Goal: Information Seeking & Learning: Learn about a topic

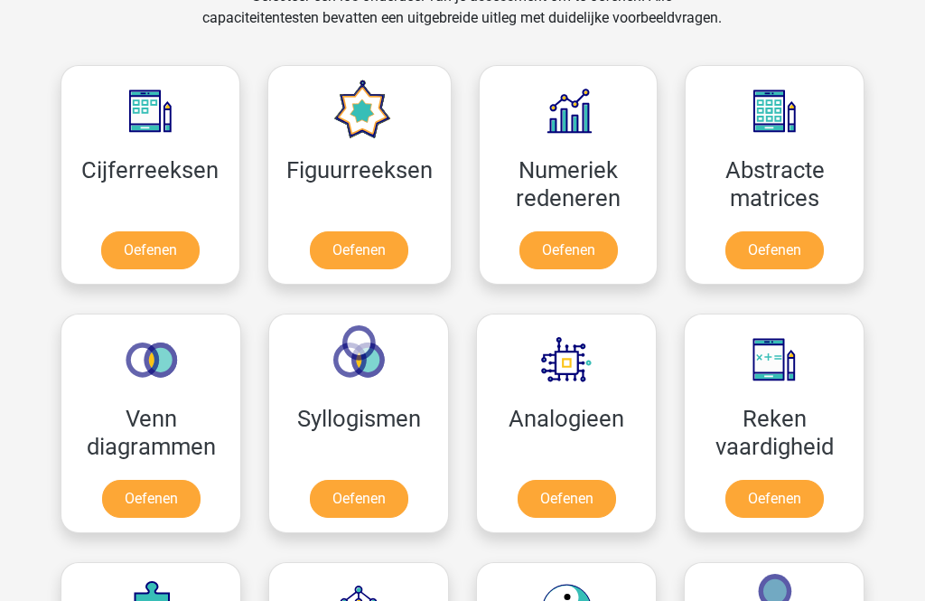
scroll to position [892, 0]
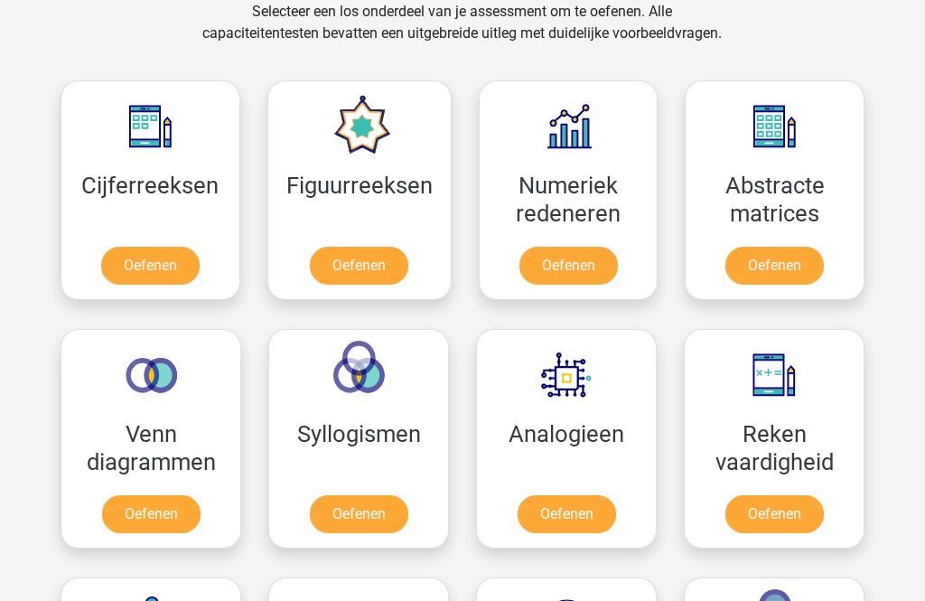
click at [400, 282] on link "Oefenen" at bounding box center [359, 266] width 98 height 38
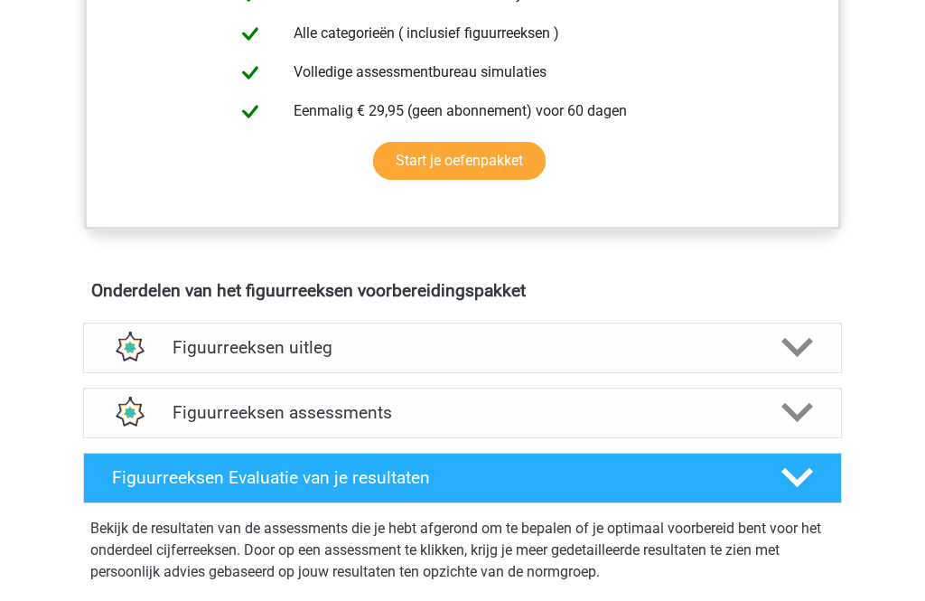
scroll to position [956, 0]
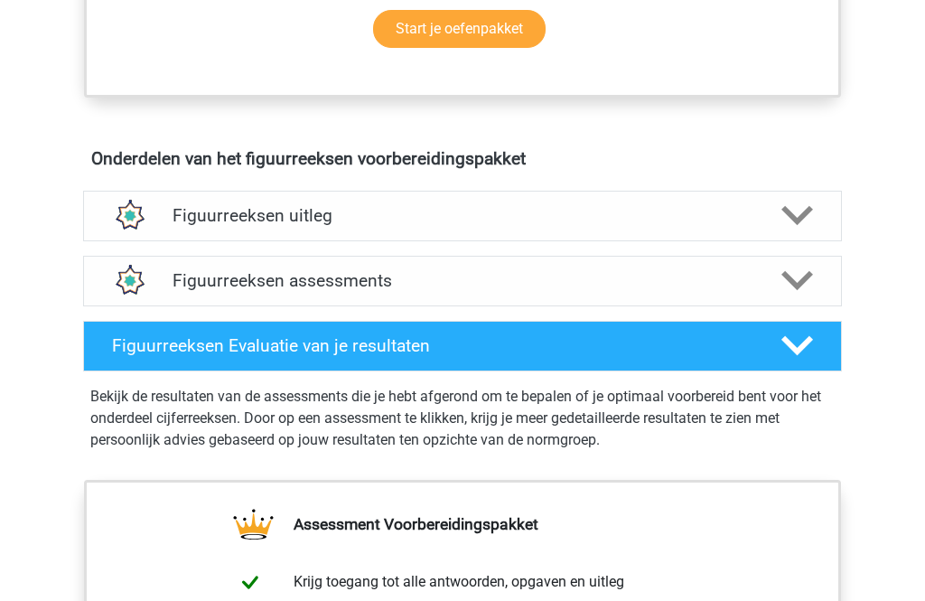
click at [613, 284] on h4 "Figuurreeksen assessments" at bounding box center [463, 280] width 580 height 21
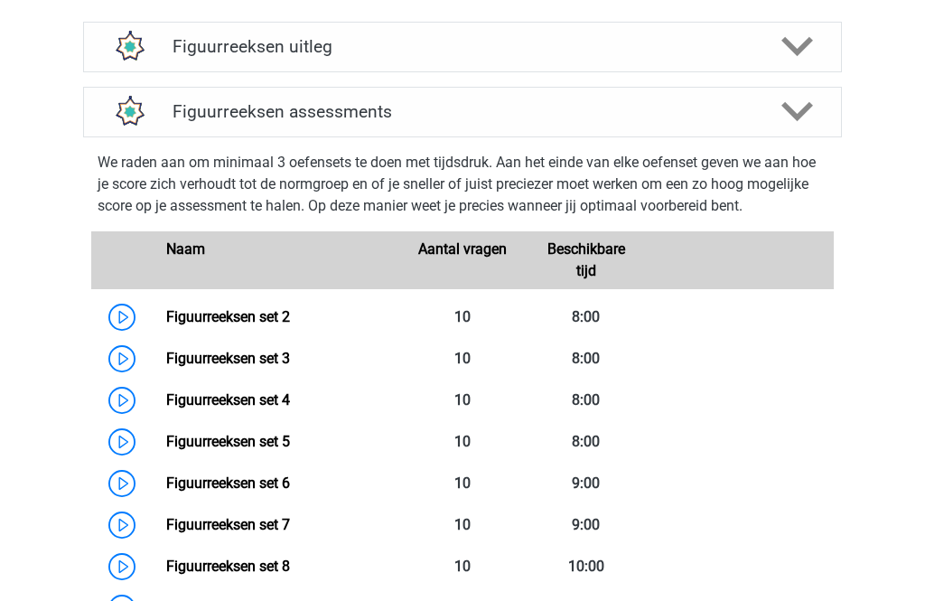
scroll to position [1127, 0]
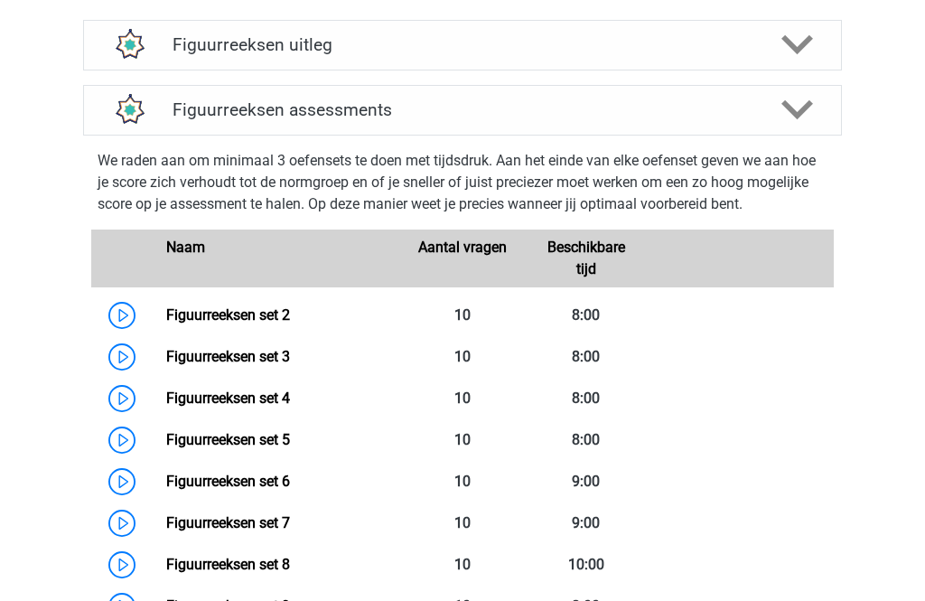
click at [174, 308] on link "Figuurreeksen set 2" at bounding box center [228, 314] width 124 height 17
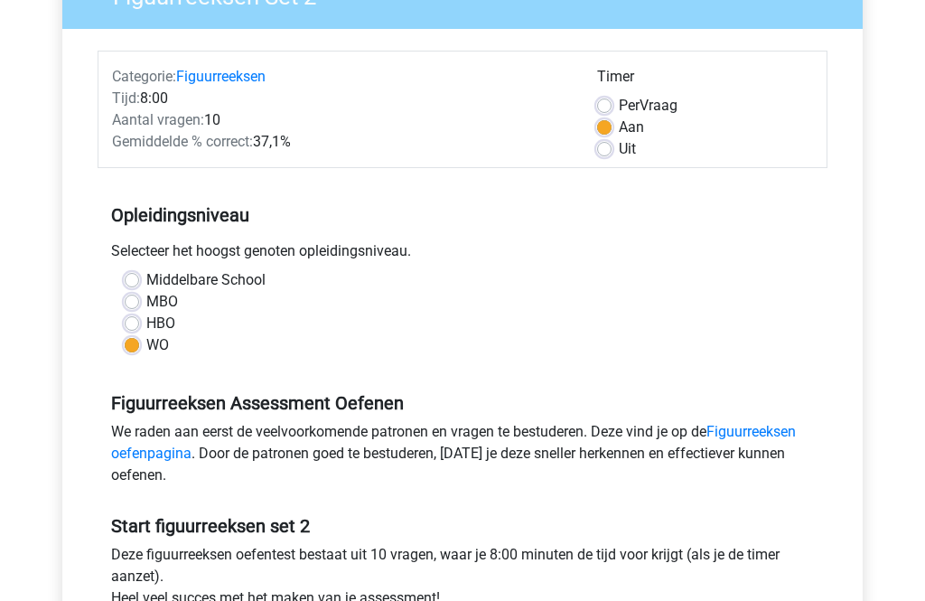
scroll to position [459, 0]
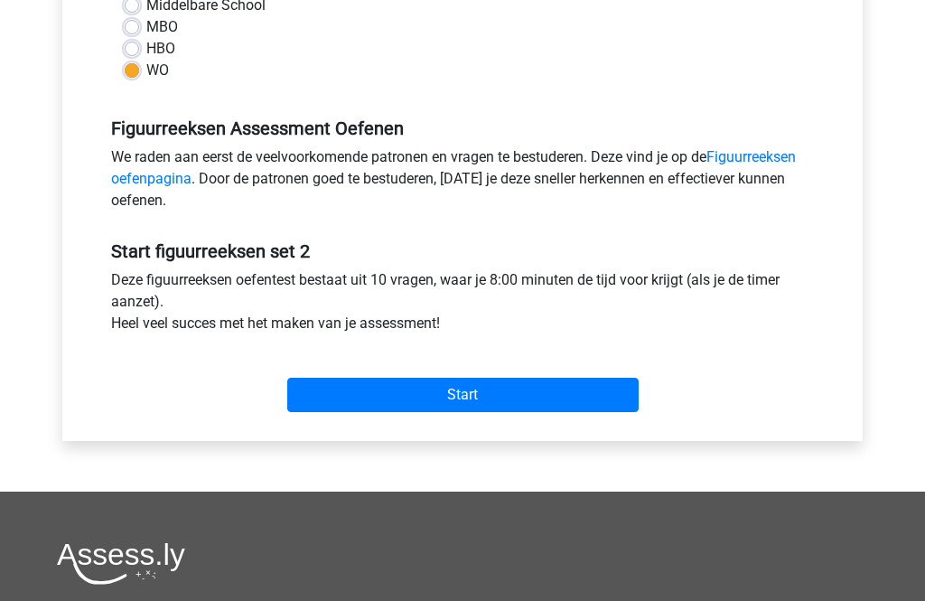
click at [510, 406] on input "Start" at bounding box center [462, 395] width 351 height 34
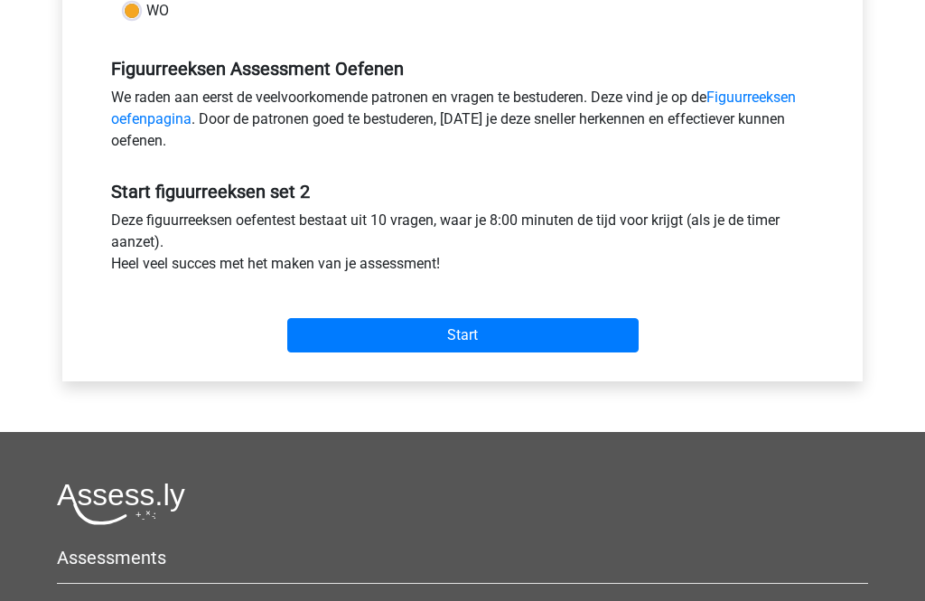
click at [621, 331] on input "Start" at bounding box center [462, 335] width 351 height 34
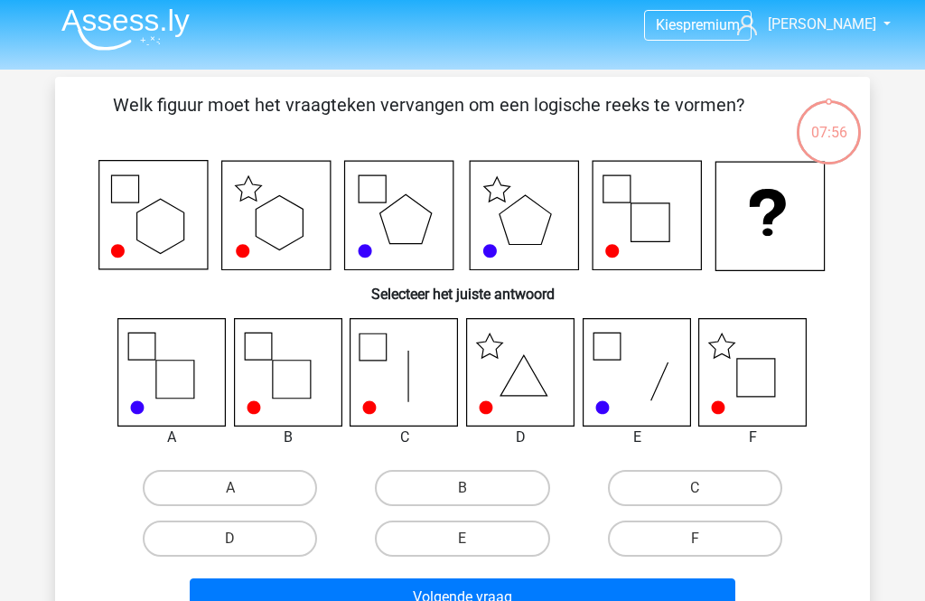
scroll to position [6, 0]
click at [702, 526] on label "F" at bounding box center [695, 538] width 174 height 36
click at [702, 538] on input "F" at bounding box center [701, 544] width 12 height 12
radio input "true"
click at [671, 586] on button "Volgende vraag" at bounding box center [463, 597] width 547 height 38
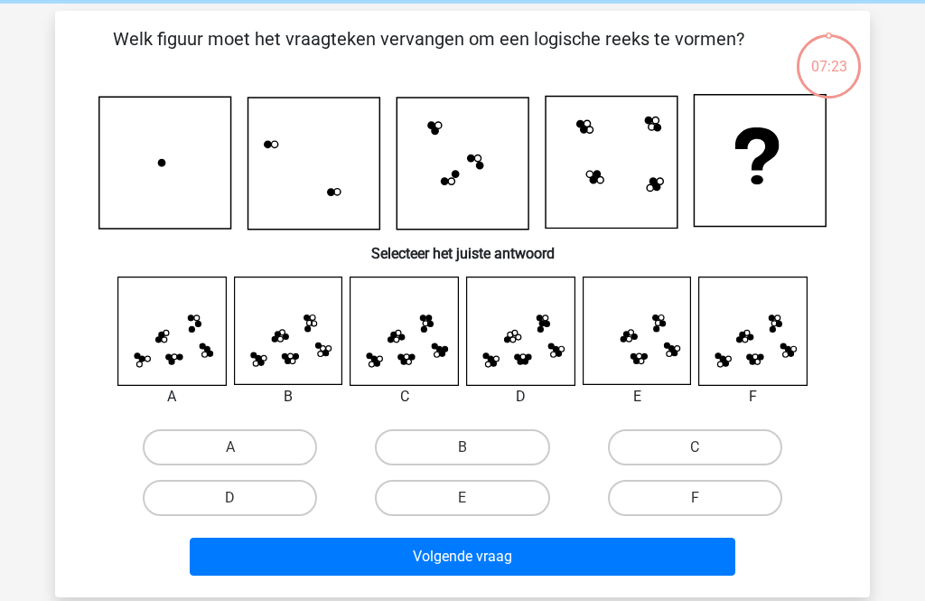
scroll to position [83, 0]
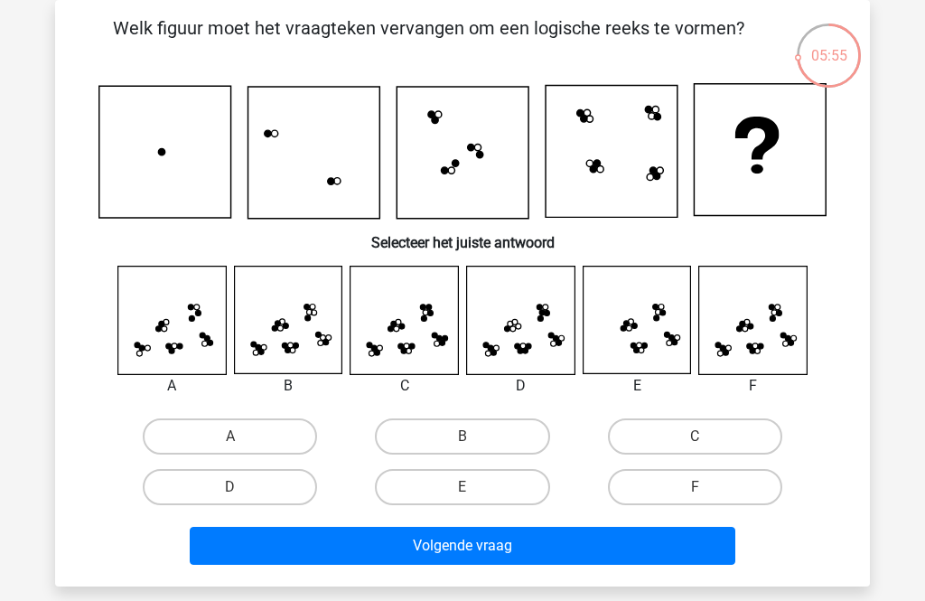
click at [697, 494] on input "F" at bounding box center [701, 493] width 12 height 12
radio input "true"
click at [673, 536] on button "Volgende vraag" at bounding box center [463, 546] width 547 height 38
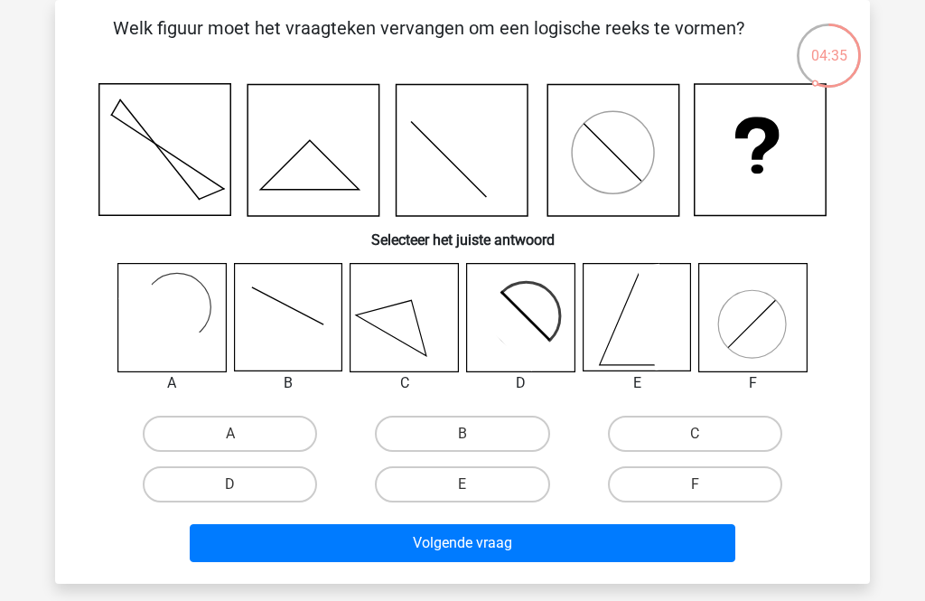
click at [724, 439] on label "C" at bounding box center [695, 434] width 174 height 36
click at [707, 439] on input "C" at bounding box center [701, 440] width 12 height 12
radio input "true"
click at [603, 561] on button "Volgende vraag" at bounding box center [463, 543] width 547 height 38
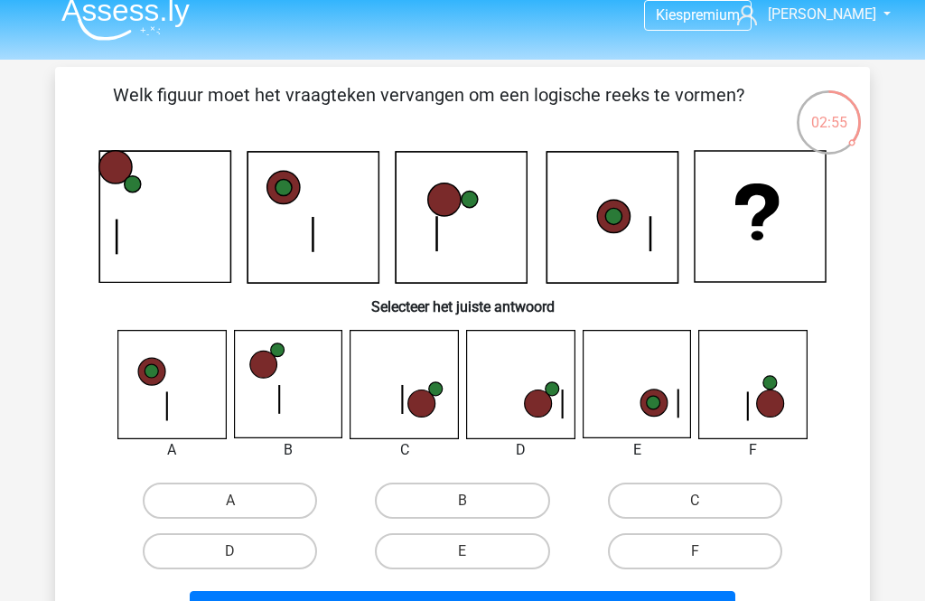
scroll to position [49, 0]
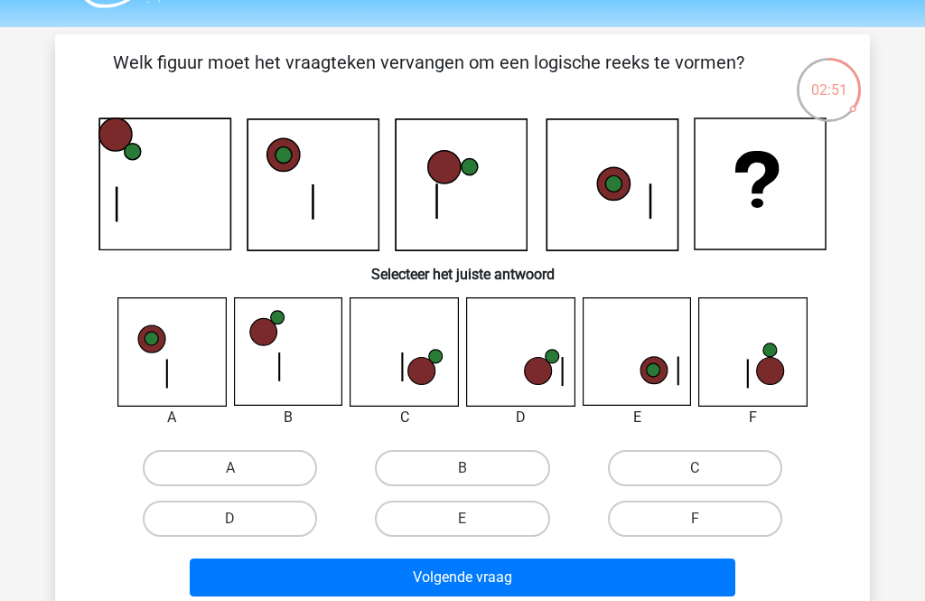
click at [281, 524] on label "D" at bounding box center [230, 519] width 174 height 36
click at [242, 524] on input "D" at bounding box center [236, 525] width 12 height 12
radio input "true"
click at [386, 566] on button "Volgende vraag" at bounding box center [463, 577] width 547 height 38
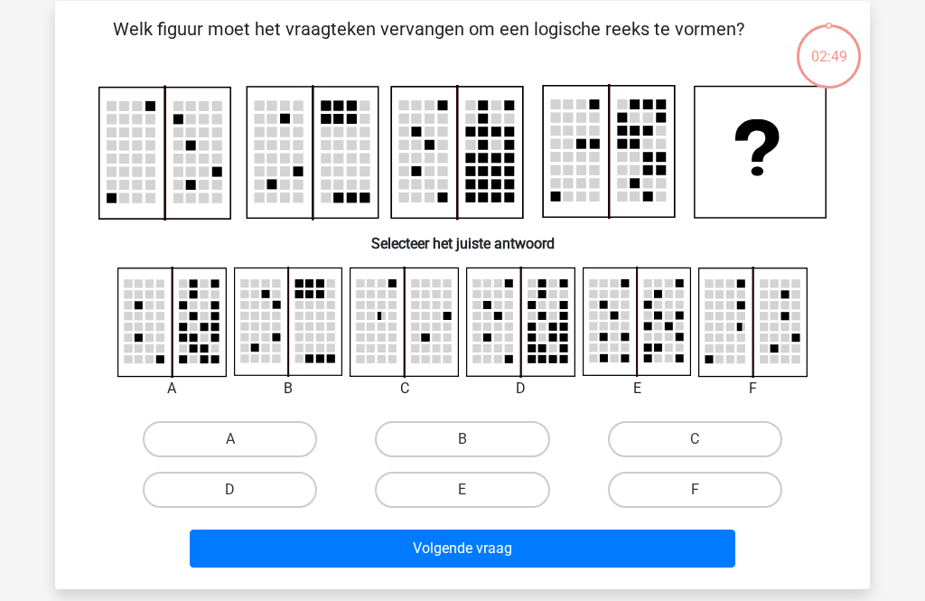
scroll to position [83, 0]
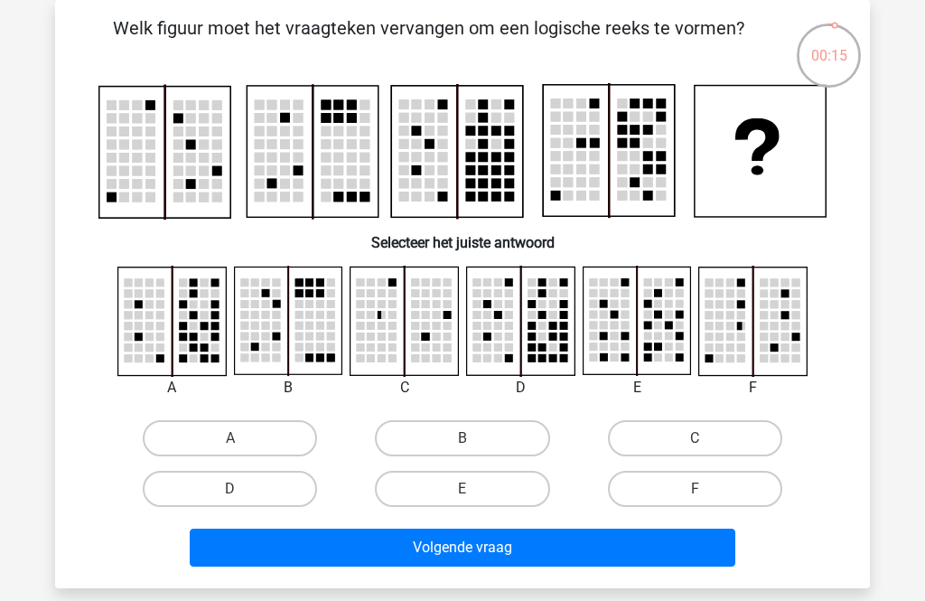
click at [477, 435] on label "B" at bounding box center [462, 438] width 174 height 36
click at [474, 438] on input "B" at bounding box center [469, 444] width 12 height 12
radio input "true"
click at [550, 538] on button "Volgende vraag" at bounding box center [463, 548] width 547 height 38
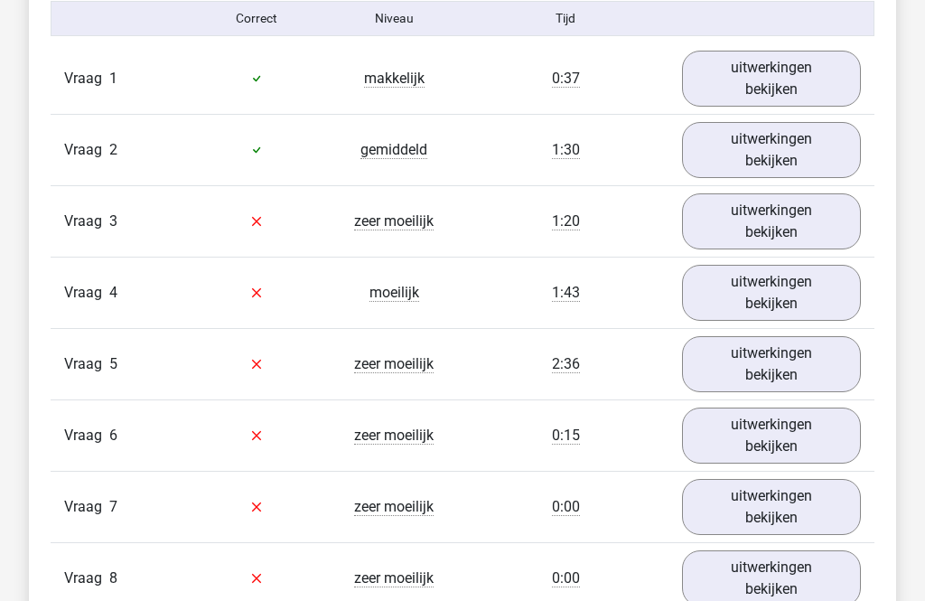
scroll to position [1506, 0]
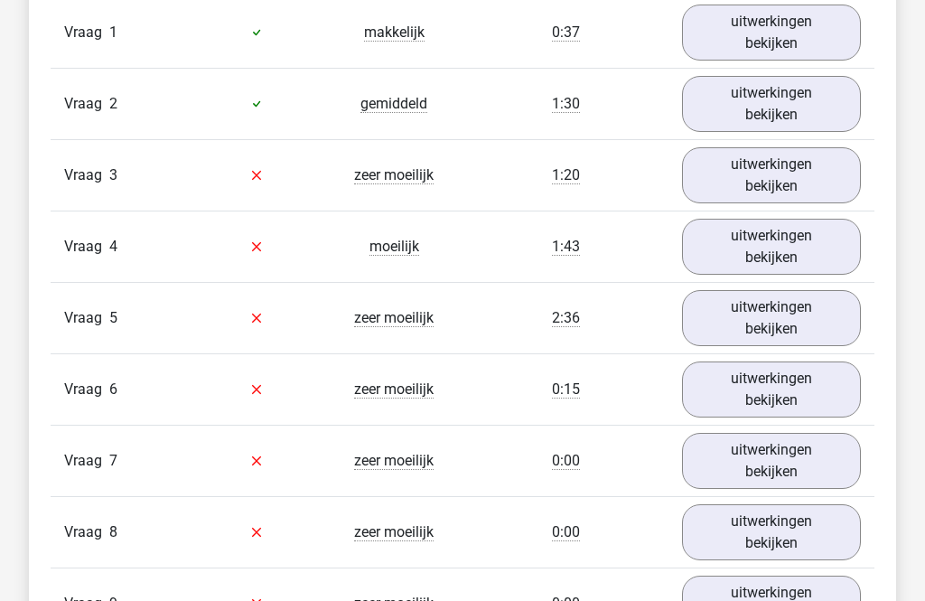
click at [821, 43] on link "uitwerkingen bekijken" at bounding box center [771, 33] width 179 height 56
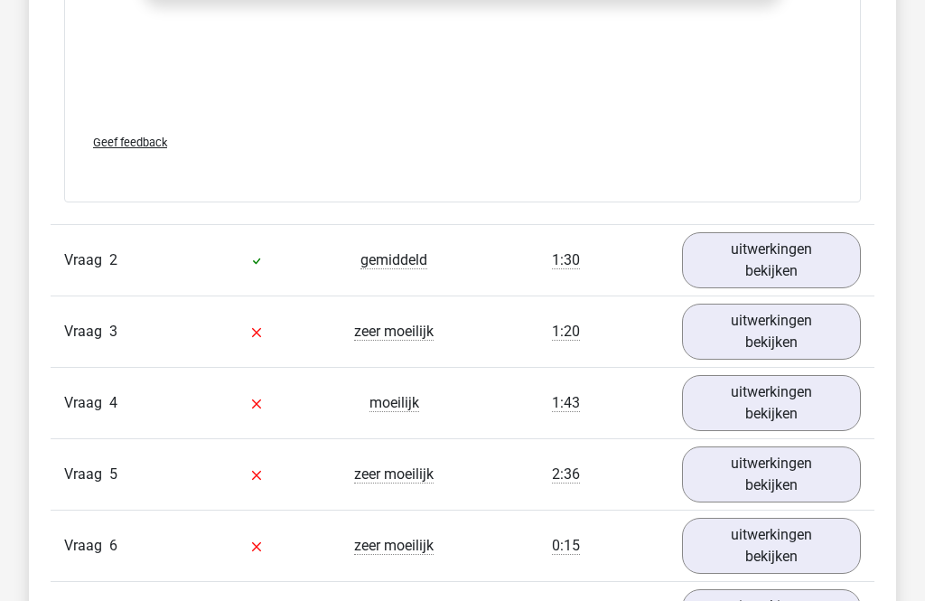
click at [844, 254] on link "uitwerkingen bekijken" at bounding box center [771, 261] width 179 height 56
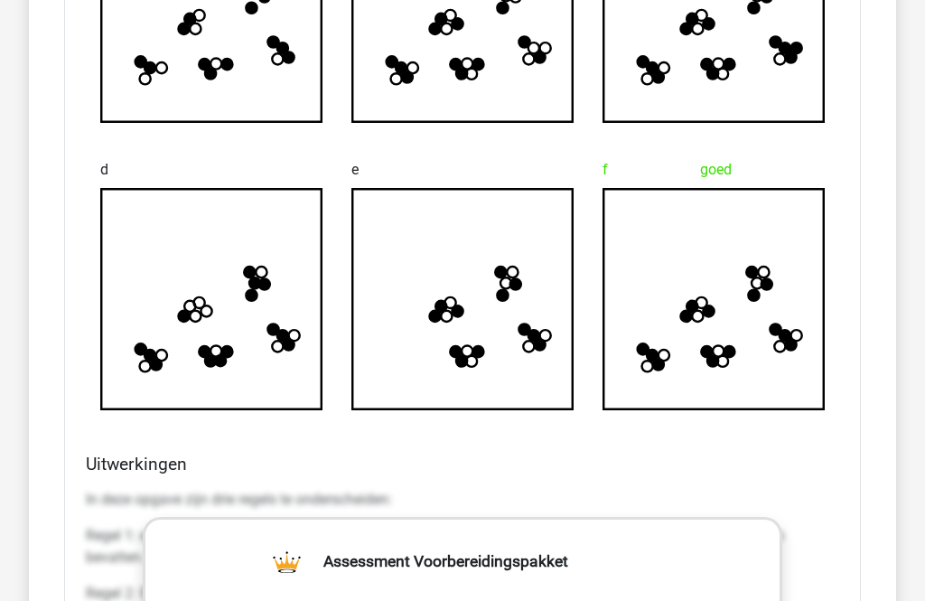
scroll to position [3533, 0]
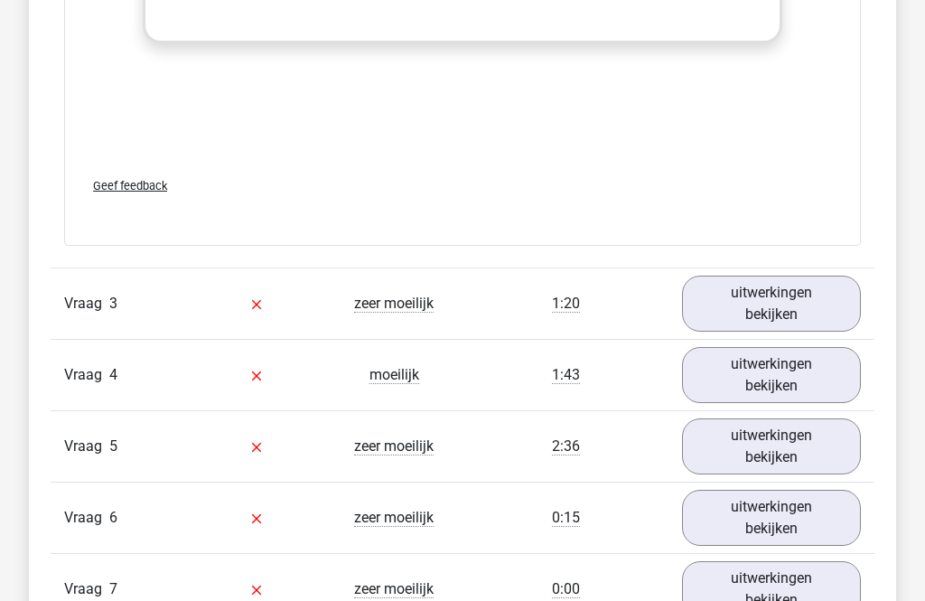
click at [845, 294] on link "uitwerkingen bekijken" at bounding box center [771, 304] width 179 height 56
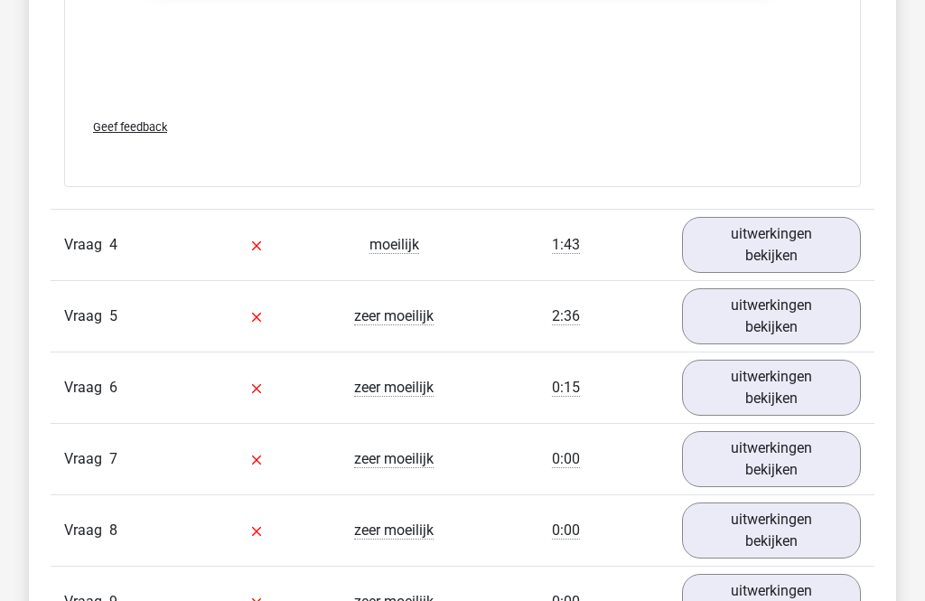
scroll to position [6075, 0]
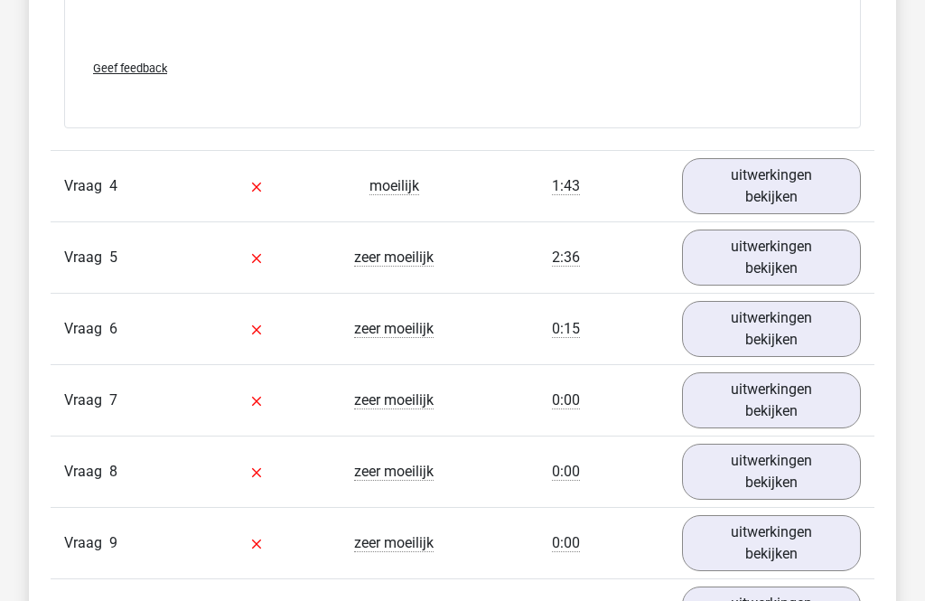
click at [840, 181] on link "uitwerkingen bekijken" at bounding box center [771, 187] width 179 height 56
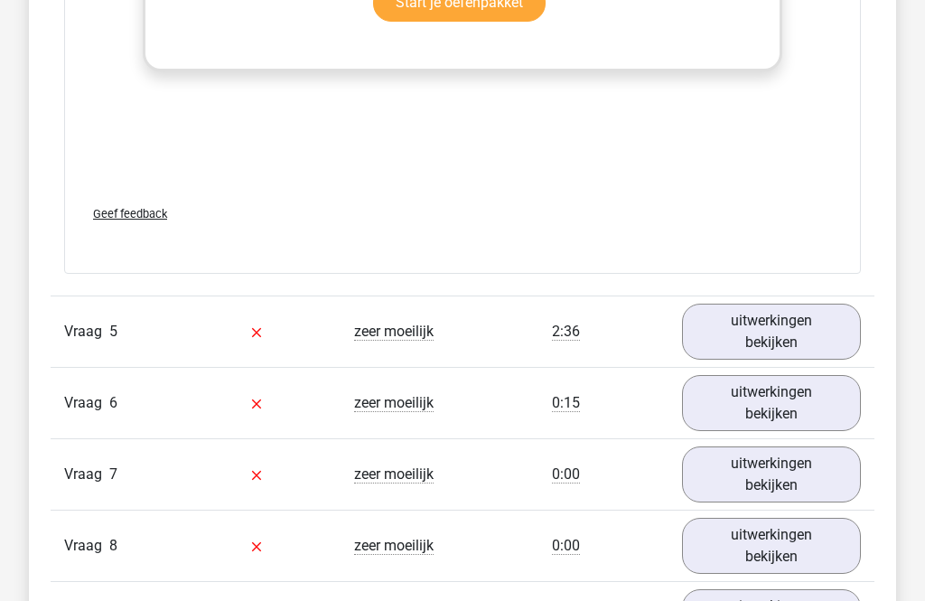
scroll to position [7497, 0]
click at [778, 332] on link "uitwerkingen bekijken" at bounding box center [771, 332] width 179 height 56
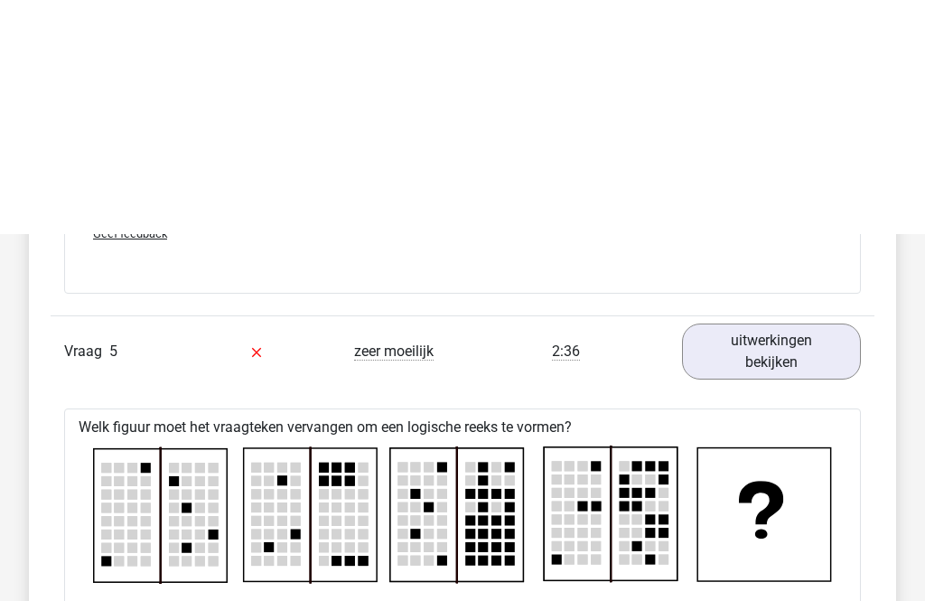
scroll to position [7394, 0]
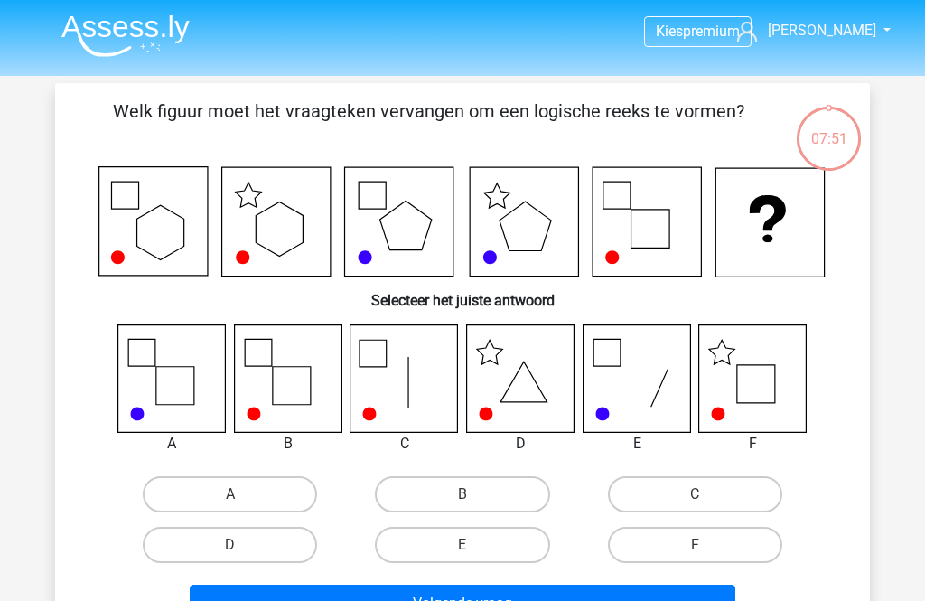
click at [734, 533] on label "F" at bounding box center [695, 545] width 174 height 36
click at [707, 545] on input "F" at bounding box center [701, 551] width 12 height 12
radio input "true"
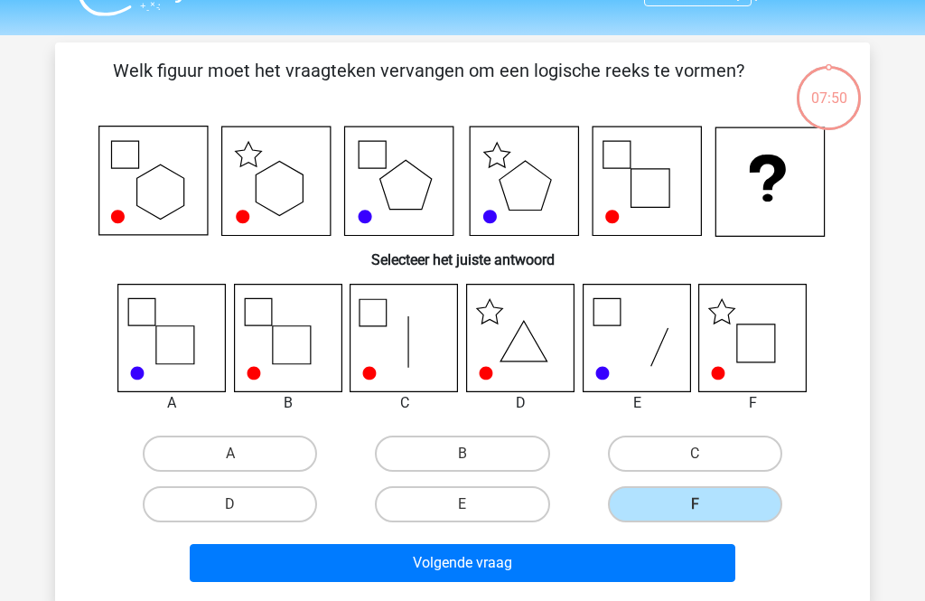
click at [703, 570] on button "Volgende vraag" at bounding box center [463, 564] width 547 height 38
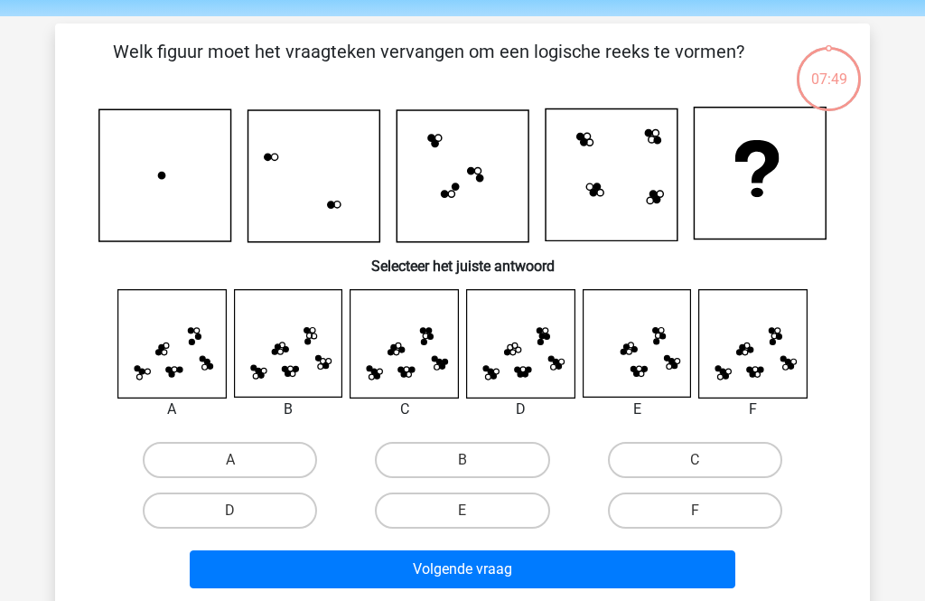
scroll to position [83, 0]
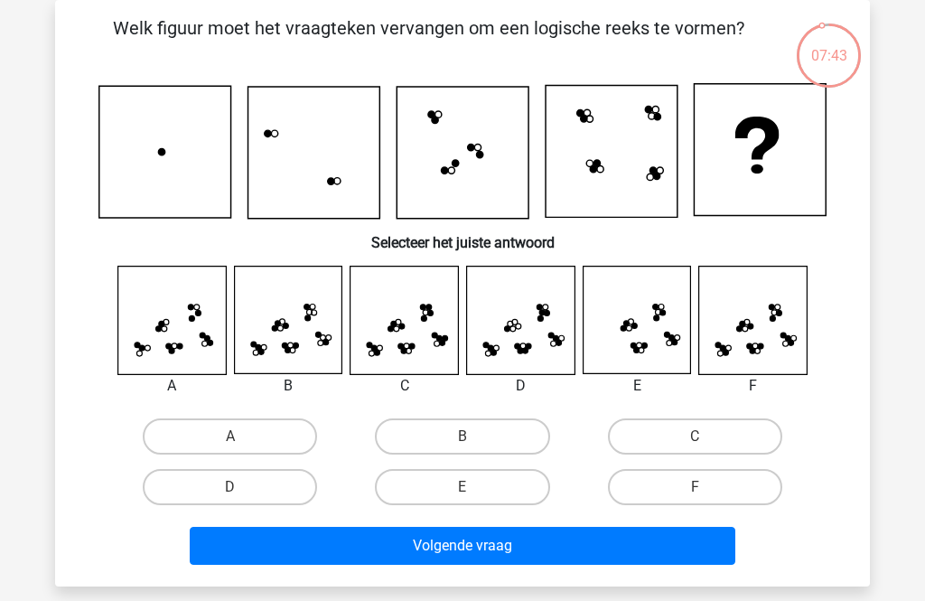
click at [738, 486] on label "F" at bounding box center [695, 487] width 174 height 36
click at [707, 487] on input "F" at bounding box center [701, 493] width 12 height 12
radio input "true"
click at [691, 539] on button "Volgende vraag" at bounding box center [463, 546] width 547 height 38
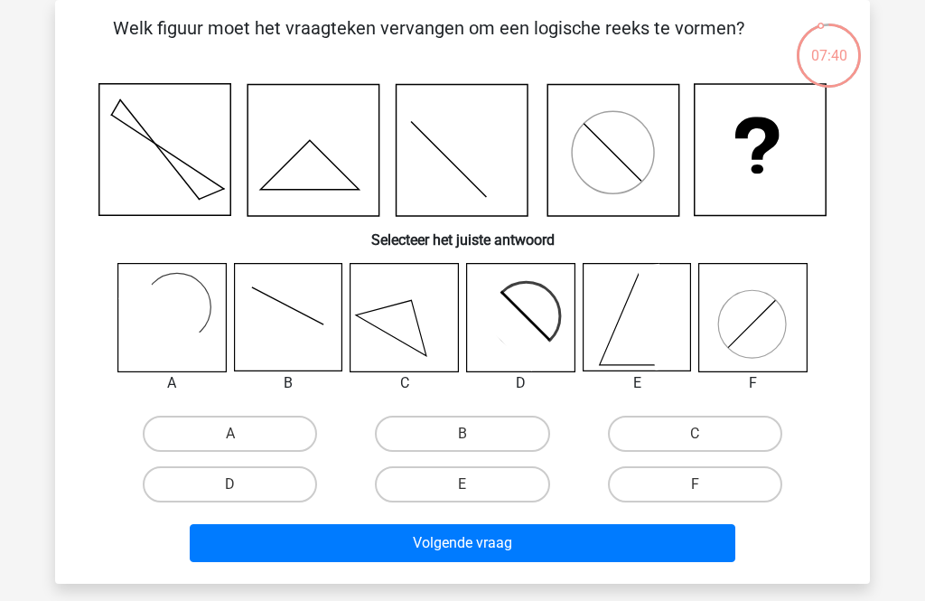
click at [302, 491] on label "D" at bounding box center [230, 484] width 174 height 36
click at [242, 491] on input "D" at bounding box center [236, 490] width 12 height 12
radio input "true"
click at [369, 525] on button "Volgende vraag" at bounding box center [463, 543] width 547 height 38
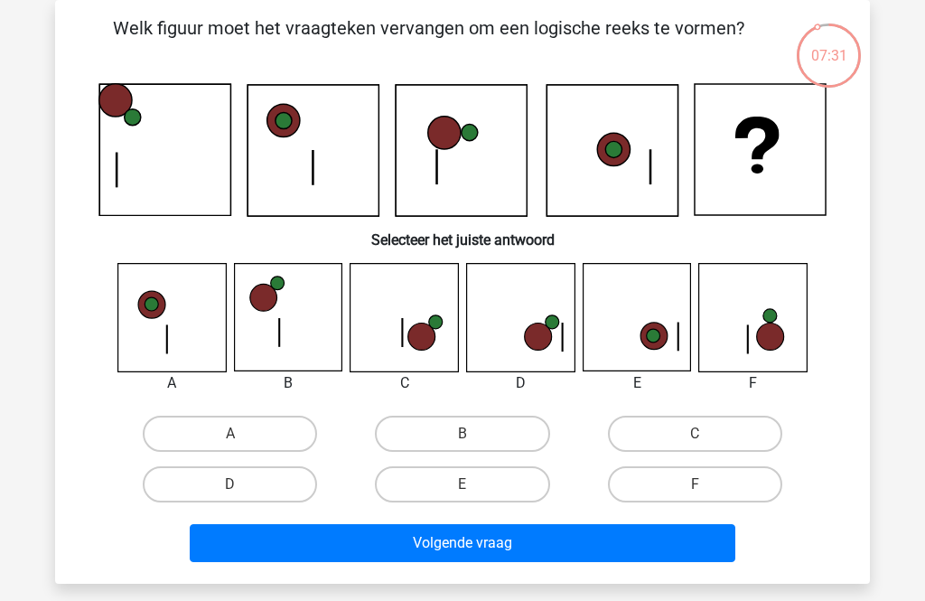
click at [673, 445] on label "C" at bounding box center [695, 434] width 174 height 36
click at [695, 445] on input "C" at bounding box center [701, 440] width 12 height 12
radio input "true"
click at [641, 536] on button "Volgende vraag" at bounding box center [463, 543] width 547 height 38
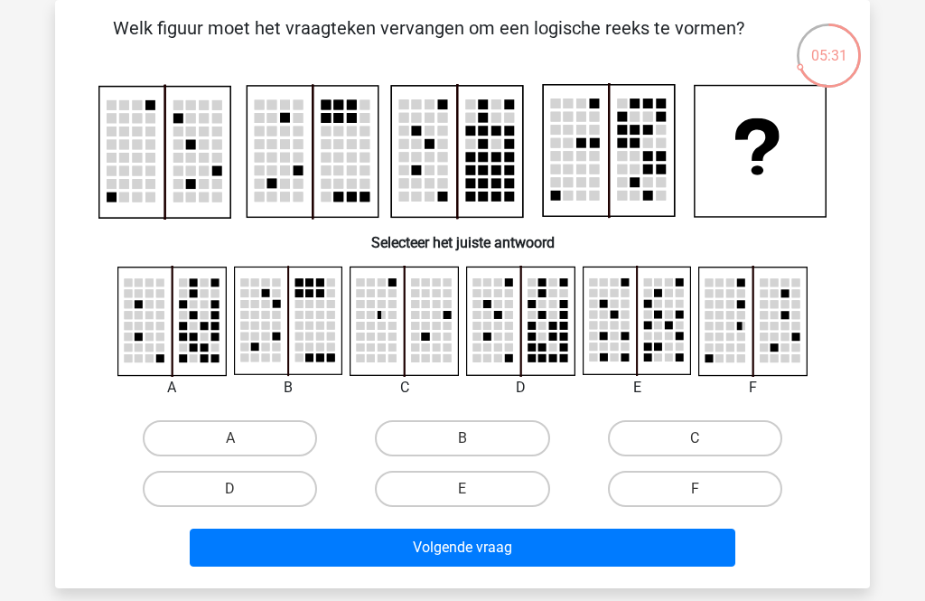
click at [690, 449] on label "C" at bounding box center [695, 438] width 174 height 36
click at [695, 449] on input "C" at bounding box center [701, 444] width 12 height 12
radio input "true"
click at [602, 546] on button "Volgende vraag" at bounding box center [463, 548] width 547 height 38
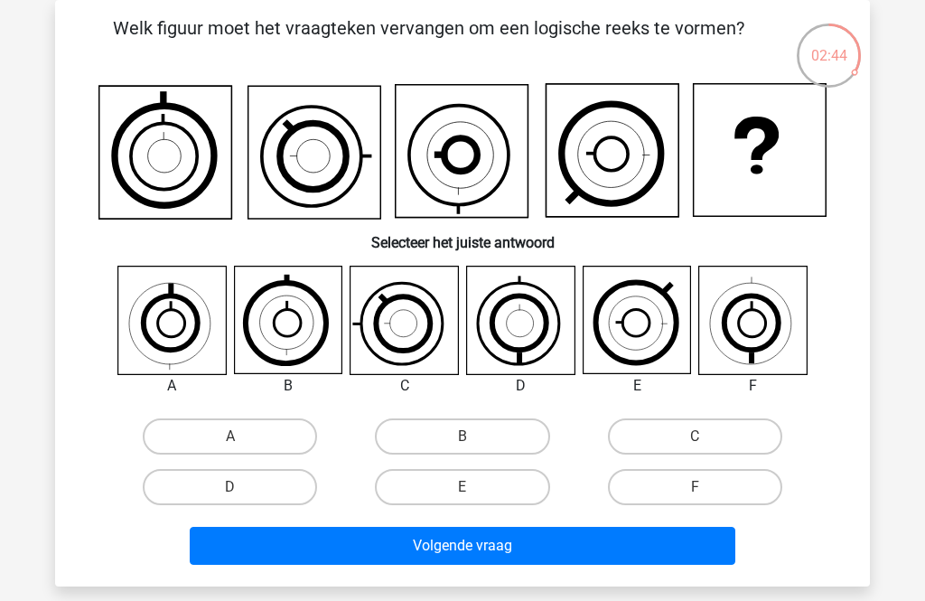
click at [534, 453] on label "B" at bounding box center [462, 436] width 174 height 36
click at [474, 448] on input "B" at bounding box center [469, 442] width 12 height 12
radio input "true"
click at [598, 553] on button "Volgende vraag" at bounding box center [463, 546] width 547 height 38
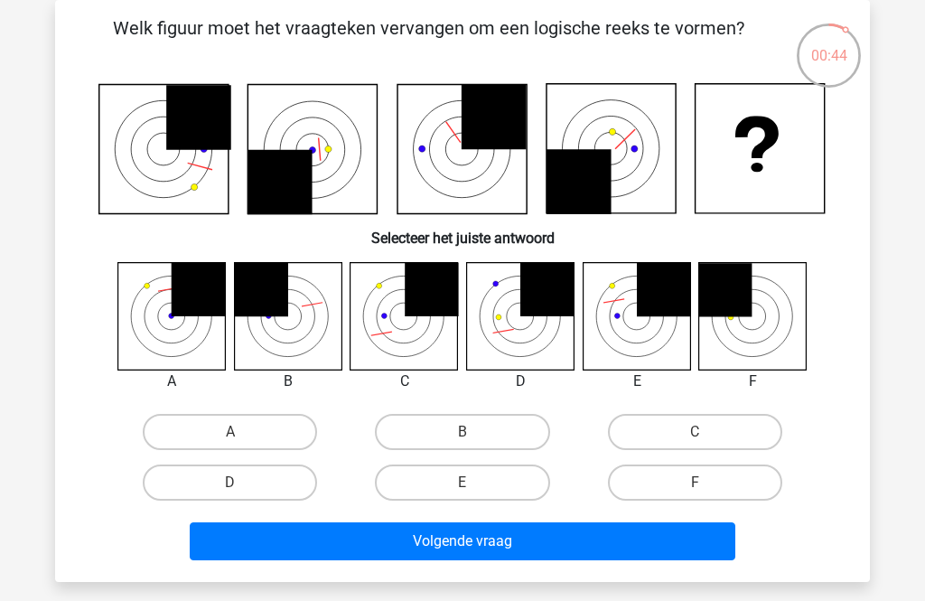
click at [504, 473] on label "E" at bounding box center [462, 482] width 174 height 36
click at [474, 482] on input "E" at bounding box center [469, 488] width 12 height 12
radio input "true"
click at [521, 546] on button "Volgende vraag" at bounding box center [463, 541] width 547 height 38
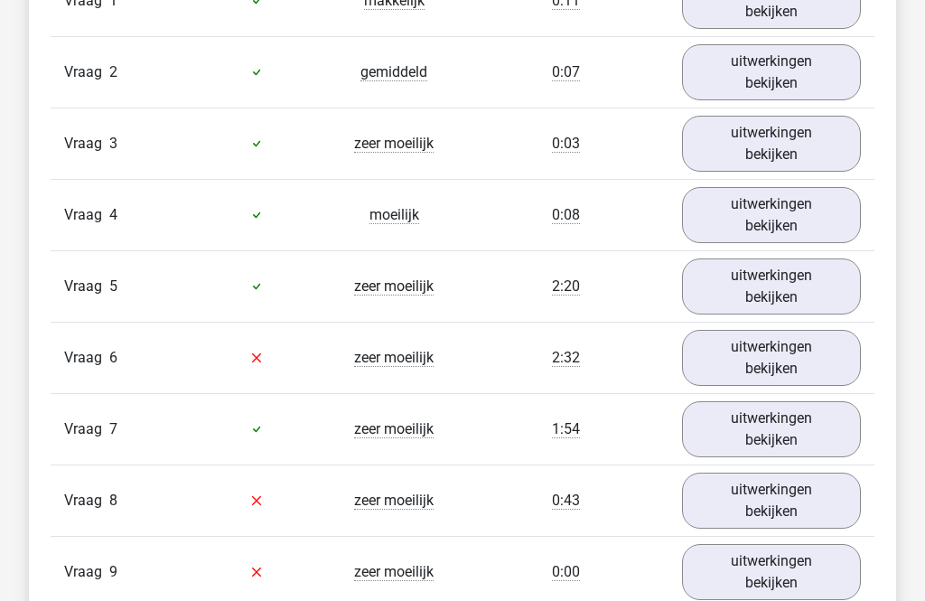
scroll to position [1584, 0]
click at [799, 313] on link "uitwerkingen bekijken" at bounding box center [771, 286] width 179 height 56
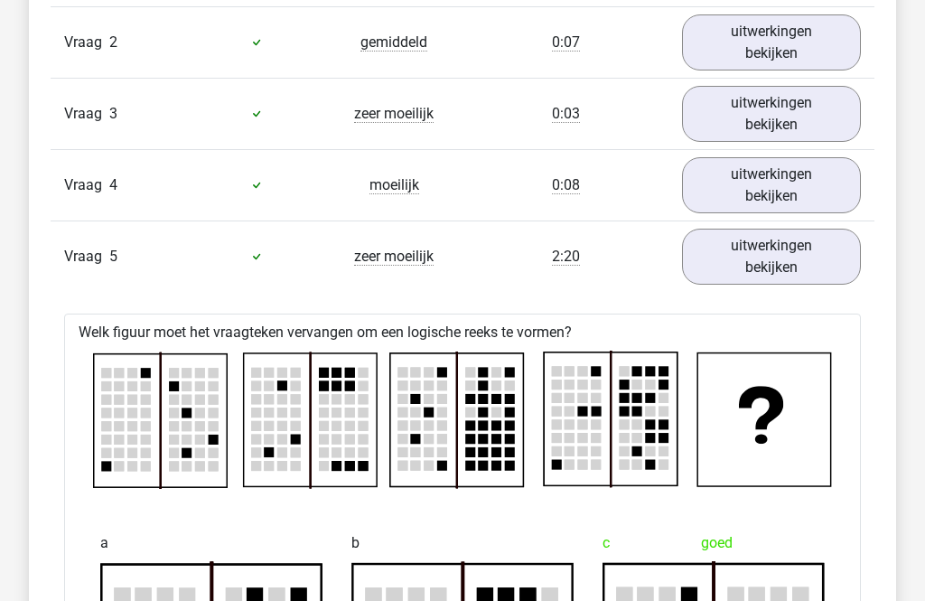
scroll to position [1721, 0]
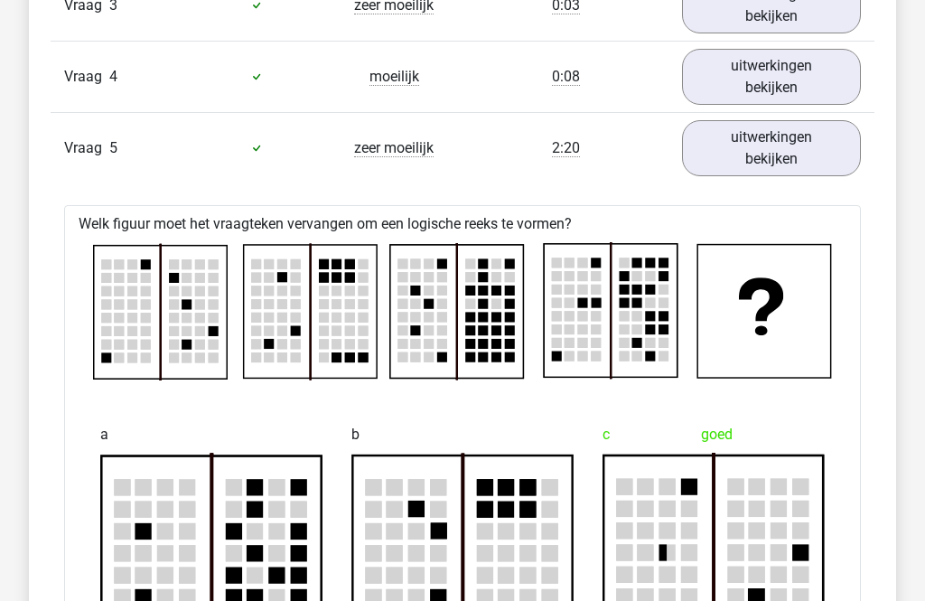
click at [533, 160] on div "Vraag 5 zeer moeilijk 2:20 uitwerkingen bekijken" at bounding box center [463, 148] width 824 height 71
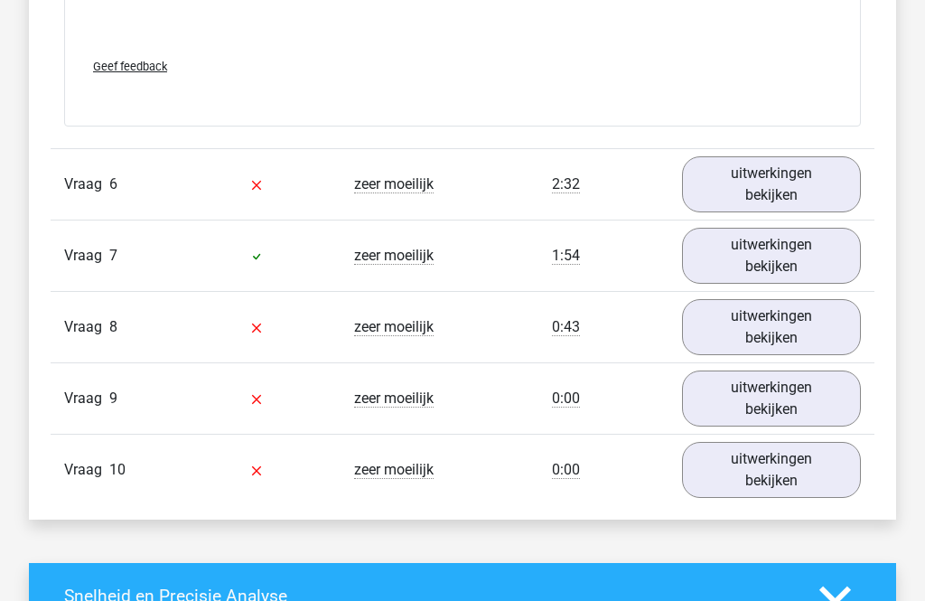
scroll to position [3282, 0]
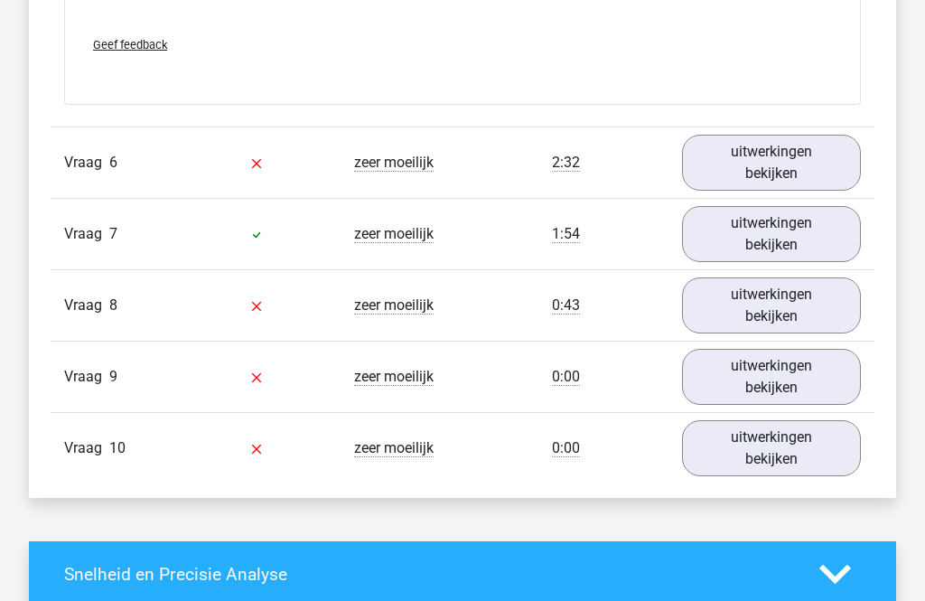
click at [730, 173] on link "uitwerkingen bekijken" at bounding box center [771, 164] width 179 height 56
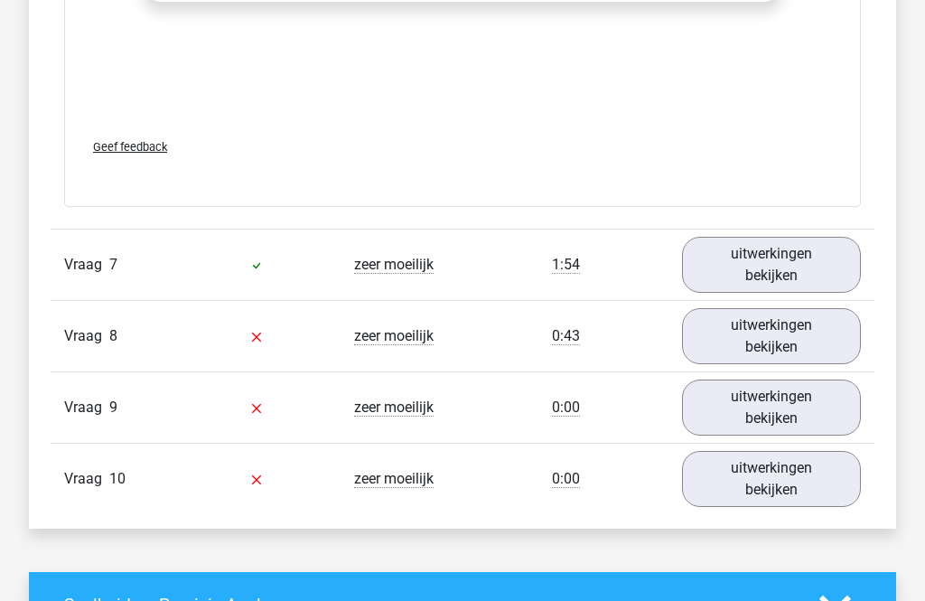
scroll to position [4790, 0]
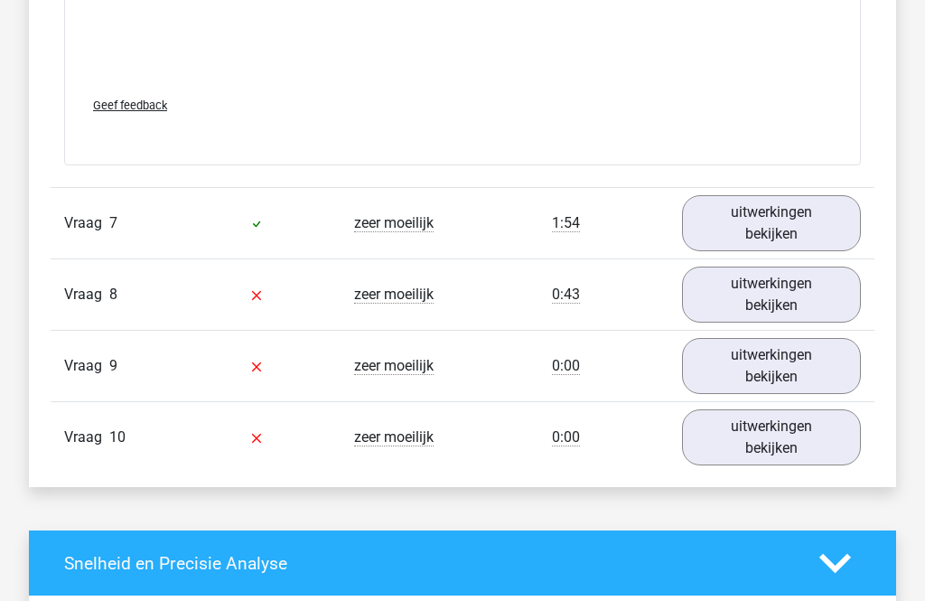
click at [810, 233] on link "uitwerkingen bekijken" at bounding box center [771, 224] width 179 height 56
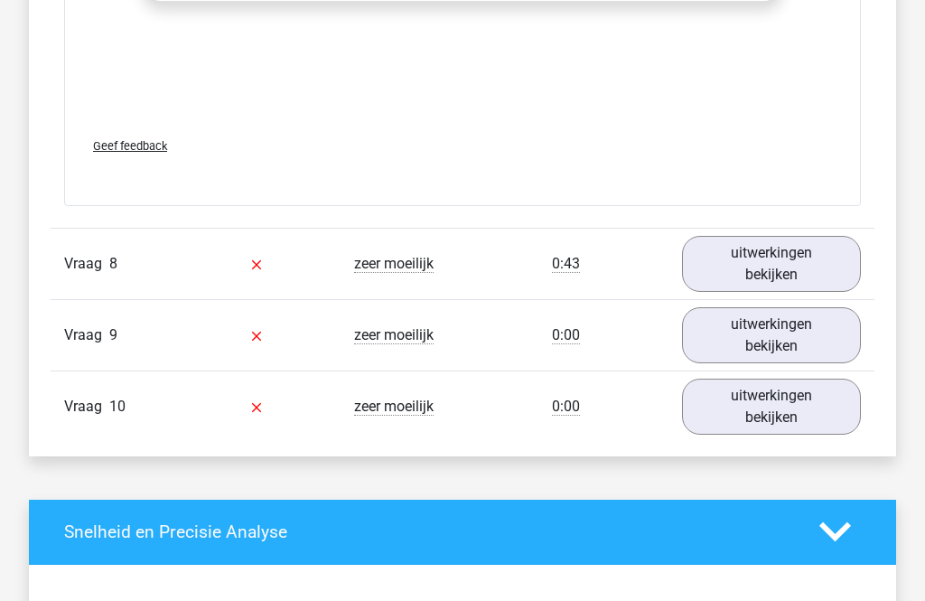
scroll to position [6315, 0]
click at [814, 262] on link "uitwerkingen bekijken" at bounding box center [771, 264] width 179 height 56
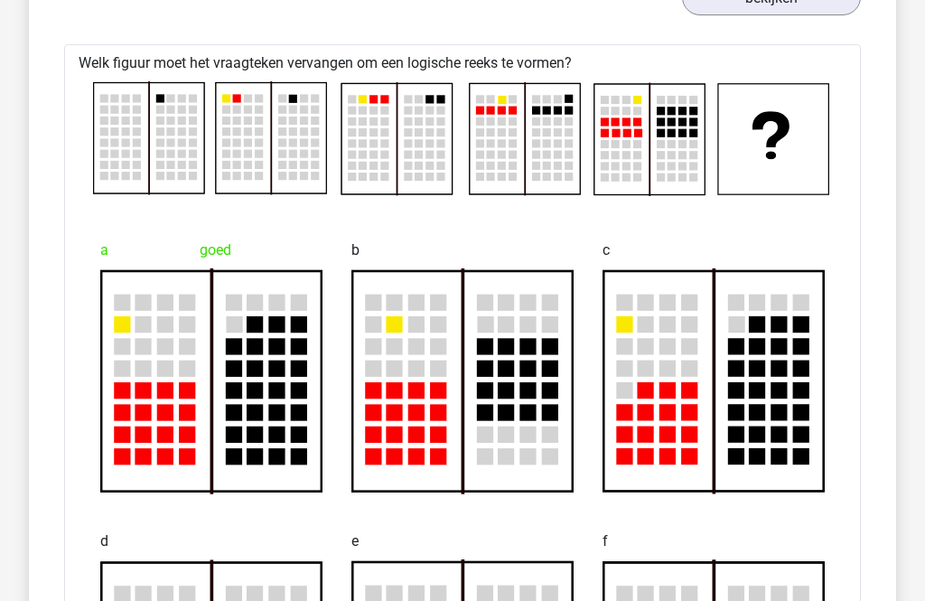
scroll to position [6594, 0]
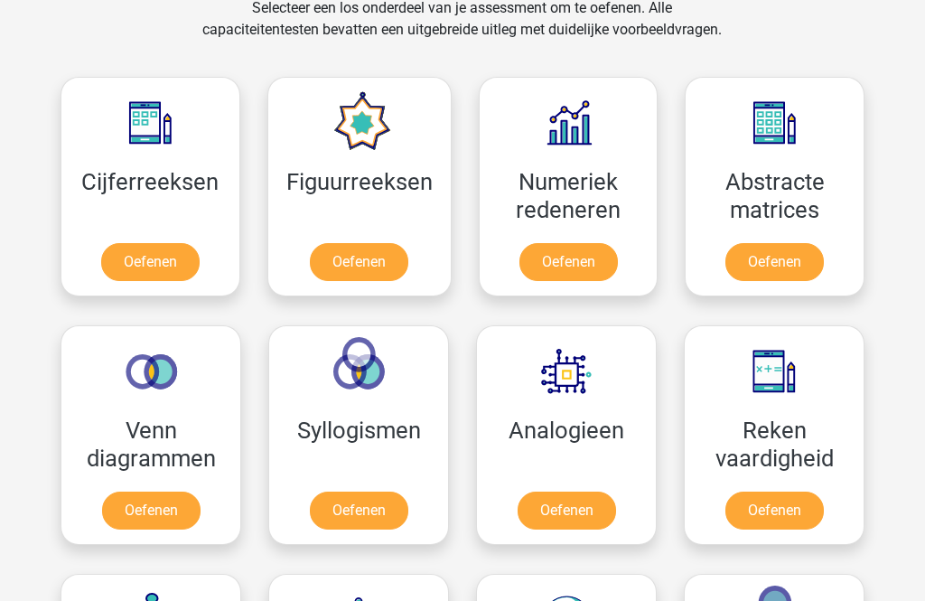
scroll to position [874, 0]
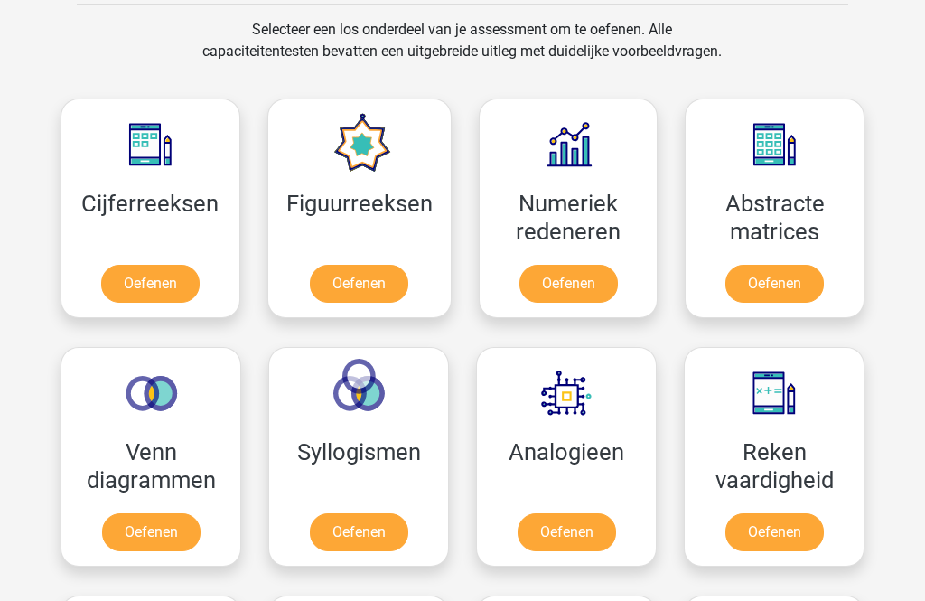
click at [399, 278] on link "Oefenen" at bounding box center [359, 284] width 98 height 38
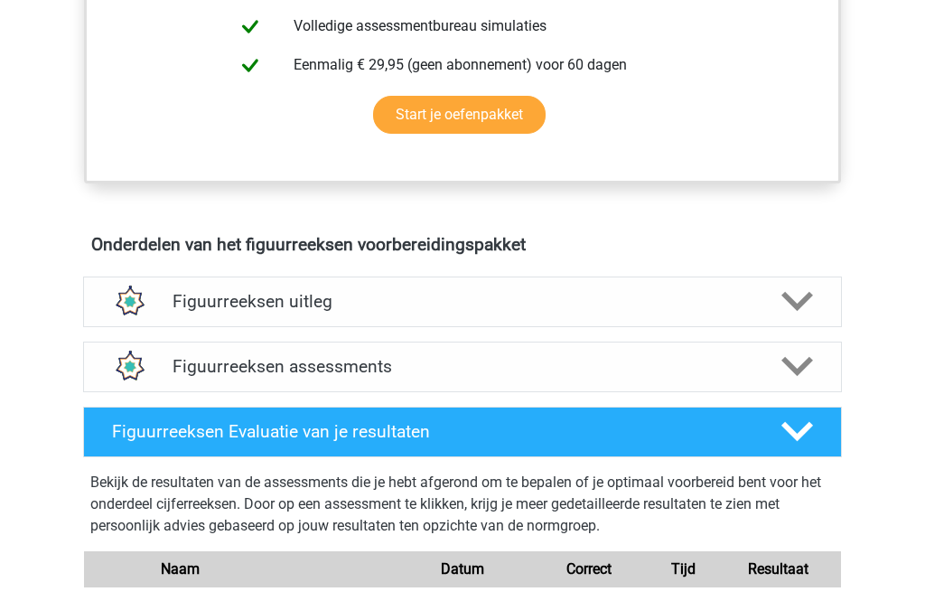
scroll to position [800, 0]
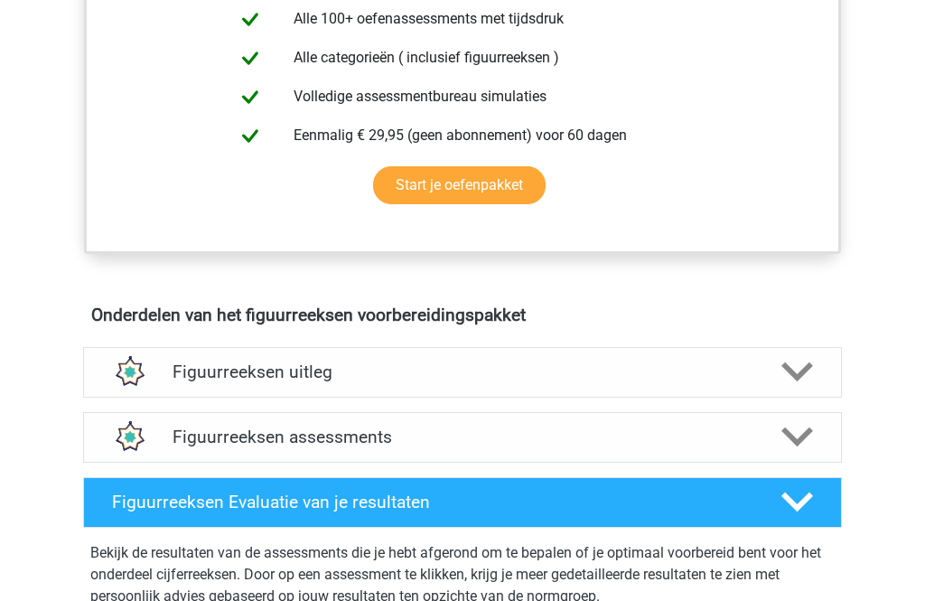
click at [489, 453] on div "Figuurreeksen assessments" at bounding box center [462, 437] width 759 height 51
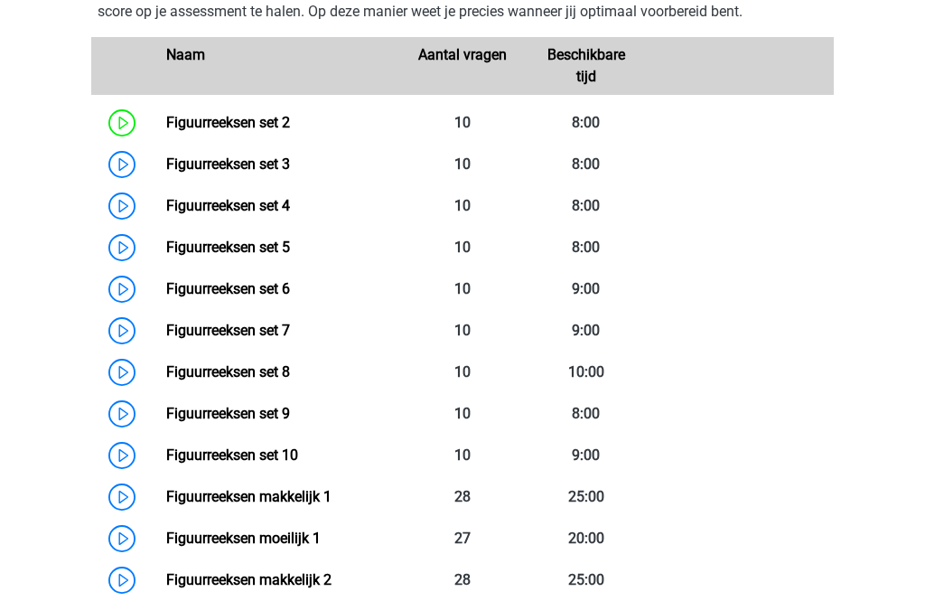
scroll to position [1319, 0]
click at [174, 160] on link "Figuurreeksen set 3" at bounding box center [228, 163] width 124 height 17
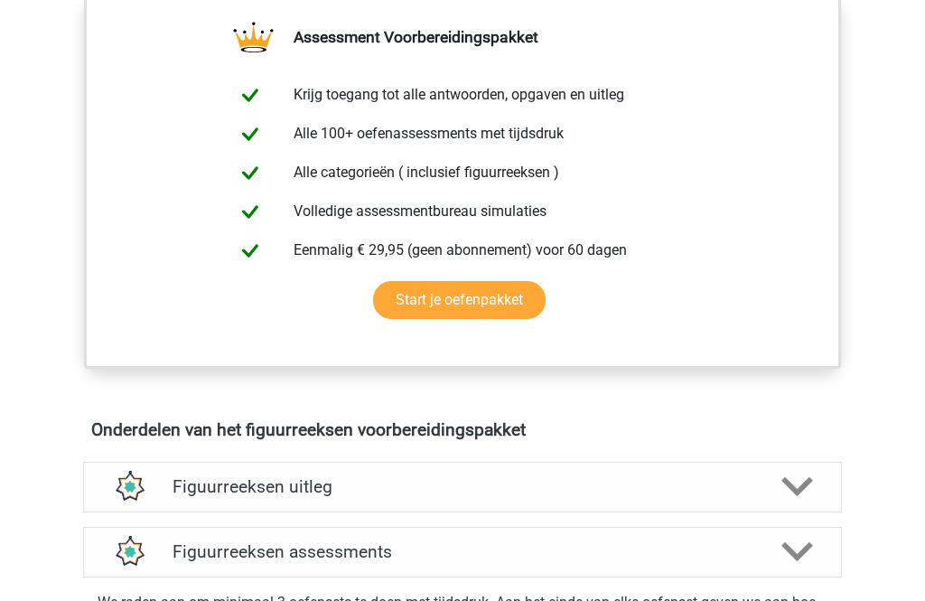
scroll to position [667, 0]
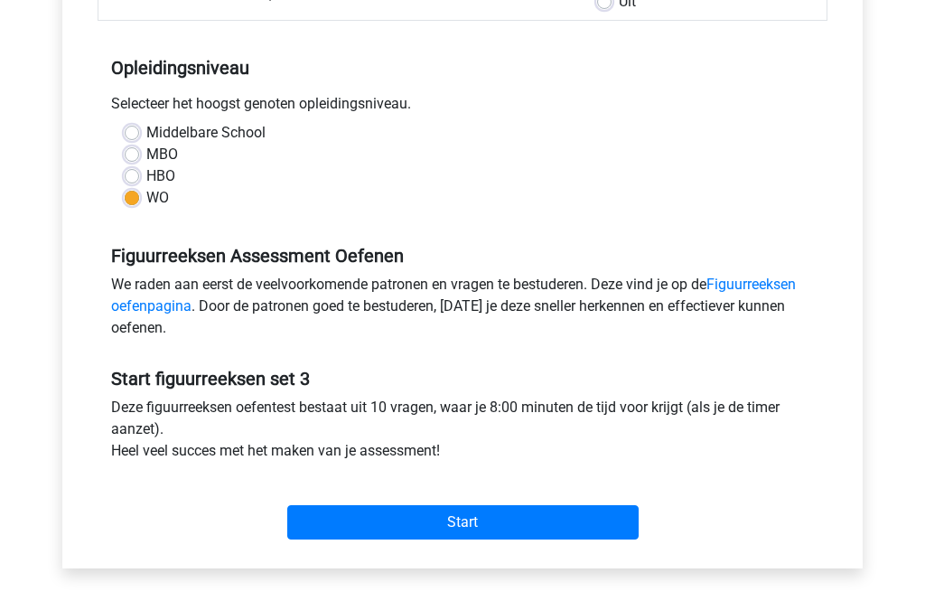
scroll to position [332, 0]
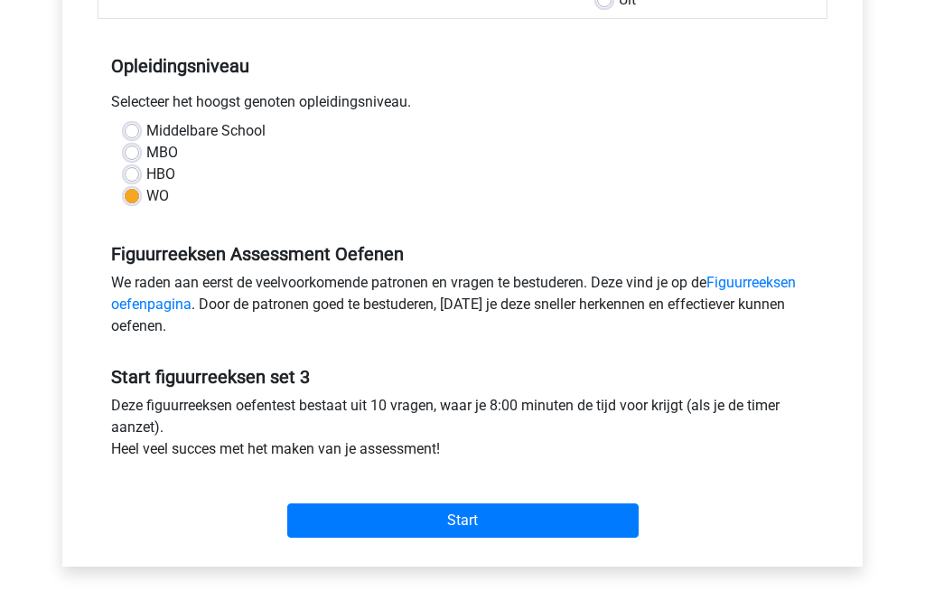
click at [537, 511] on input "Start" at bounding box center [462, 521] width 351 height 34
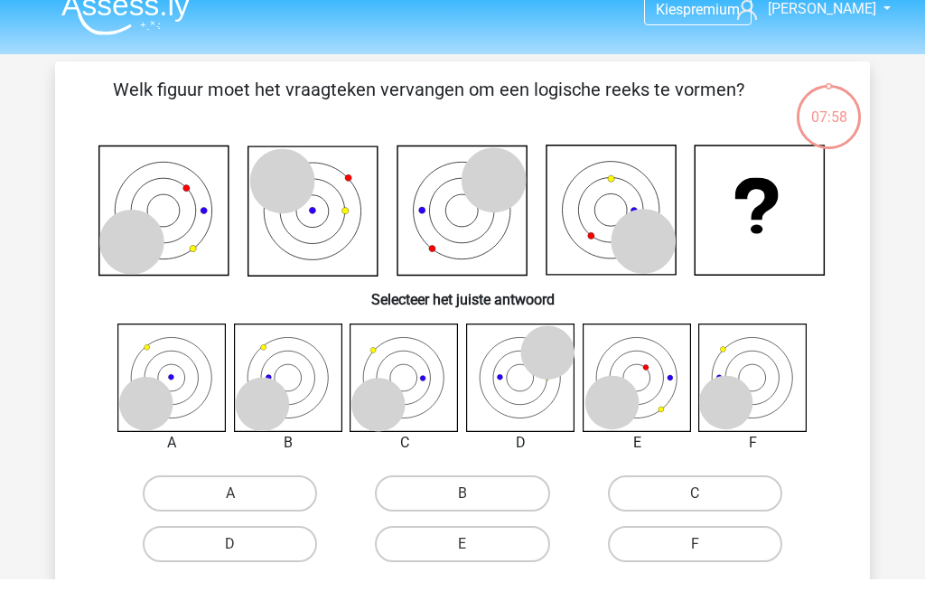
scroll to position [24, 0]
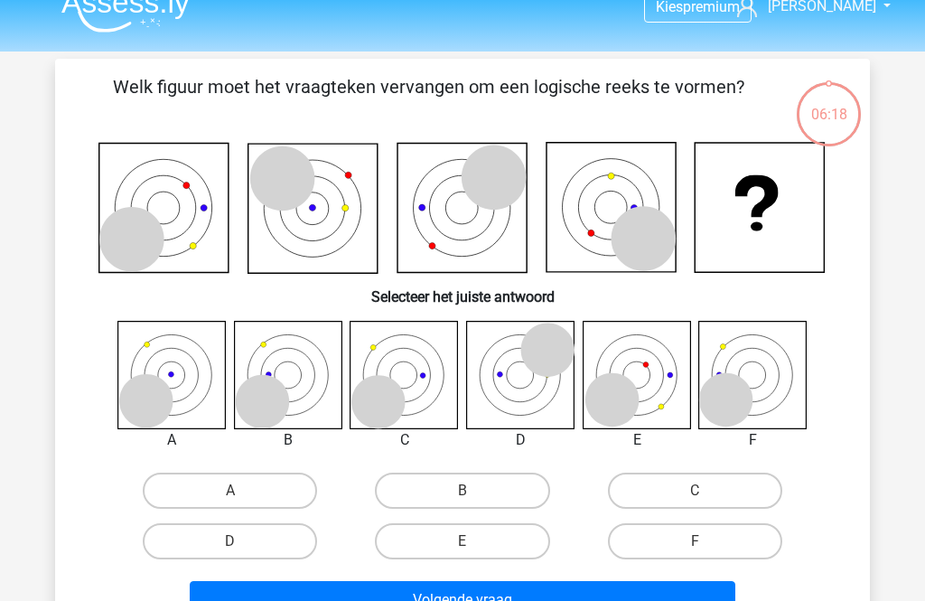
click at [486, 492] on label "B" at bounding box center [462, 491] width 174 height 36
click at [474, 492] on input "B" at bounding box center [469, 497] width 12 height 12
radio input "true"
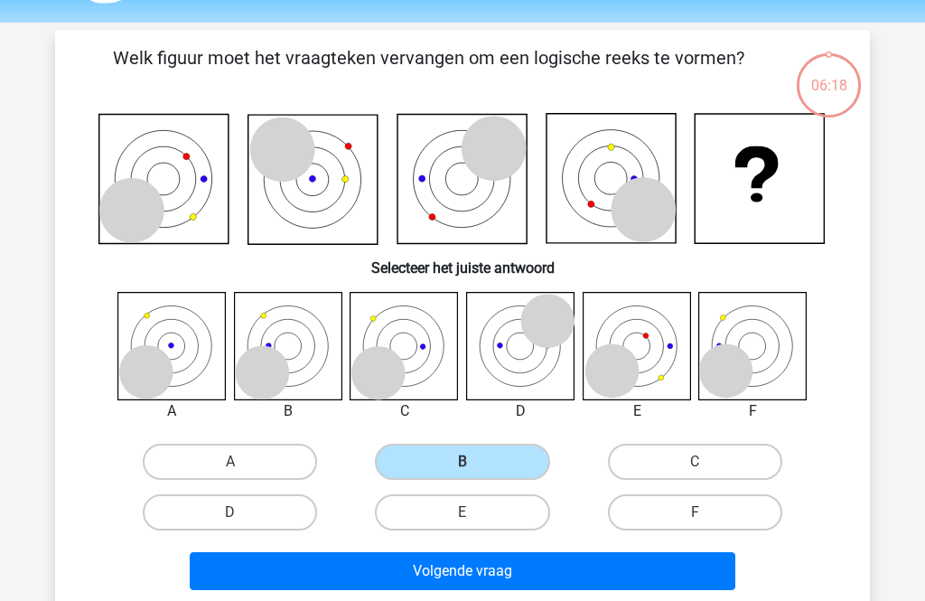
scroll to position [53, 0]
click at [522, 569] on button "Volgende vraag" at bounding box center [463, 571] width 547 height 38
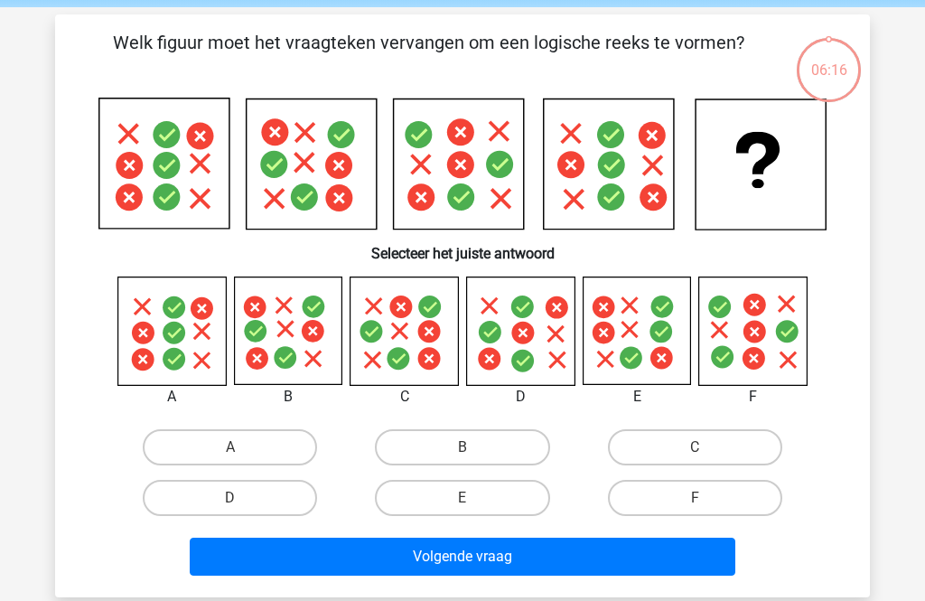
scroll to position [83, 0]
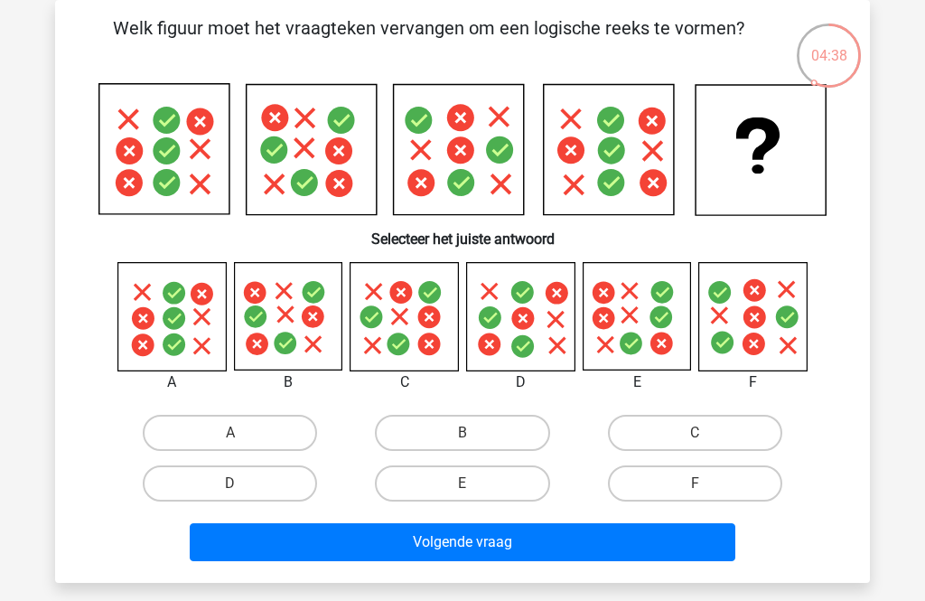
click at [452, 440] on label "B" at bounding box center [462, 433] width 174 height 36
click at [463, 440] on input "B" at bounding box center [469, 439] width 12 height 12
radio input "true"
click at [510, 531] on button "Volgende vraag" at bounding box center [463, 542] width 547 height 38
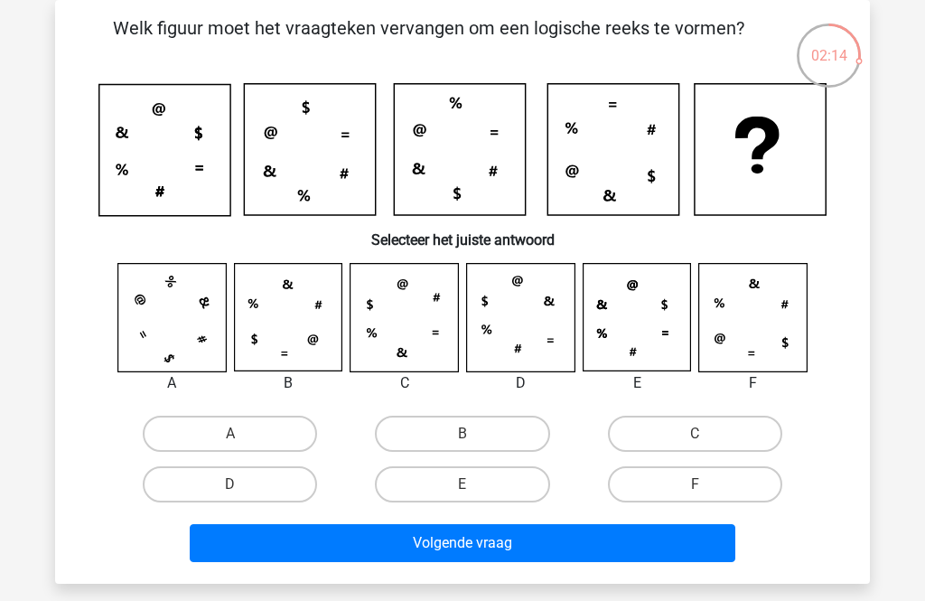
click at [714, 435] on label "C" at bounding box center [695, 434] width 174 height 36
click at [707, 435] on input "C" at bounding box center [701, 440] width 12 height 12
radio input "true"
click at [691, 536] on button "Volgende vraag" at bounding box center [463, 543] width 547 height 38
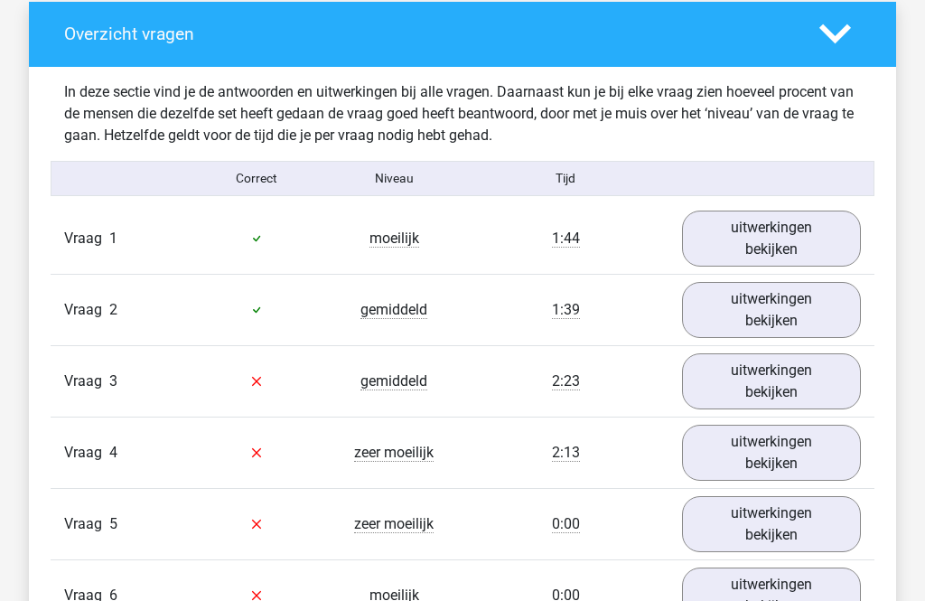
scroll to position [1347, 0]
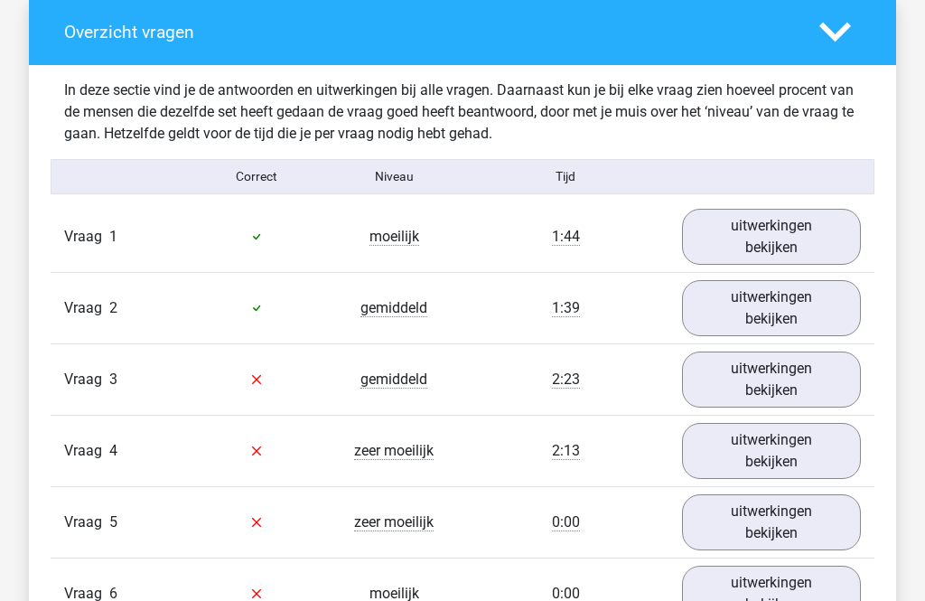
click at [815, 378] on link "uitwerkingen bekijken" at bounding box center [771, 380] width 179 height 56
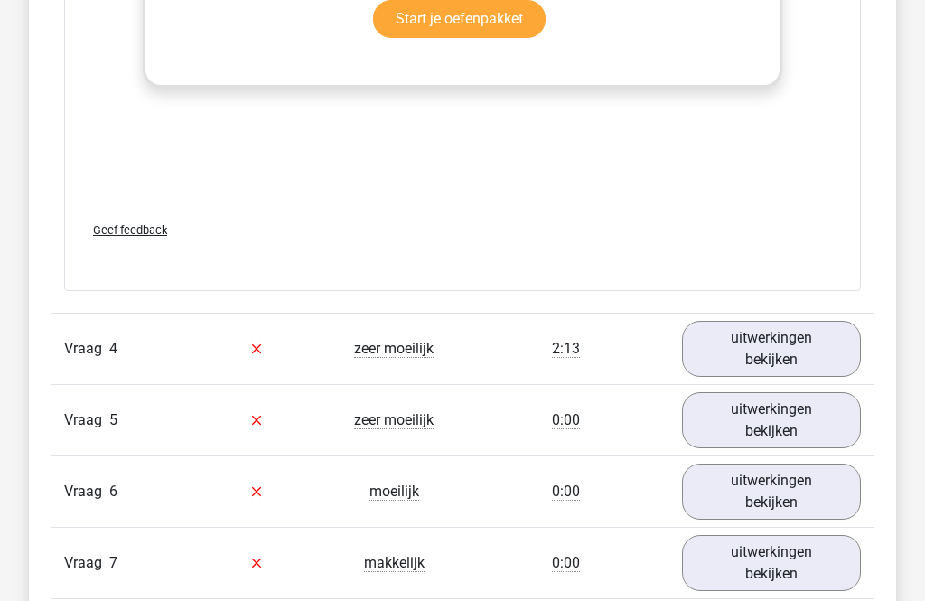
scroll to position [2969, 0]
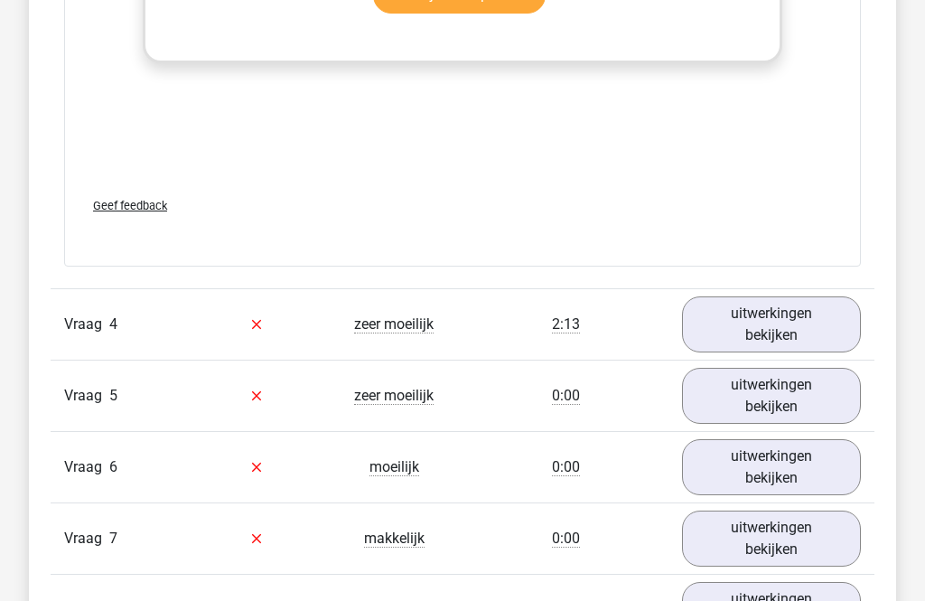
click at [830, 327] on link "uitwerkingen bekijken" at bounding box center [771, 324] width 179 height 56
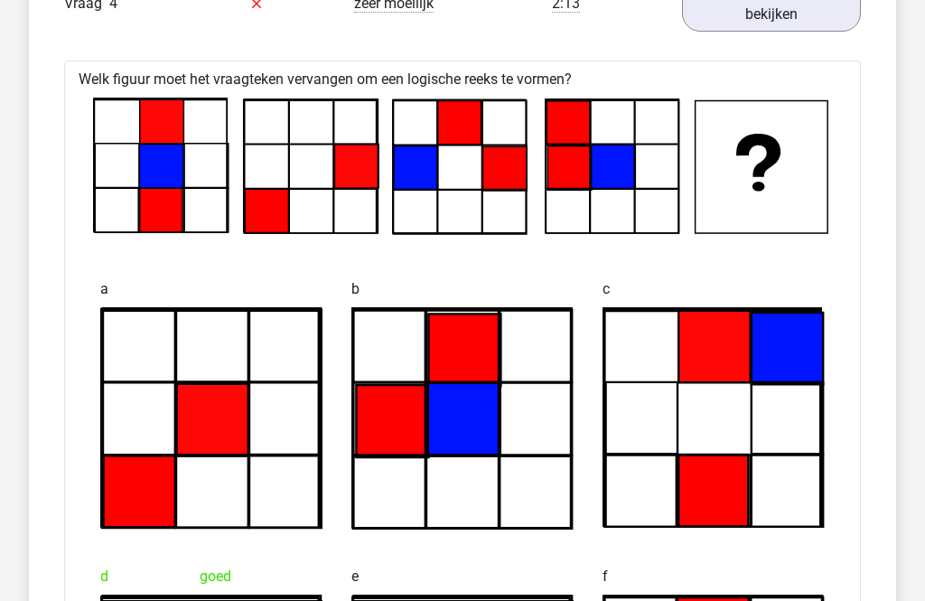
scroll to position [3250, 0]
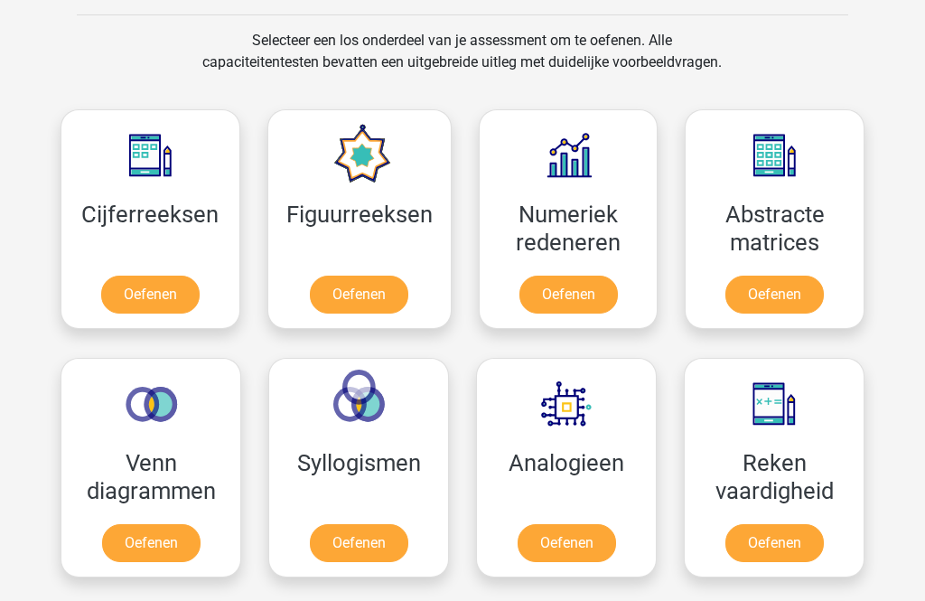
scroll to position [737, 0]
click at [126, 314] on link "Oefenen" at bounding box center [150, 295] width 98 height 38
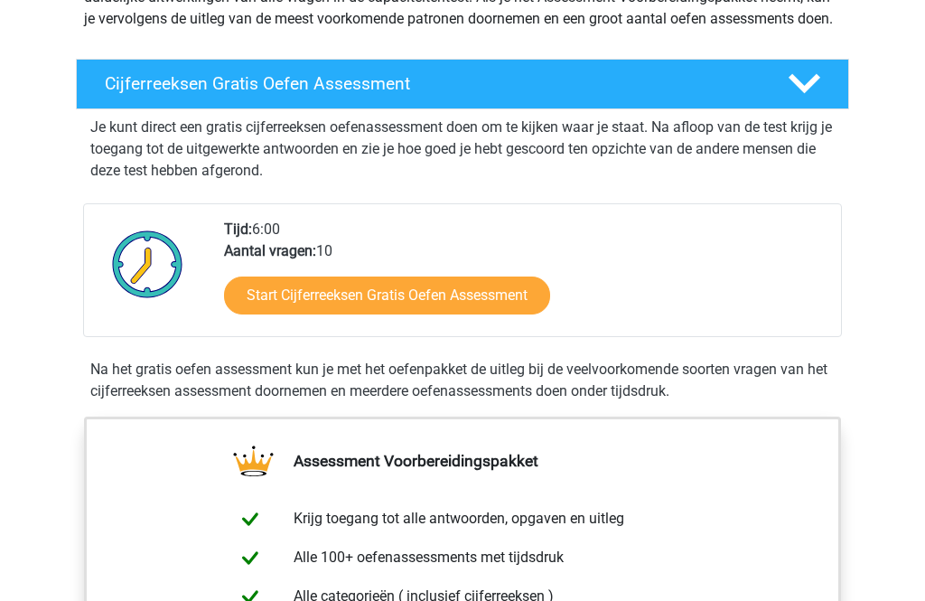
click at [522, 315] on link "Start Cijferreeksen Gratis Oefen Assessment" at bounding box center [387, 296] width 326 height 38
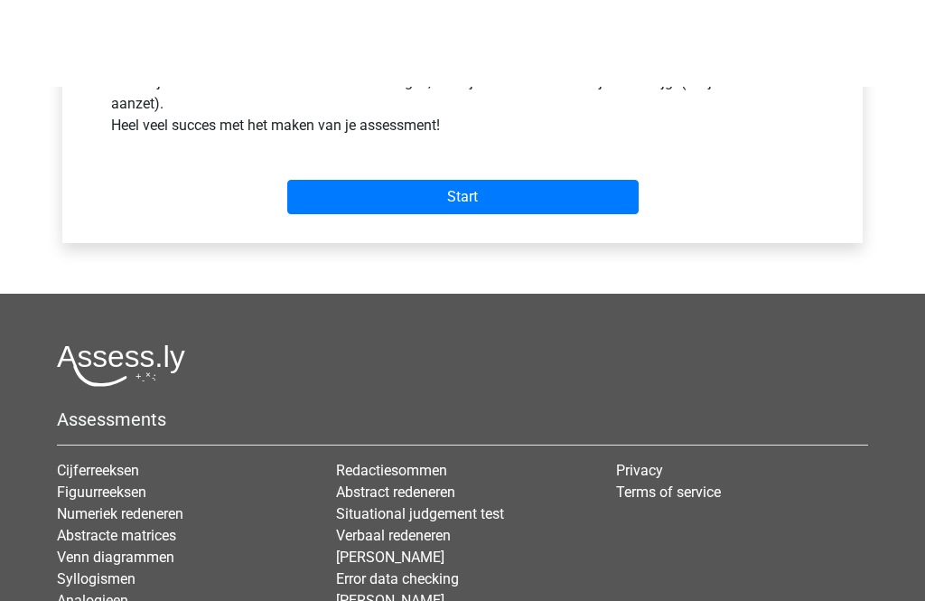
scroll to position [657, 0]
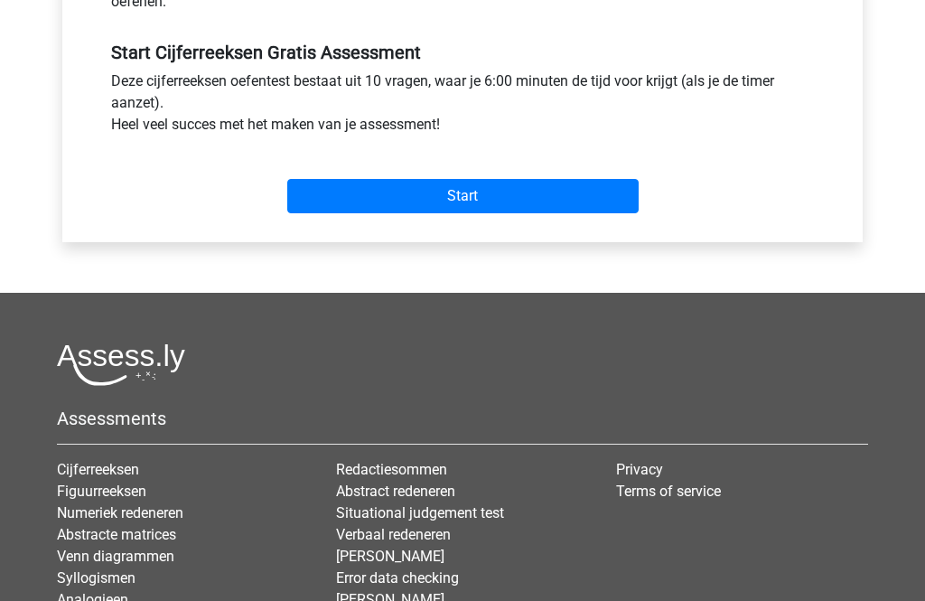
click at [588, 210] on input "Start" at bounding box center [462, 197] width 351 height 34
click at [558, 171] on div "Start" at bounding box center [463, 181] width 730 height 63
click at [595, 191] on input "Start" at bounding box center [462, 196] width 351 height 34
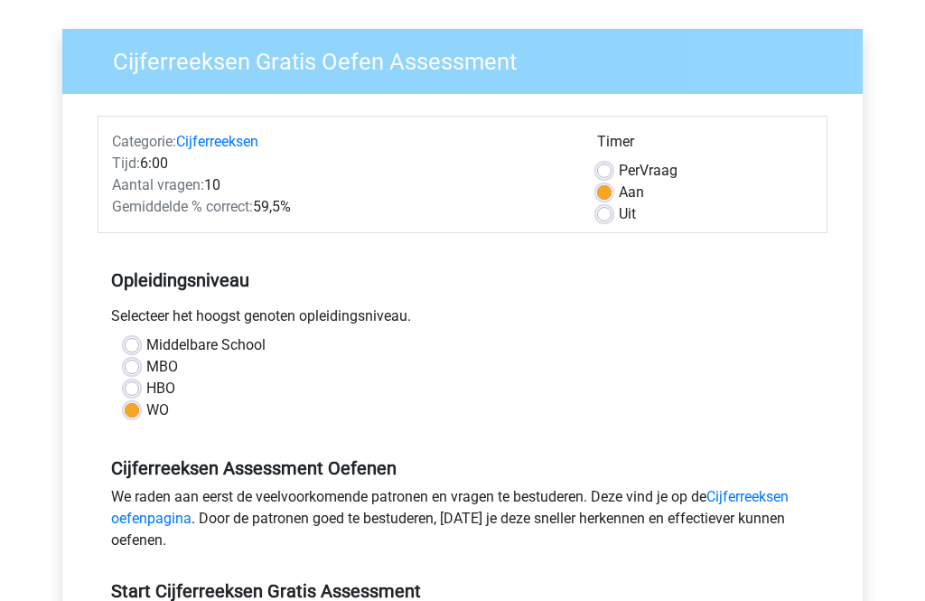
scroll to position [0, 0]
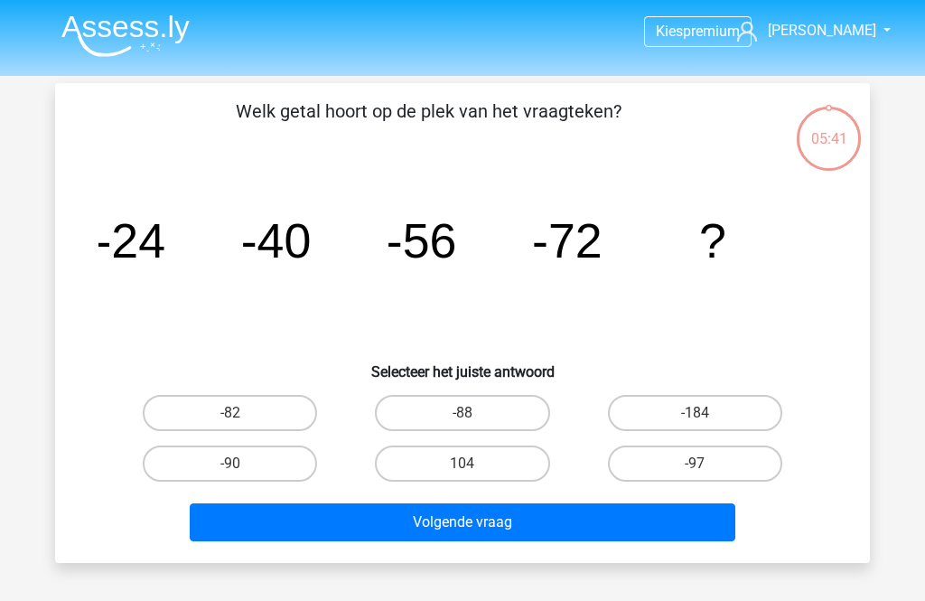
click at [491, 413] on label "-88" at bounding box center [462, 413] width 174 height 36
click at [474, 413] on input "-88" at bounding box center [469, 419] width 12 height 12
radio input "true"
click at [507, 512] on button "Volgende vraag" at bounding box center [463, 522] width 547 height 38
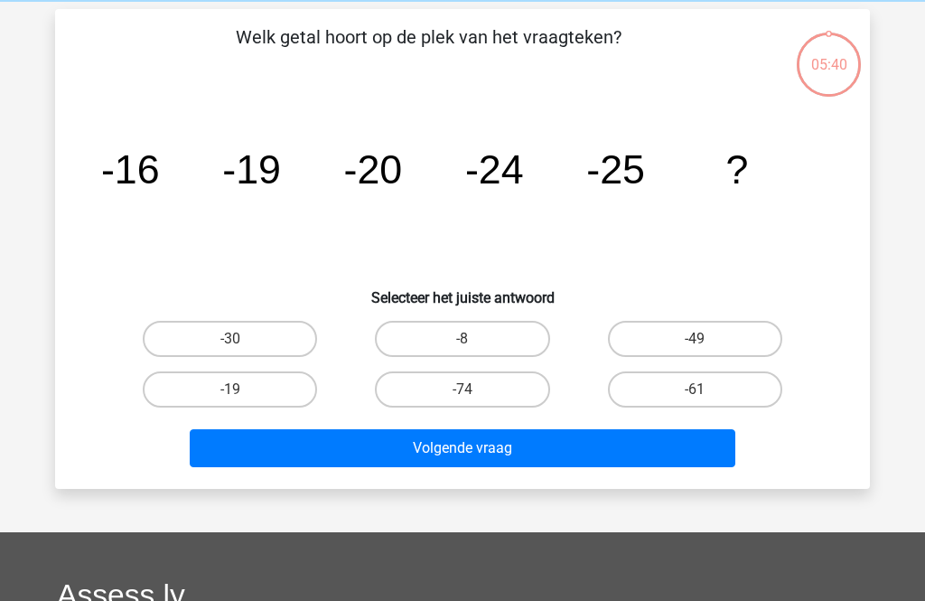
scroll to position [83, 0]
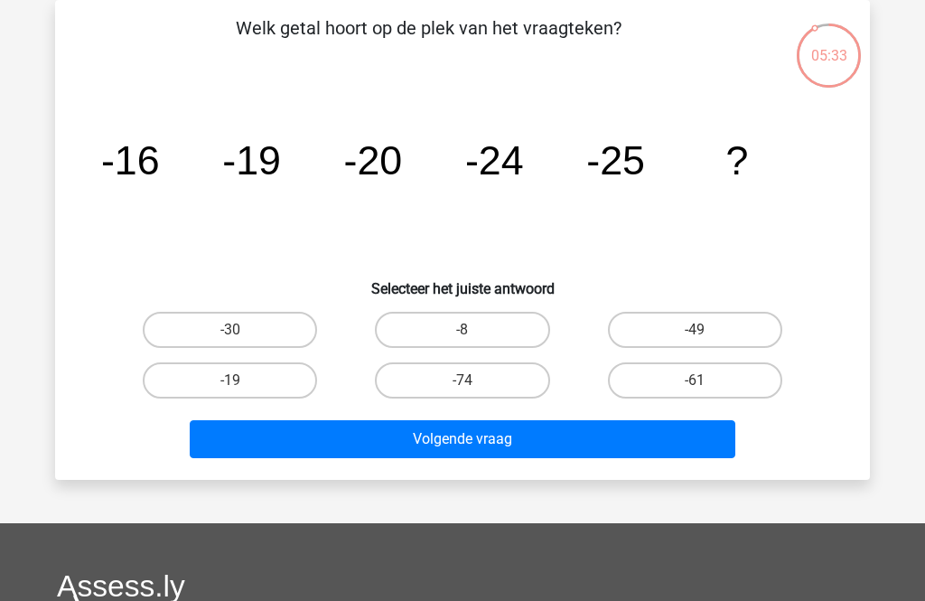
click at [284, 334] on label "-30" at bounding box center [230, 330] width 174 height 36
click at [242, 334] on input "-30" at bounding box center [236, 336] width 12 height 12
radio input "true"
click at [359, 435] on button "Volgende vraag" at bounding box center [463, 439] width 547 height 38
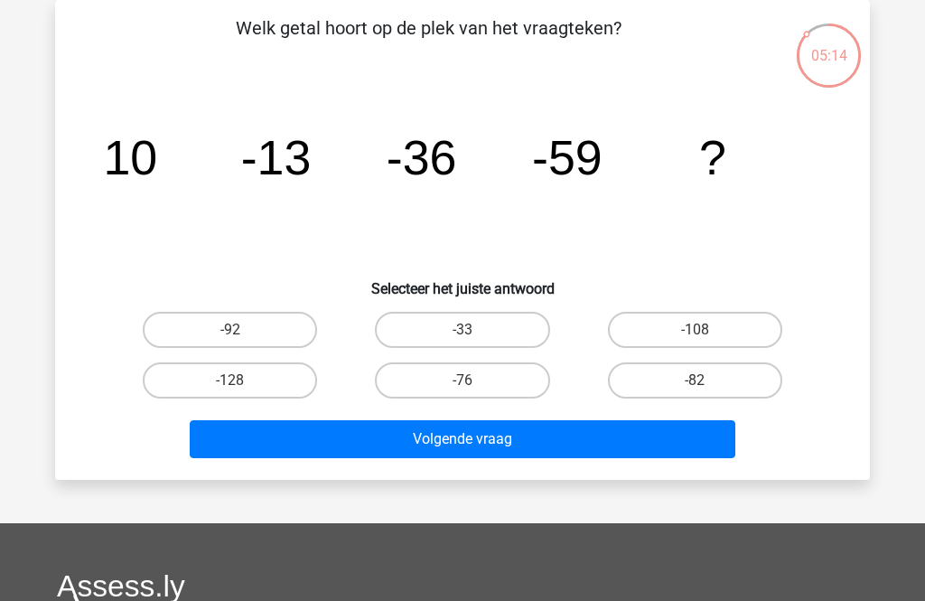
click at [748, 387] on label "-82" at bounding box center [695, 380] width 174 height 36
click at [707, 387] on input "-82" at bounding box center [701, 386] width 12 height 12
radio input "true"
click at [718, 451] on button "Volgende vraag" at bounding box center [463, 439] width 547 height 38
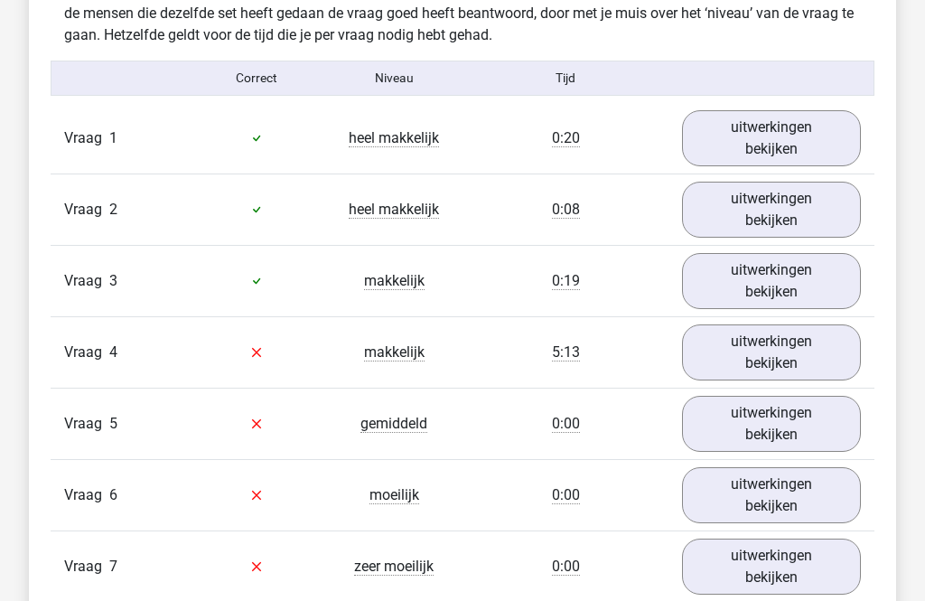
scroll to position [1513, 0]
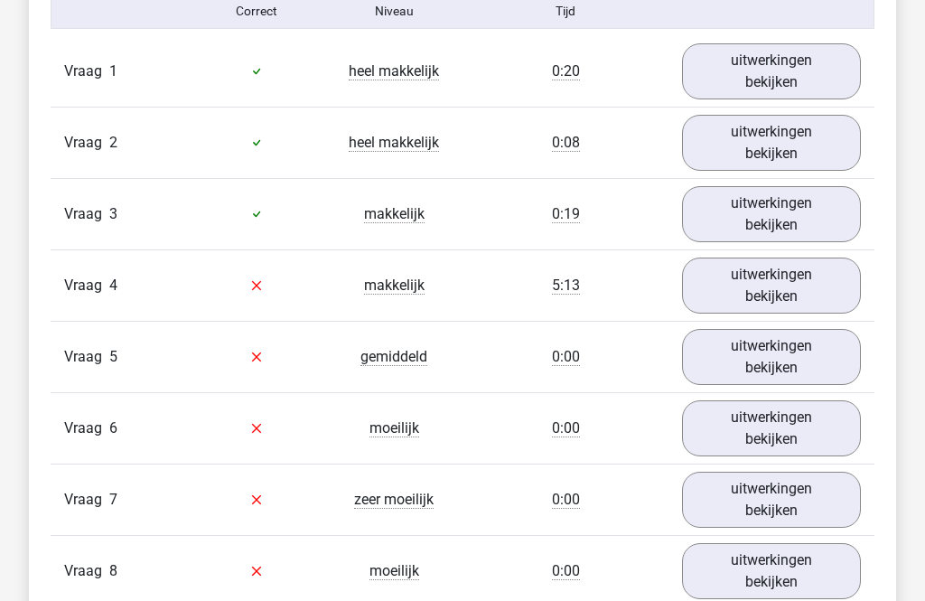
click at [808, 299] on link "uitwerkingen bekijken" at bounding box center [771, 285] width 179 height 56
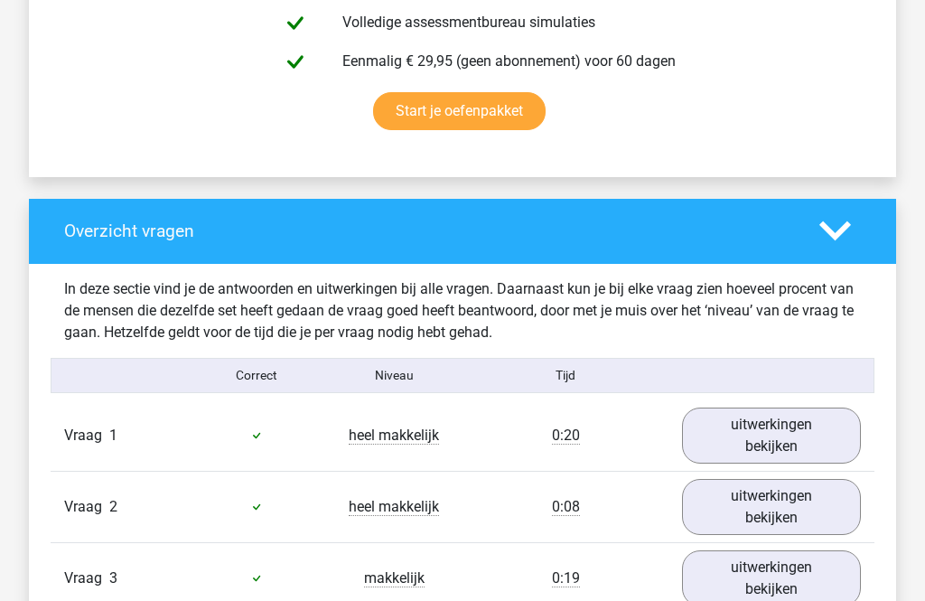
scroll to position [1142, 0]
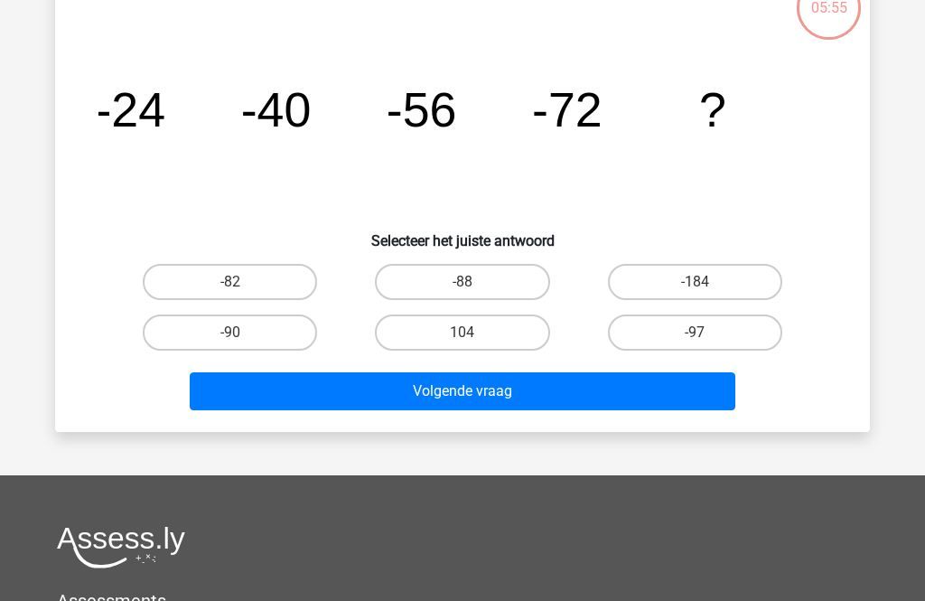
scroll to position [131, 0]
click at [205, 277] on label "-82" at bounding box center [230, 282] width 174 height 36
click at [230, 282] on input "-82" at bounding box center [236, 288] width 12 height 12
radio input "true"
click at [522, 282] on label "-88" at bounding box center [462, 282] width 174 height 36
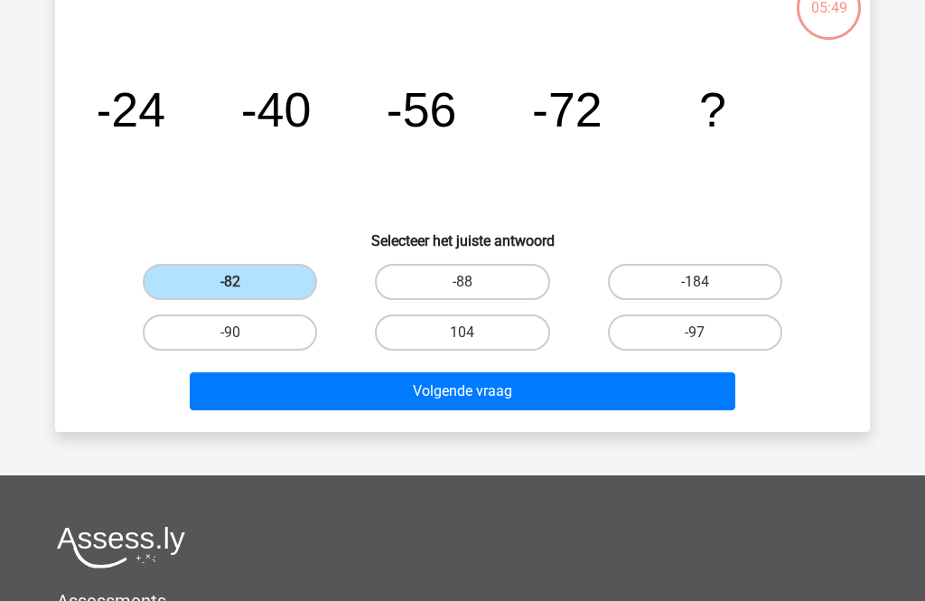
click at [474, 282] on input "-88" at bounding box center [469, 288] width 12 height 12
radio input "true"
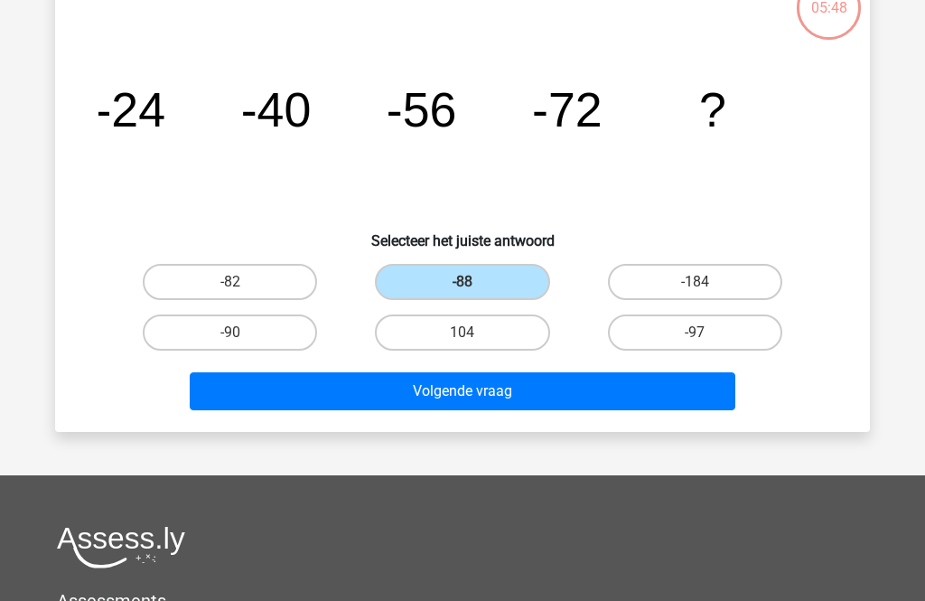
click at [550, 382] on button "Volgende vraag" at bounding box center [463, 391] width 547 height 38
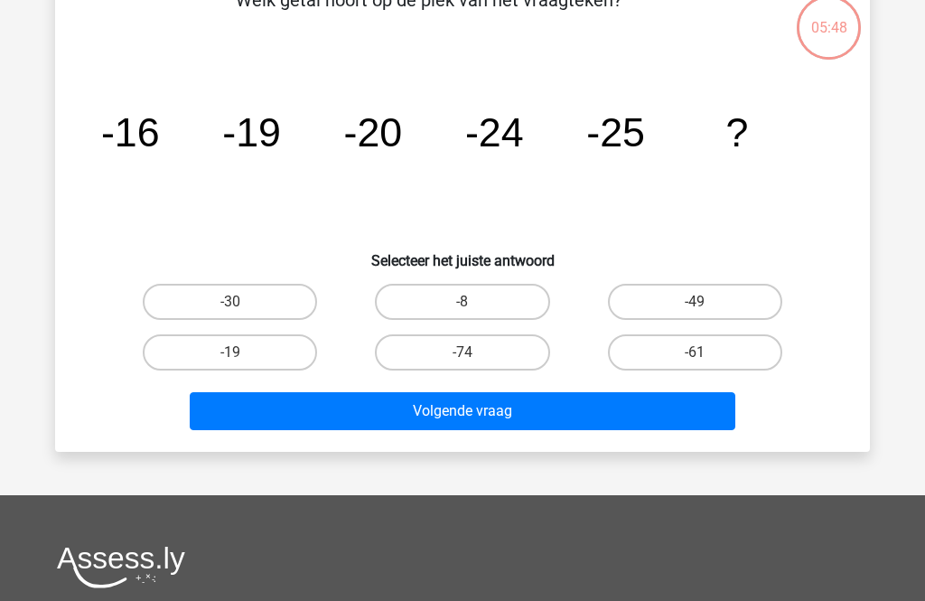
scroll to position [83, 0]
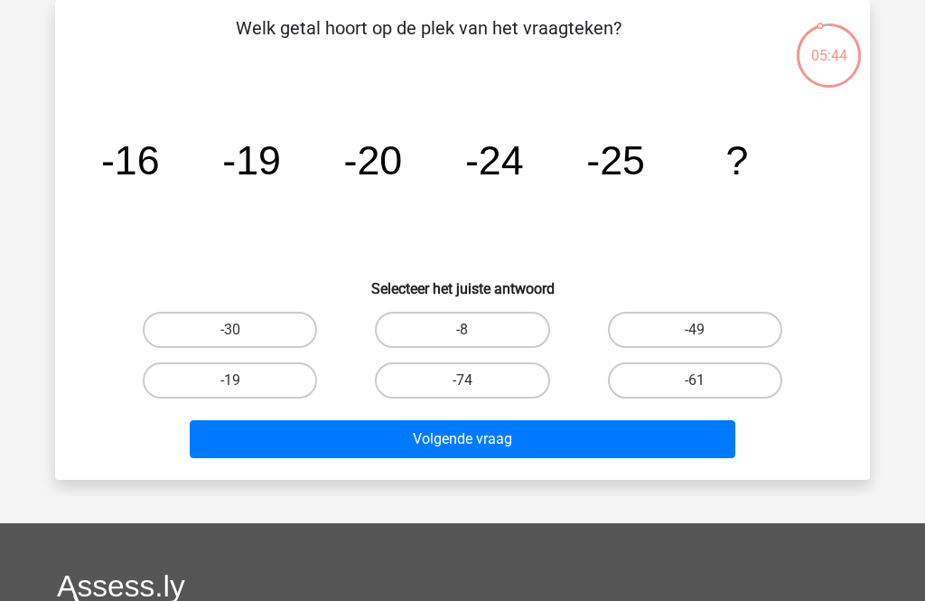
click at [290, 332] on label "-30" at bounding box center [230, 330] width 174 height 36
click at [242, 332] on input "-30" at bounding box center [236, 336] width 12 height 12
radio input "true"
click at [345, 431] on button "Volgende vraag" at bounding box center [463, 439] width 547 height 38
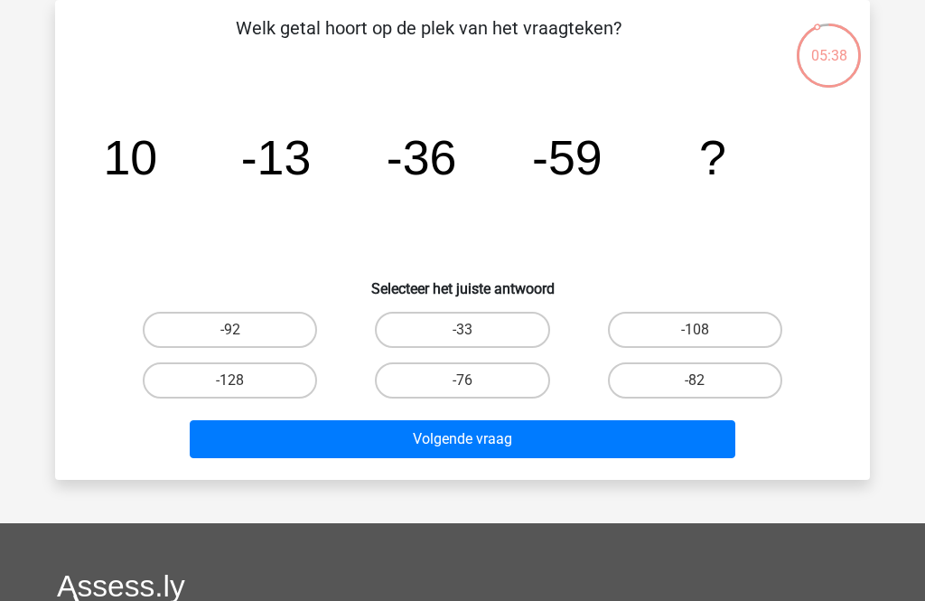
click at [662, 390] on label "-82" at bounding box center [695, 380] width 174 height 36
click at [695, 390] on input "-82" at bounding box center [701, 386] width 12 height 12
radio input "true"
click at [491, 455] on button "Volgende vraag" at bounding box center [463, 439] width 547 height 38
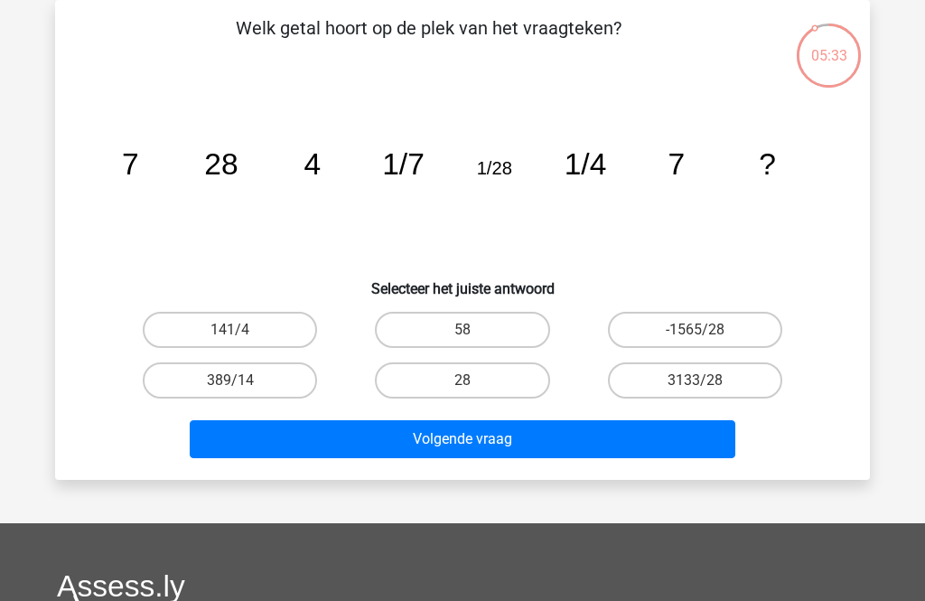
click at [504, 379] on label "28" at bounding box center [462, 380] width 174 height 36
click at [474, 380] on input "28" at bounding box center [469, 386] width 12 height 12
radio input "true"
click at [501, 434] on button "Volgende vraag" at bounding box center [463, 439] width 547 height 38
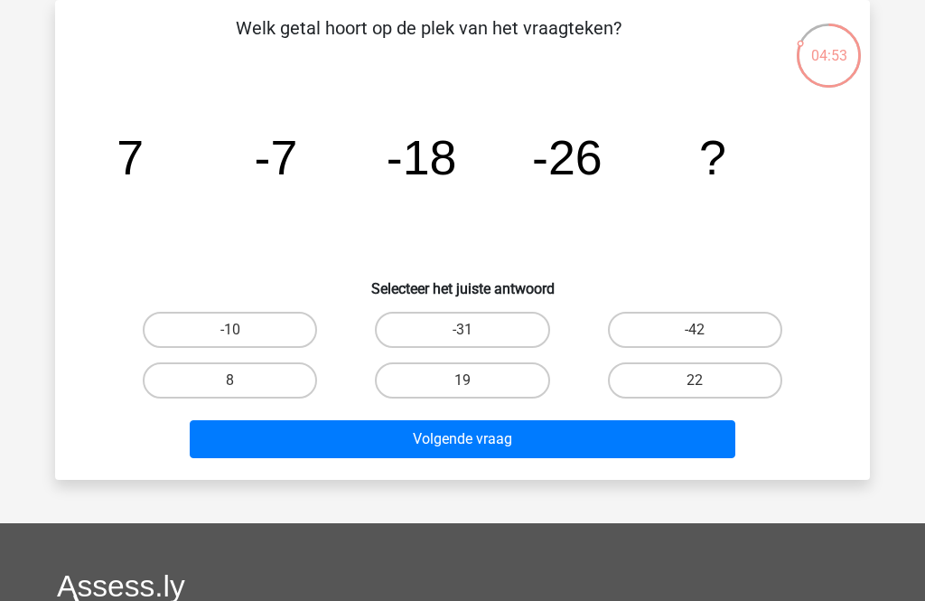
click at [524, 326] on label "-31" at bounding box center [462, 330] width 174 height 36
click at [474, 330] on input "-31" at bounding box center [469, 336] width 12 height 12
radio input "true"
click at [544, 444] on button "Volgende vraag" at bounding box center [463, 439] width 547 height 38
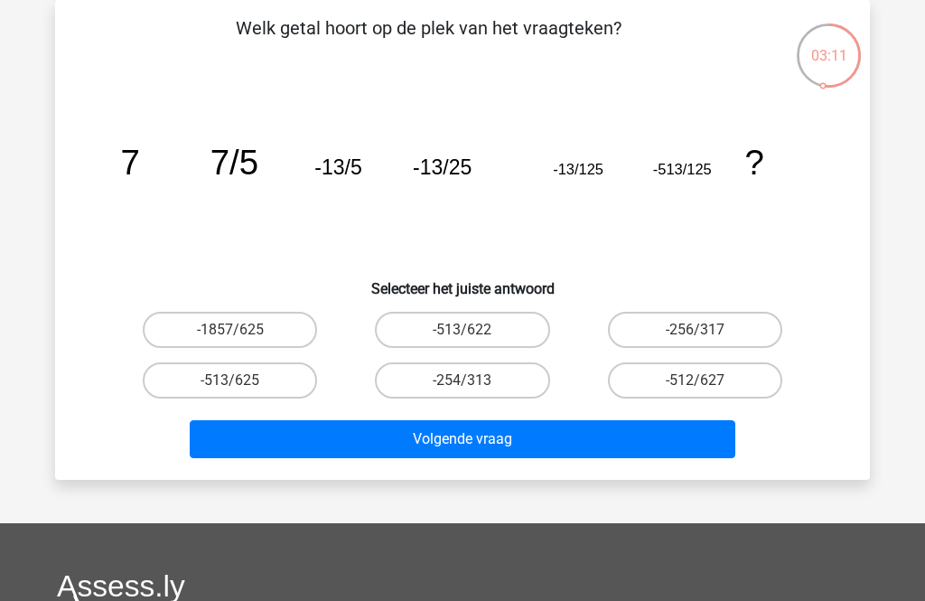
click at [153, 386] on label "-513/625" at bounding box center [230, 380] width 174 height 36
click at [230, 386] on input "-513/625" at bounding box center [236, 386] width 12 height 12
radio input "true"
click at [232, 445] on button "Volgende vraag" at bounding box center [463, 439] width 547 height 38
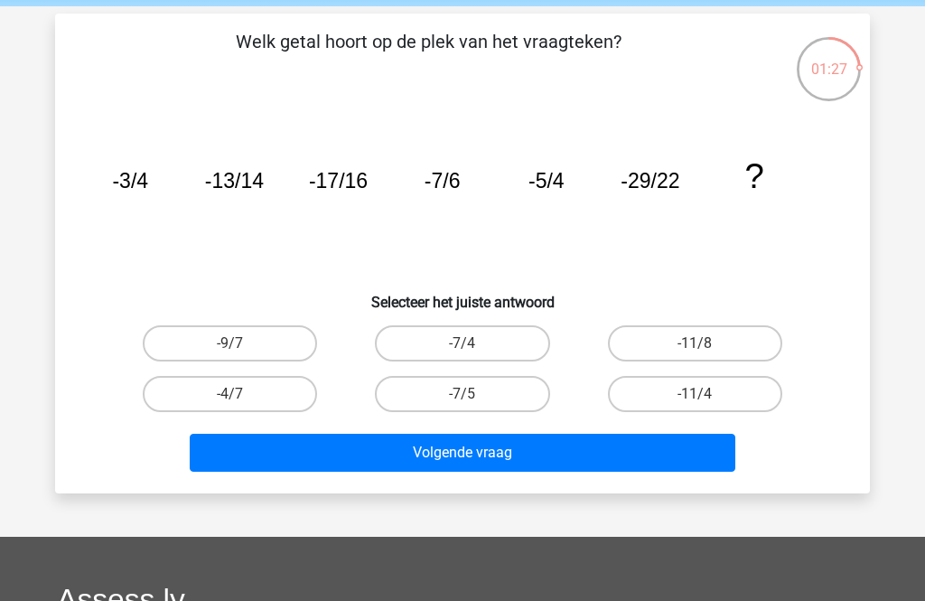
scroll to position [69, 0]
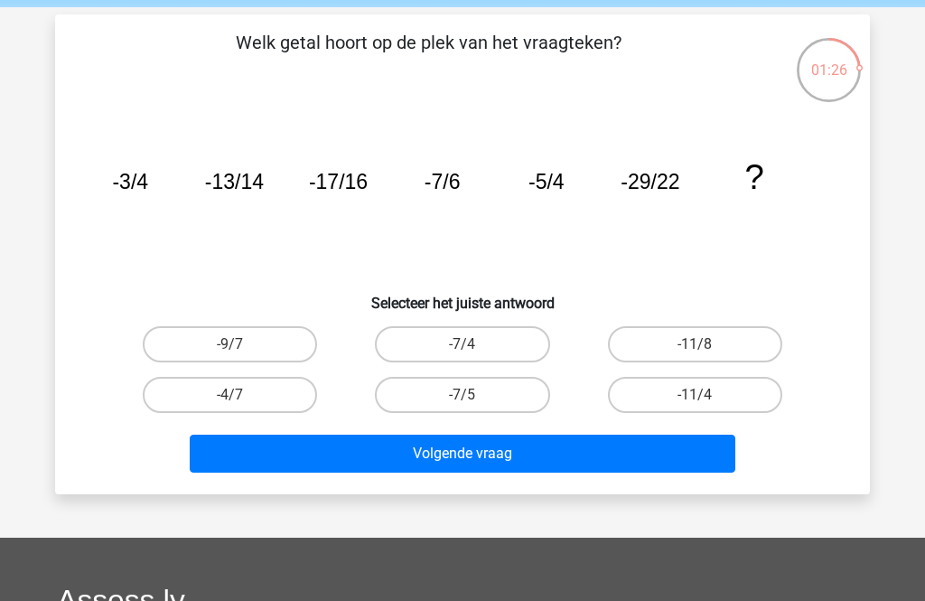
click at [451, 354] on label "-7/4" at bounding box center [462, 344] width 174 height 36
click at [463, 354] on input "-7/4" at bounding box center [469, 350] width 12 height 12
radio input "true"
click at [455, 435] on button "Volgende vraag" at bounding box center [463, 454] width 547 height 38
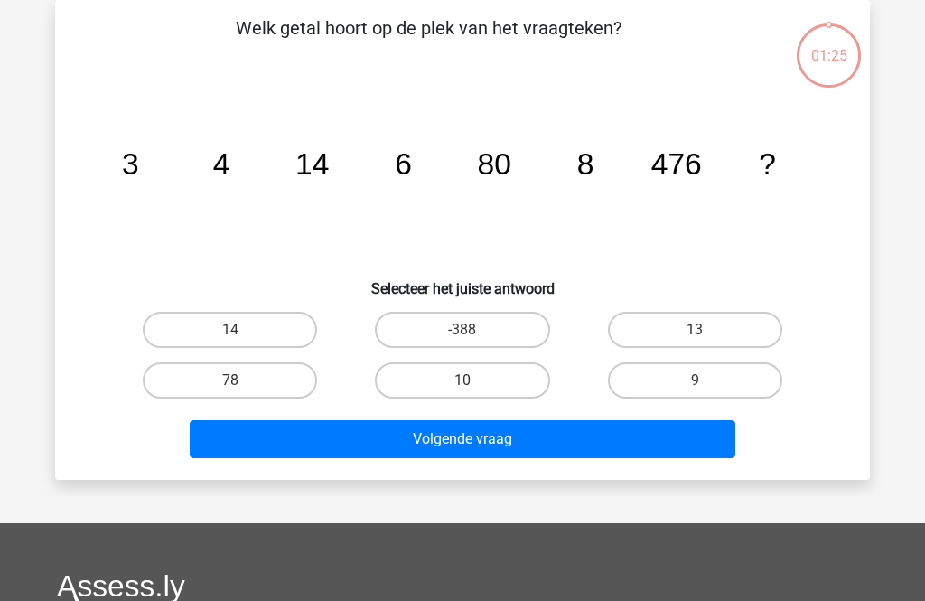
scroll to position [83, 0]
click at [508, 377] on label "10" at bounding box center [462, 380] width 174 height 36
click at [474, 380] on input "10" at bounding box center [469, 386] width 12 height 12
radio input "true"
click at [634, 432] on button "Volgende vraag" at bounding box center [463, 439] width 547 height 38
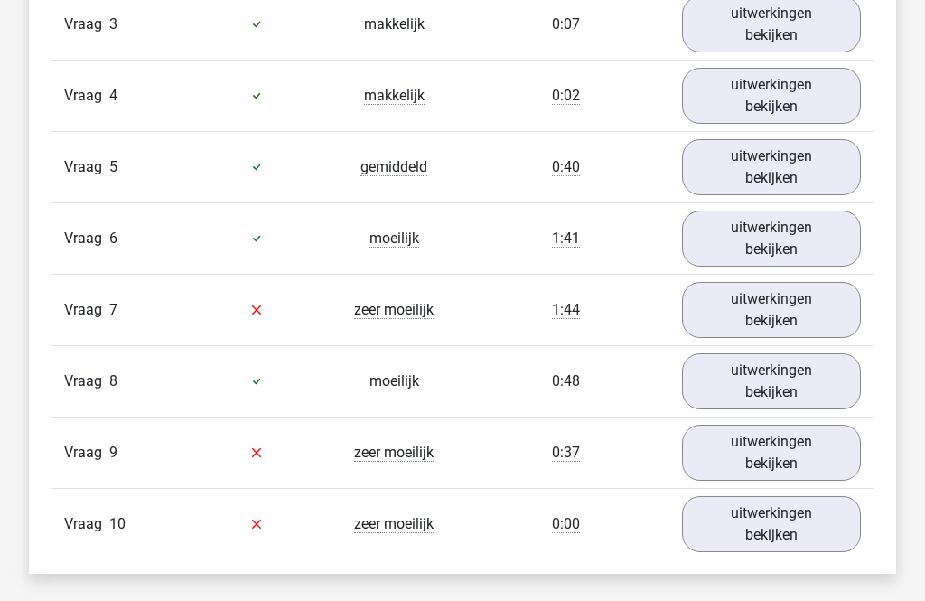
scroll to position [1741, 0]
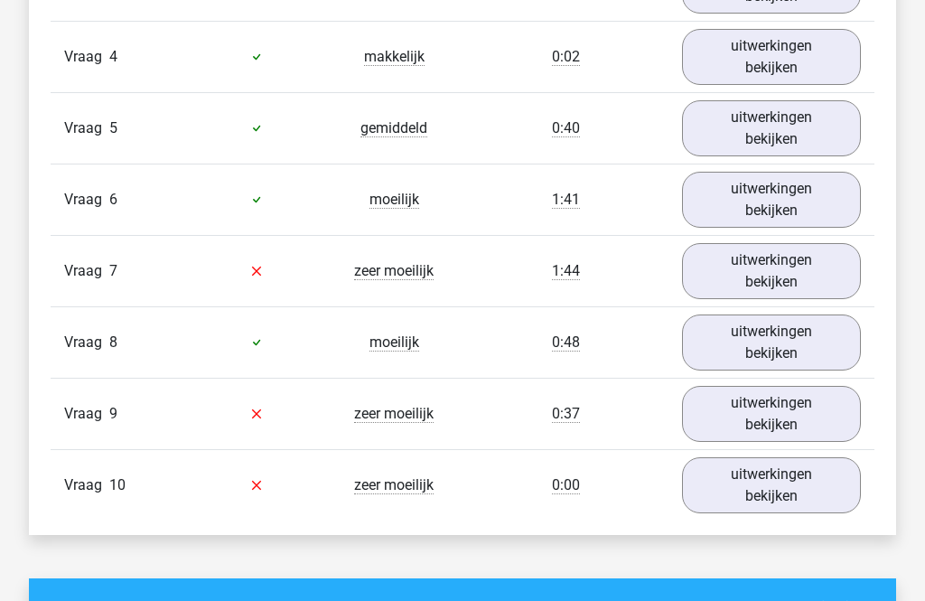
click at [832, 266] on link "uitwerkingen bekijken" at bounding box center [771, 272] width 179 height 56
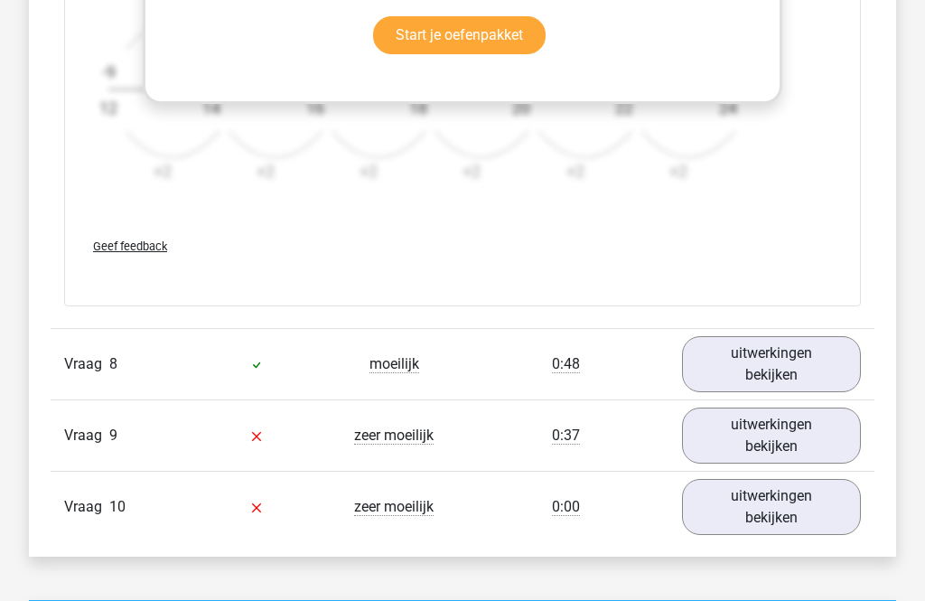
scroll to position [2925, 0]
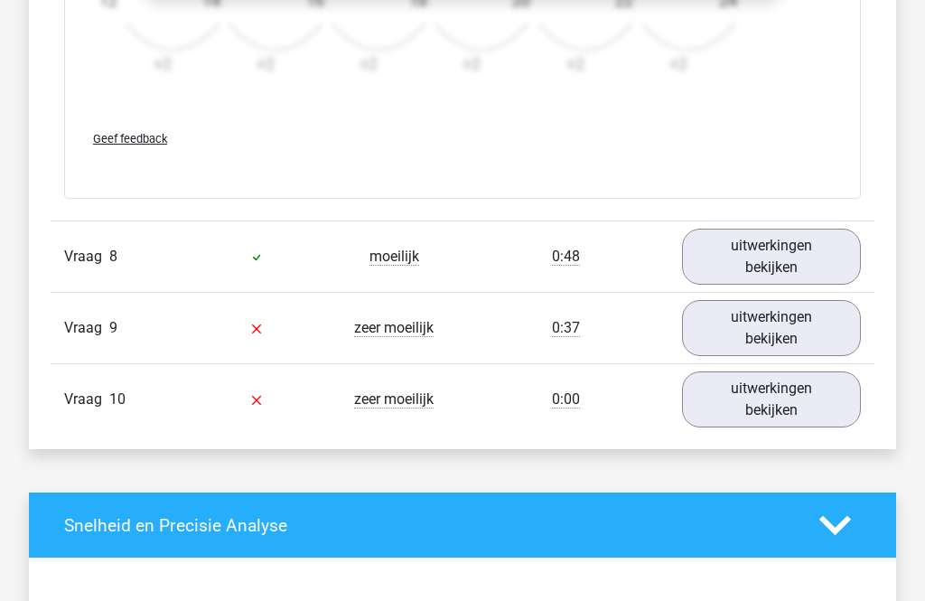
click at [825, 259] on link "uitwerkingen bekijken" at bounding box center [771, 257] width 179 height 56
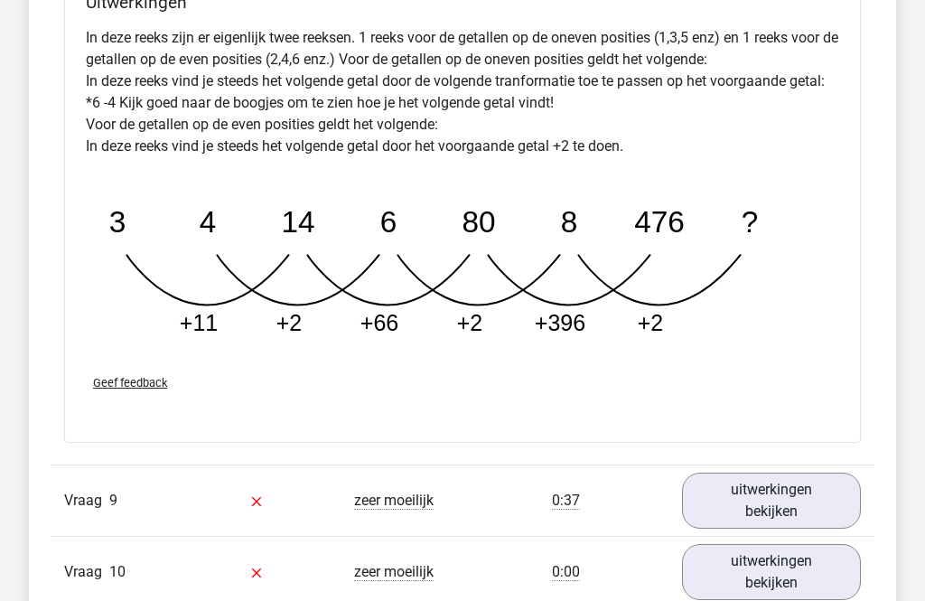
scroll to position [3696, 0]
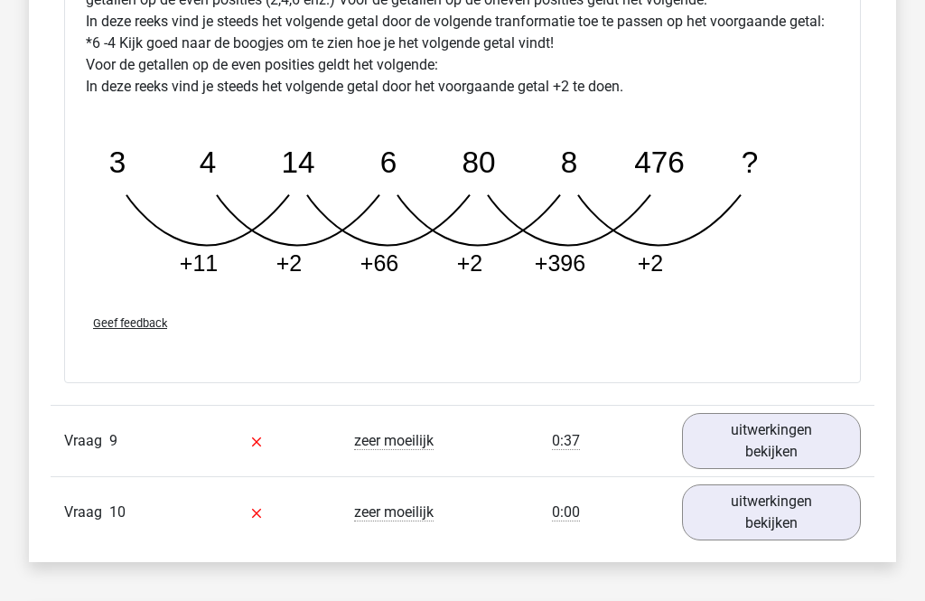
click at [786, 427] on link "uitwerkingen bekijken" at bounding box center [771, 441] width 179 height 56
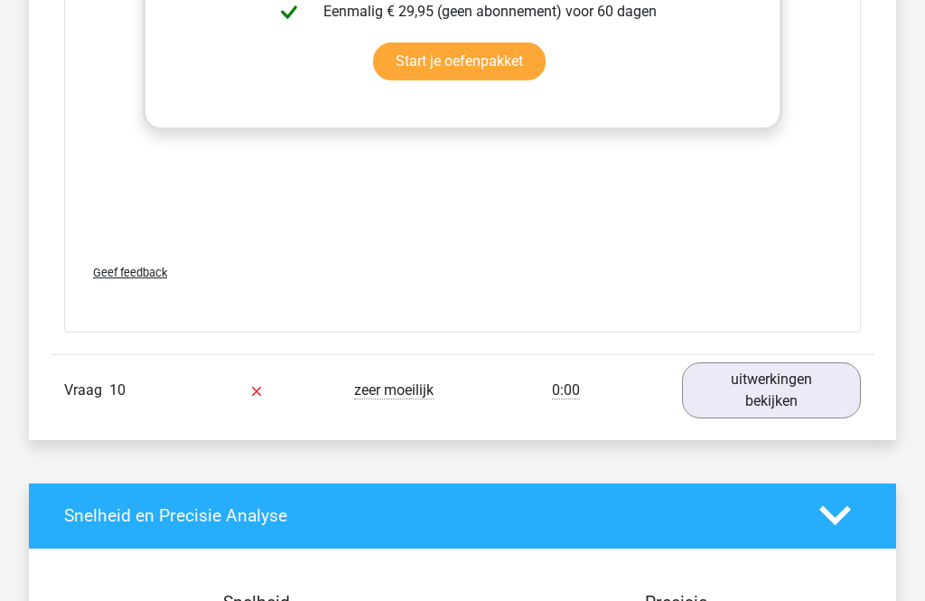
scroll to position [5022, 0]
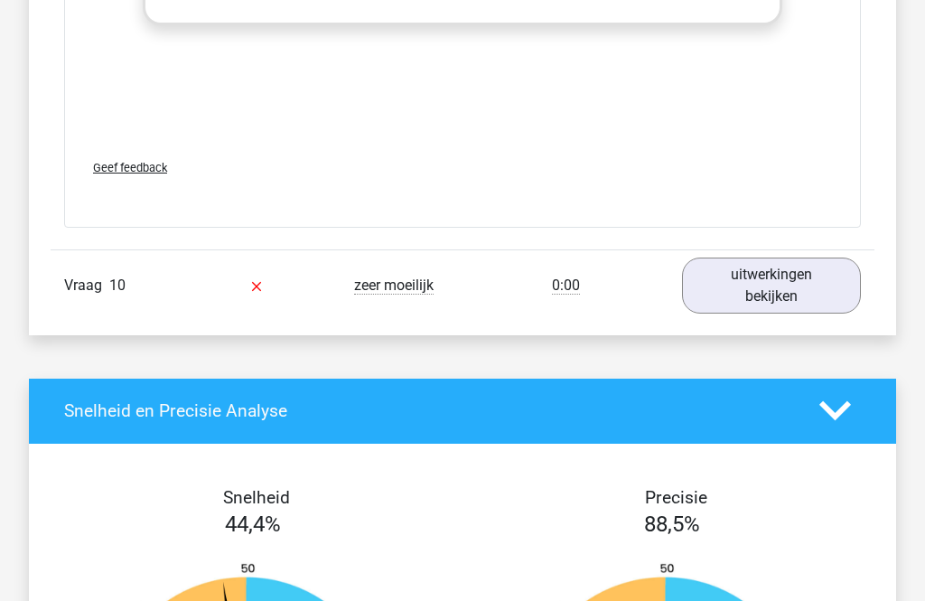
click at [794, 282] on link "uitwerkingen bekijken" at bounding box center [771, 286] width 179 height 56
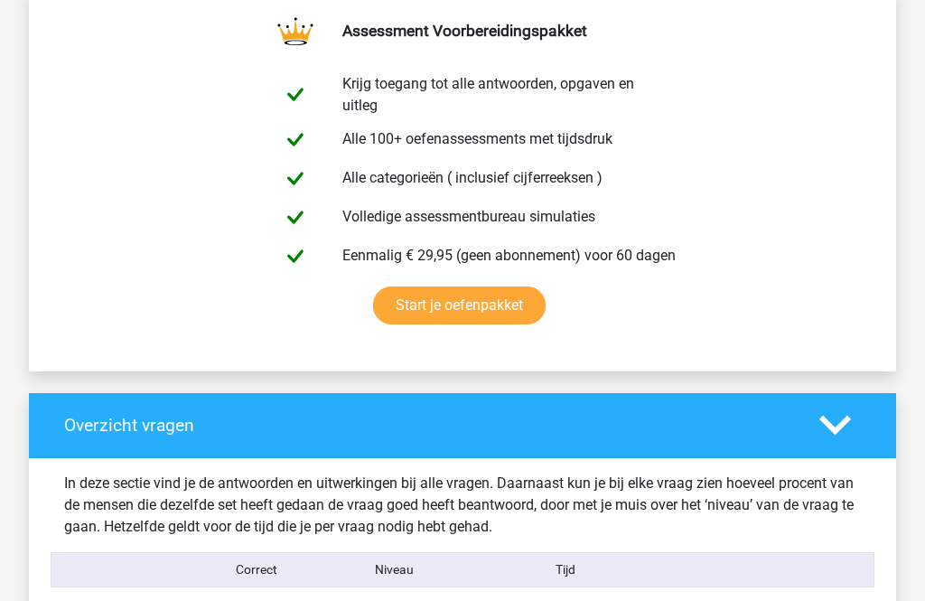
scroll to position [956, 0]
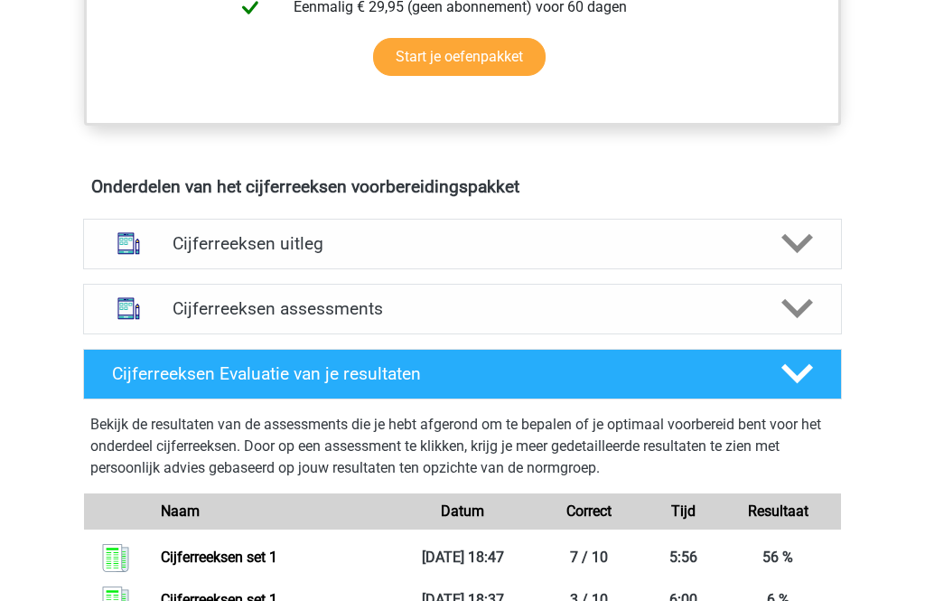
click at [778, 324] on div at bounding box center [796, 310] width 61 height 32
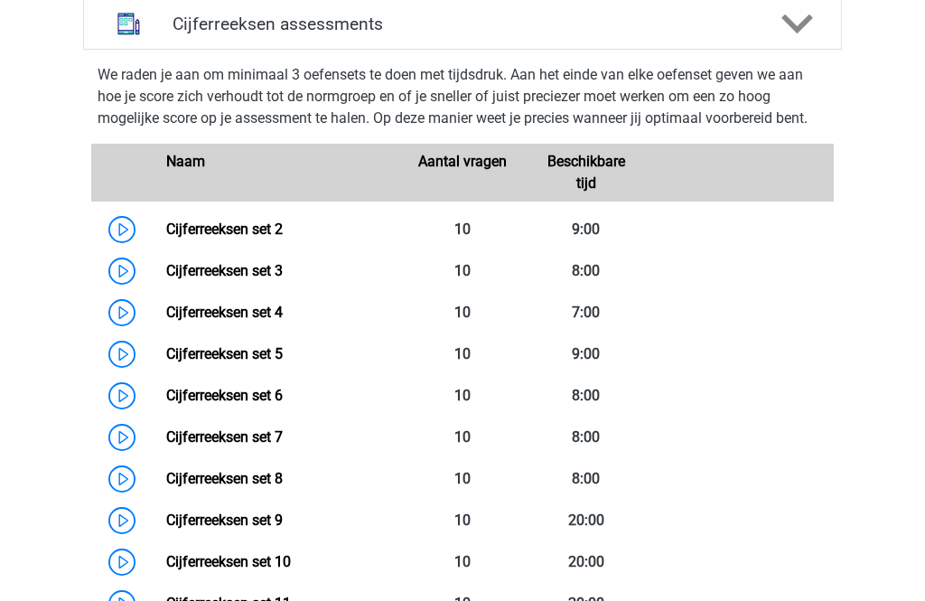
scroll to position [1212, 0]
click at [203, 279] on link "Cijferreeksen set 3" at bounding box center [224, 270] width 117 height 17
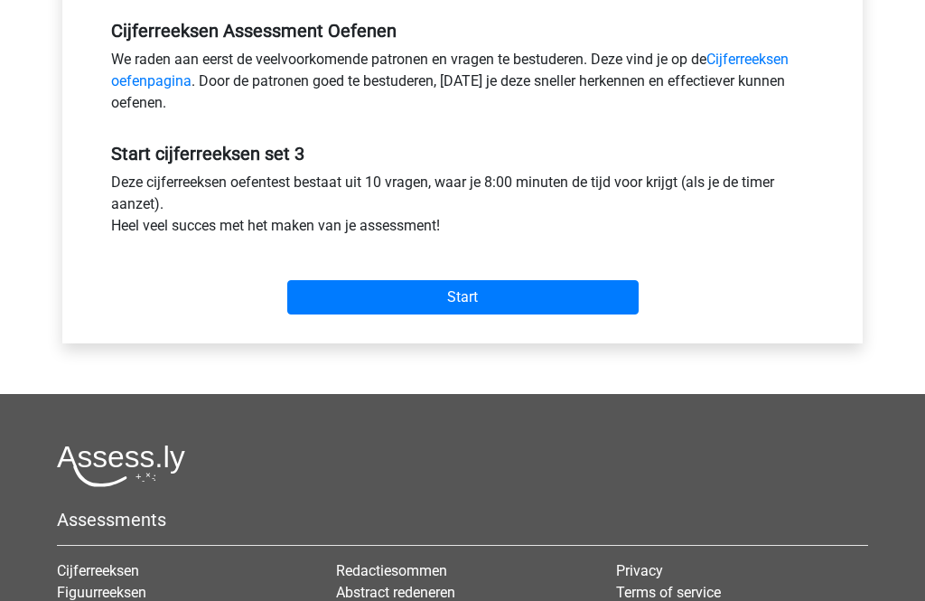
scroll to position [574, 0]
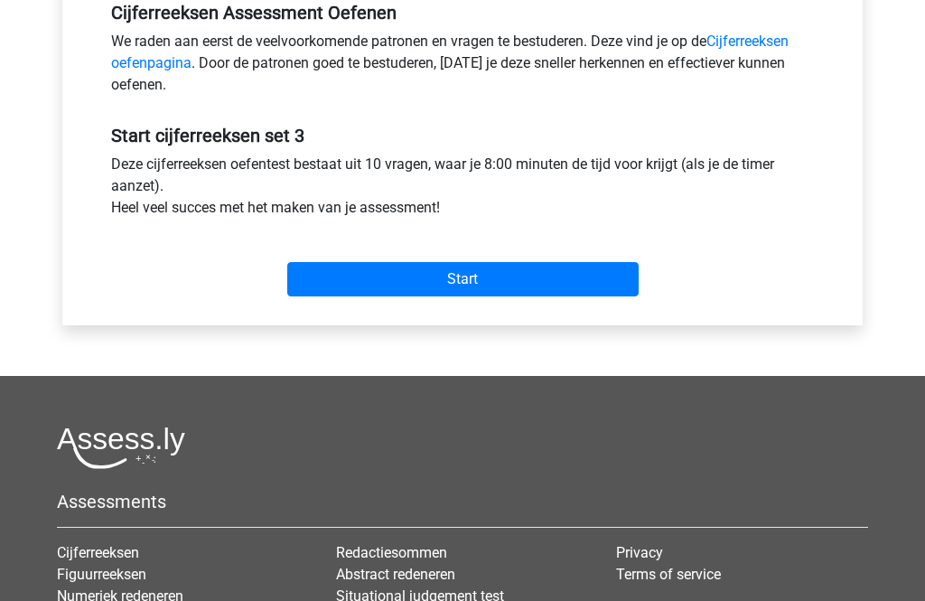
click at [591, 272] on input "Start" at bounding box center [462, 280] width 351 height 34
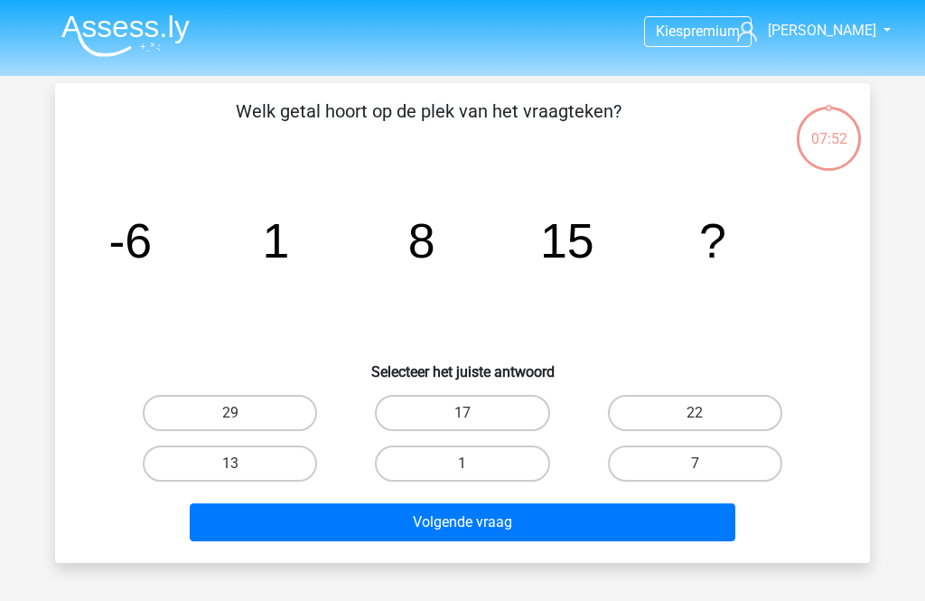
click at [707, 428] on label "22" at bounding box center [695, 413] width 174 height 36
click at [707, 425] on input "22" at bounding box center [701, 419] width 12 height 12
radio input "true"
click at [680, 506] on button "Volgende vraag" at bounding box center [463, 522] width 547 height 38
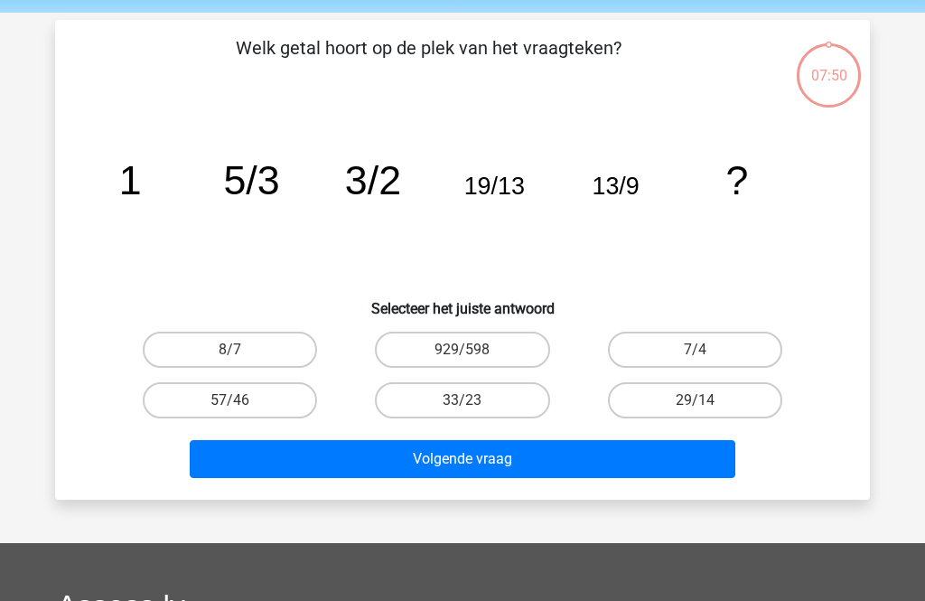
scroll to position [83, 0]
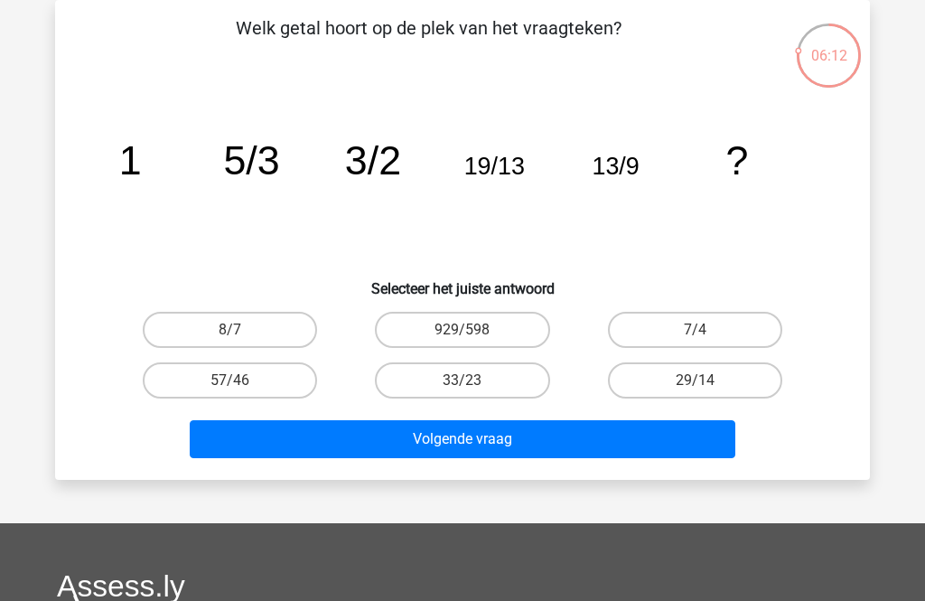
click at [285, 389] on label "57/46" at bounding box center [230, 380] width 174 height 36
click at [242, 389] on input "57/46" at bounding box center [236, 386] width 12 height 12
radio input "true"
click at [285, 433] on button "Volgende vraag" at bounding box center [463, 439] width 547 height 38
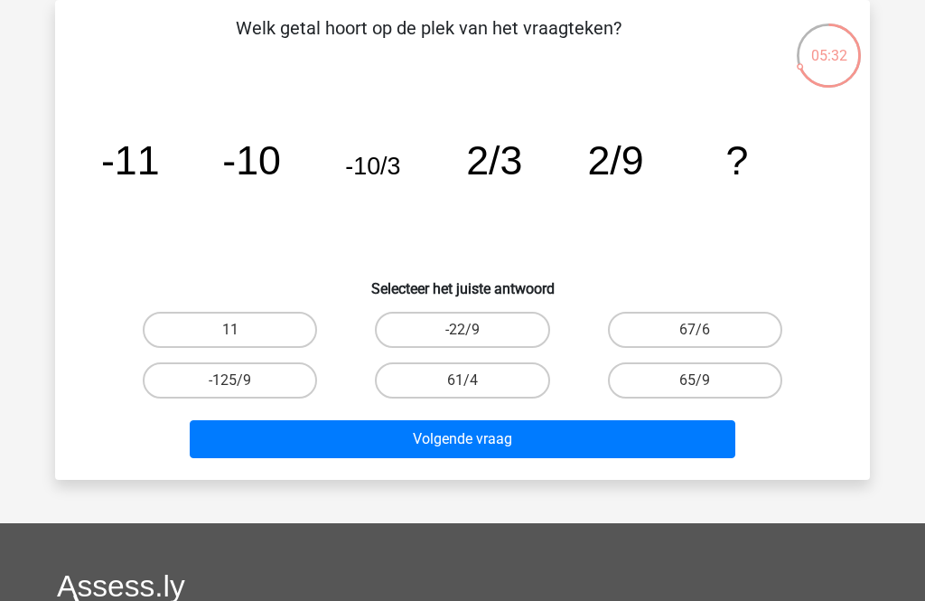
click at [291, 324] on label "11" at bounding box center [230, 330] width 174 height 36
click at [242, 330] on input "11" at bounding box center [236, 336] width 12 height 12
radio input "true"
click at [349, 440] on button "Volgende vraag" at bounding box center [463, 439] width 547 height 38
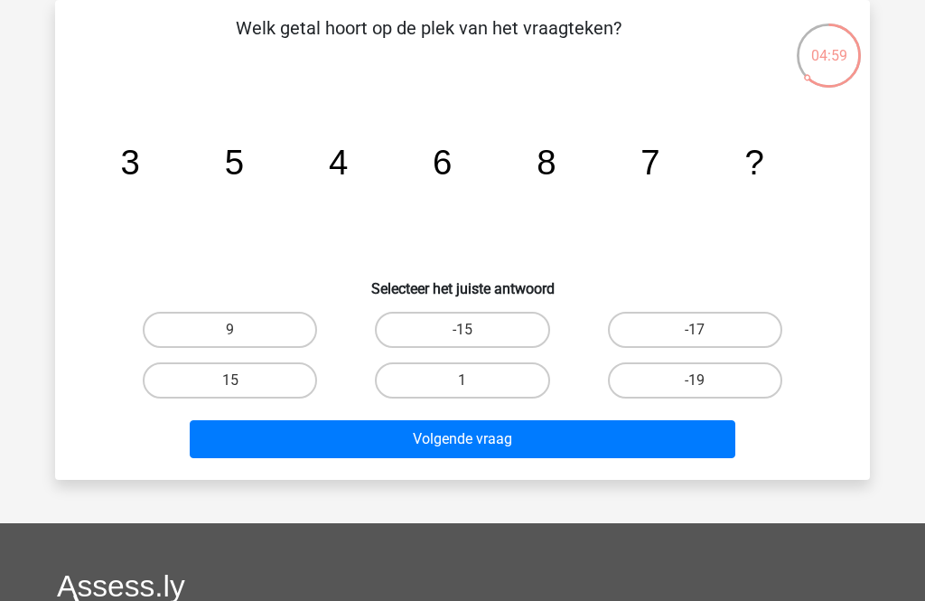
click at [294, 323] on label "9" at bounding box center [230, 330] width 174 height 36
click at [242, 330] on input "9" at bounding box center [236, 336] width 12 height 12
radio input "true"
click at [412, 431] on button "Volgende vraag" at bounding box center [463, 439] width 547 height 38
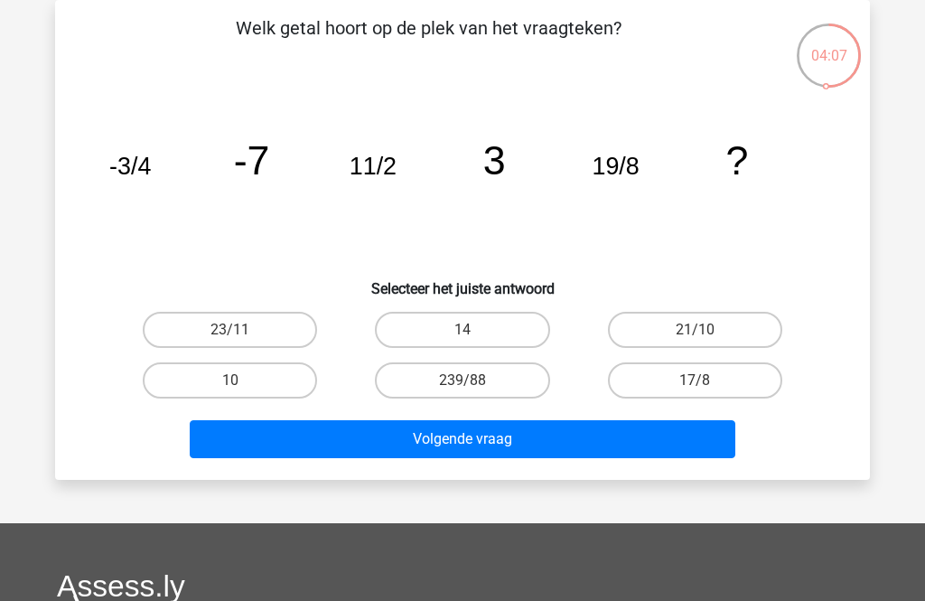
click at [286, 368] on label "10" at bounding box center [230, 380] width 174 height 36
click at [242, 380] on input "10" at bounding box center [236, 386] width 12 height 12
radio input "true"
click at [345, 448] on button "Volgende vraag" at bounding box center [463, 439] width 547 height 38
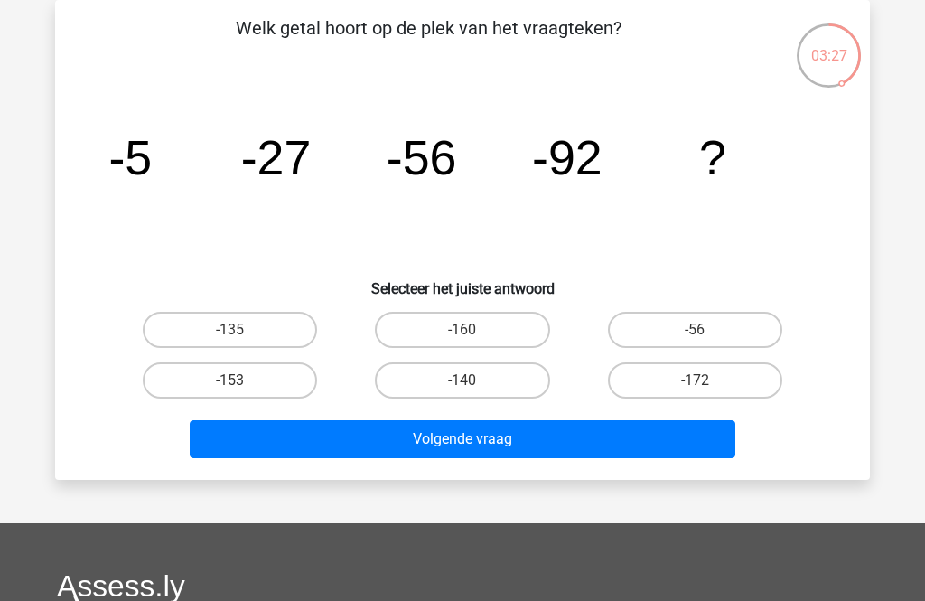
click at [298, 326] on label "-135" at bounding box center [230, 330] width 174 height 36
click at [242, 330] on input "-135" at bounding box center [236, 336] width 12 height 12
radio input "true"
click at [335, 433] on button "Volgende vraag" at bounding box center [463, 439] width 547 height 38
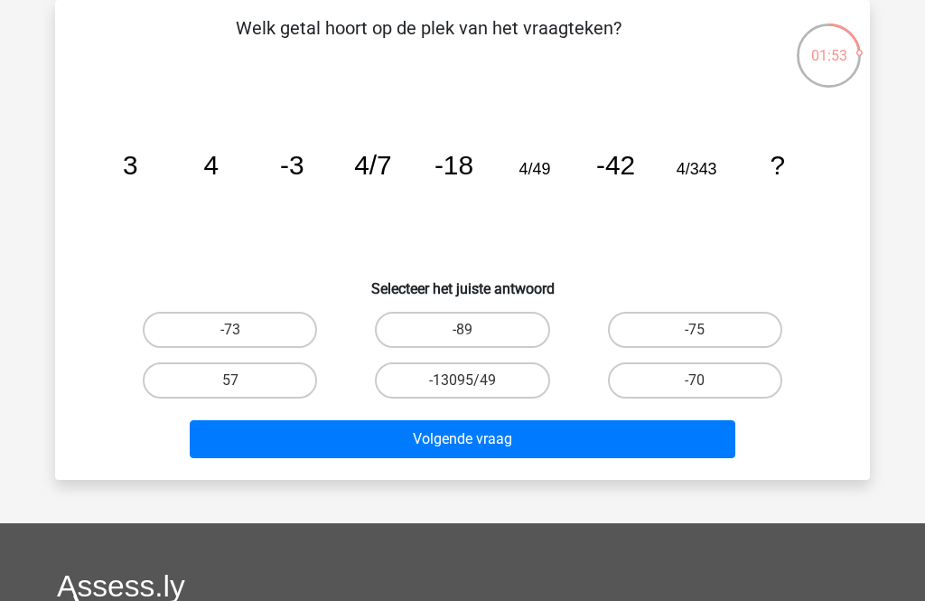
click at [742, 343] on label "-75" at bounding box center [695, 330] width 174 height 36
click at [707, 342] on input "-75" at bounding box center [701, 336] width 12 height 12
radio input "true"
click at [706, 417] on div "Volgende vraag" at bounding box center [462, 436] width 757 height 60
click at [703, 432] on button "Volgende vraag" at bounding box center [463, 439] width 547 height 38
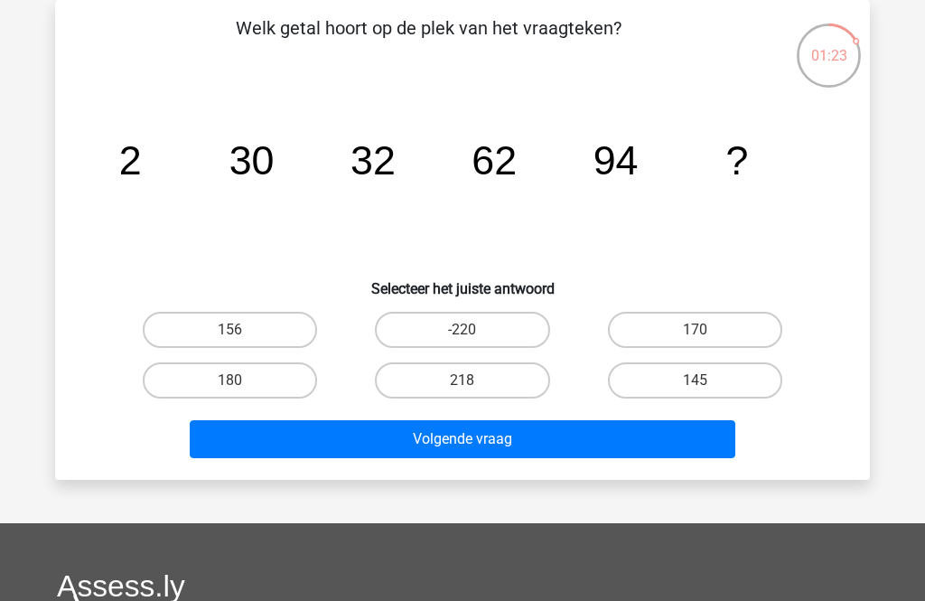
click at [262, 332] on label "156" at bounding box center [230, 330] width 174 height 36
click at [242, 332] on input "156" at bounding box center [236, 336] width 12 height 12
radio input "true"
click at [342, 444] on button "Volgende vraag" at bounding box center [463, 439] width 547 height 38
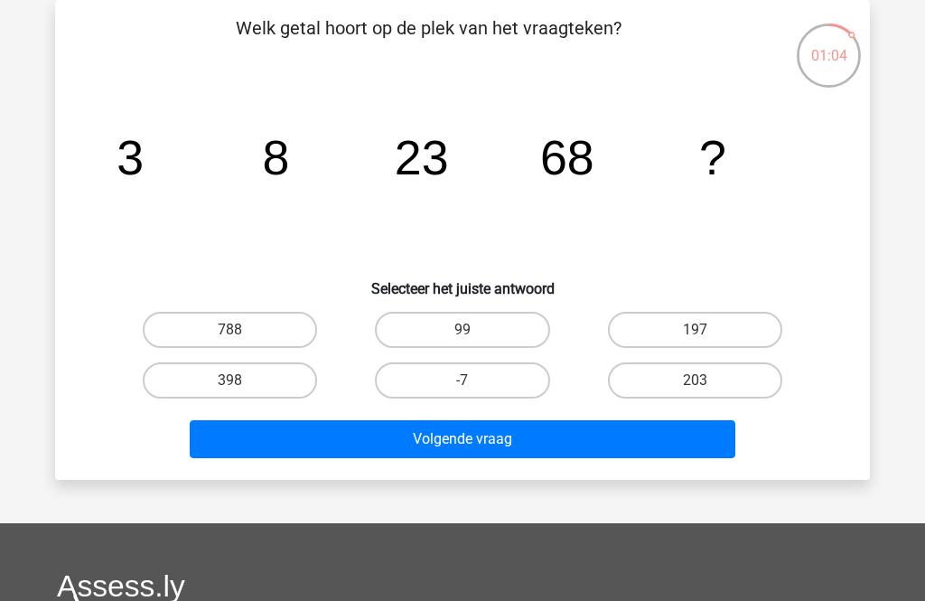
click at [724, 368] on label "203" at bounding box center [695, 380] width 174 height 36
click at [707, 380] on input "203" at bounding box center [701, 386] width 12 height 12
radio input "true"
click at [504, 444] on button "Volgende vraag" at bounding box center [463, 439] width 547 height 38
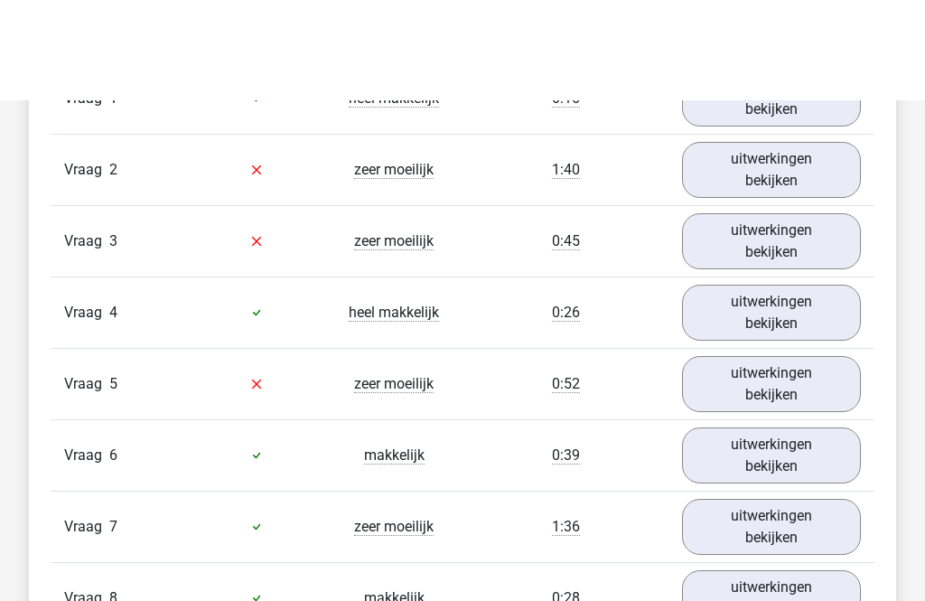
scroll to position [1475, 0]
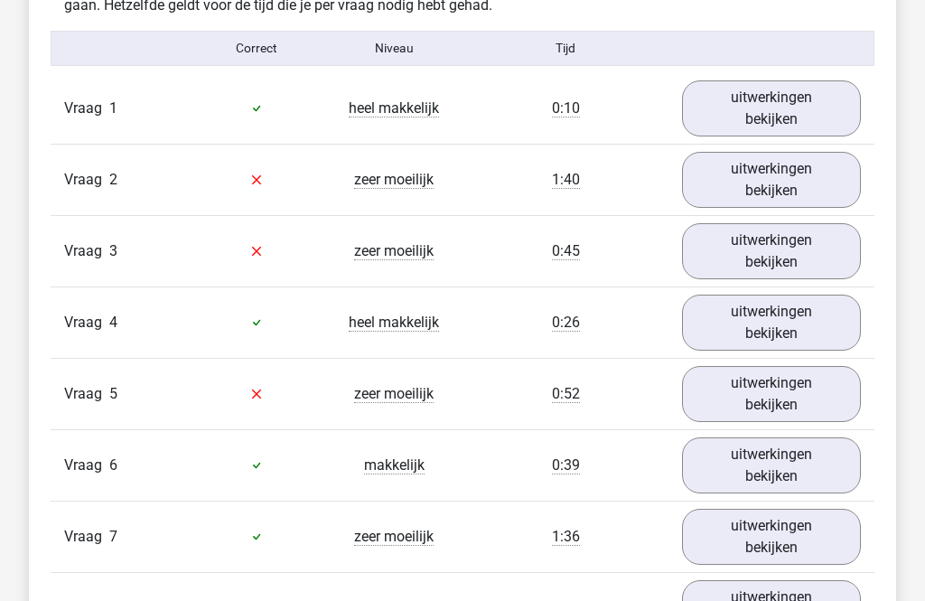
click at [827, 117] on link "uitwerkingen bekijken" at bounding box center [771, 109] width 179 height 56
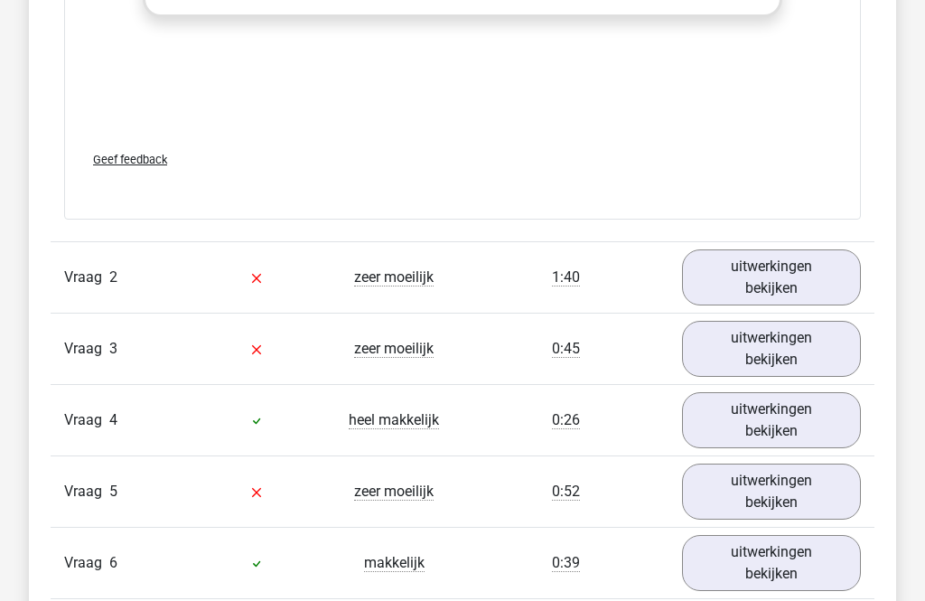
click at [804, 295] on link "uitwerkingen bekijken" at bounding box center [771, 277] width 179 height 56
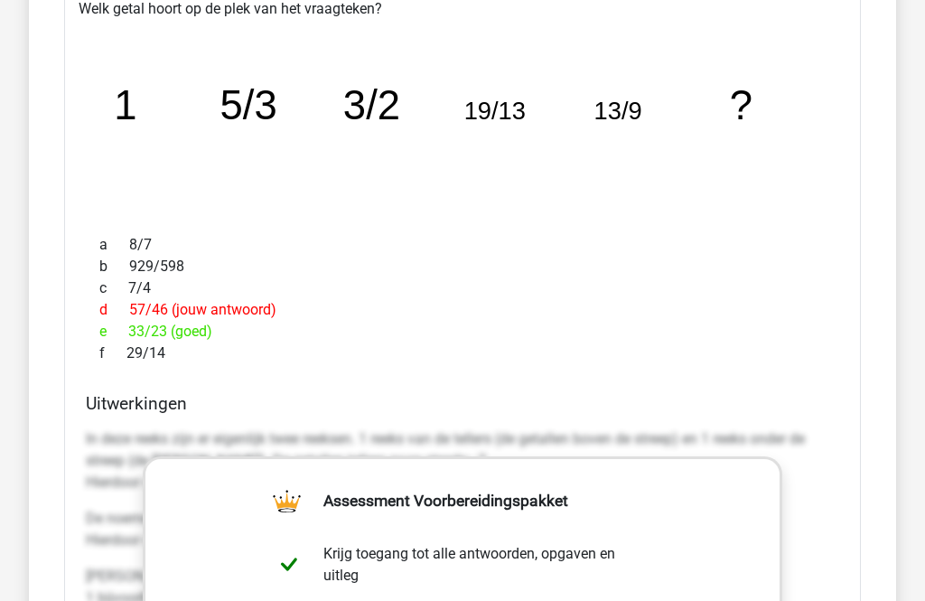
scroll to position [2822, 0]
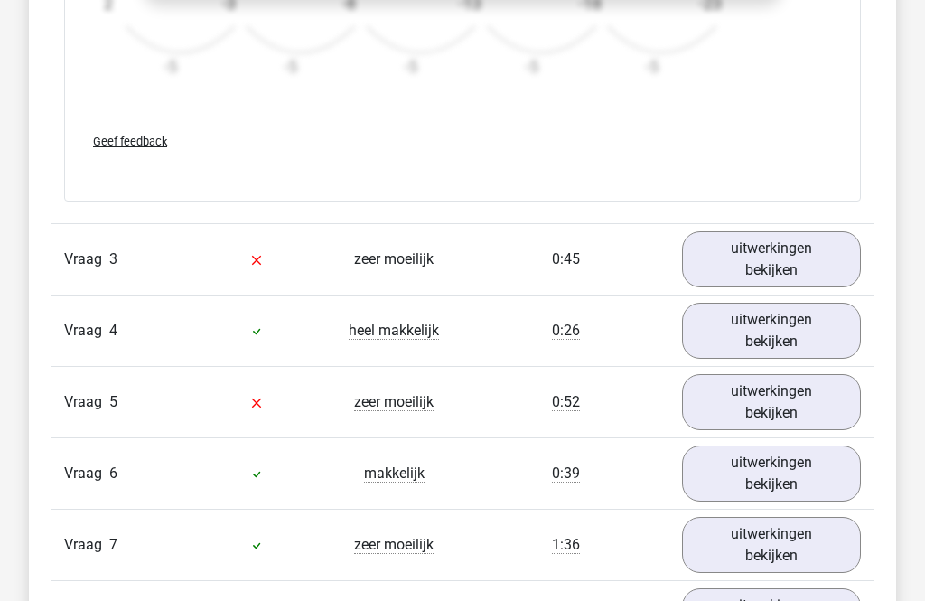
click at [812, 262] on link "uitwerkingen bekijken" at bounding box center [771, 260] width 179 height 56
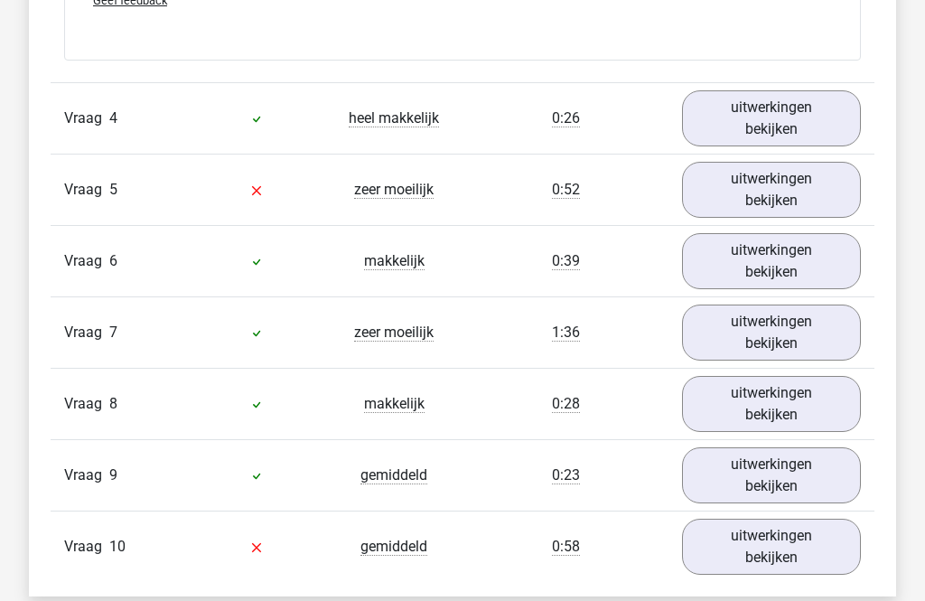
scroll to position [4991, 0]
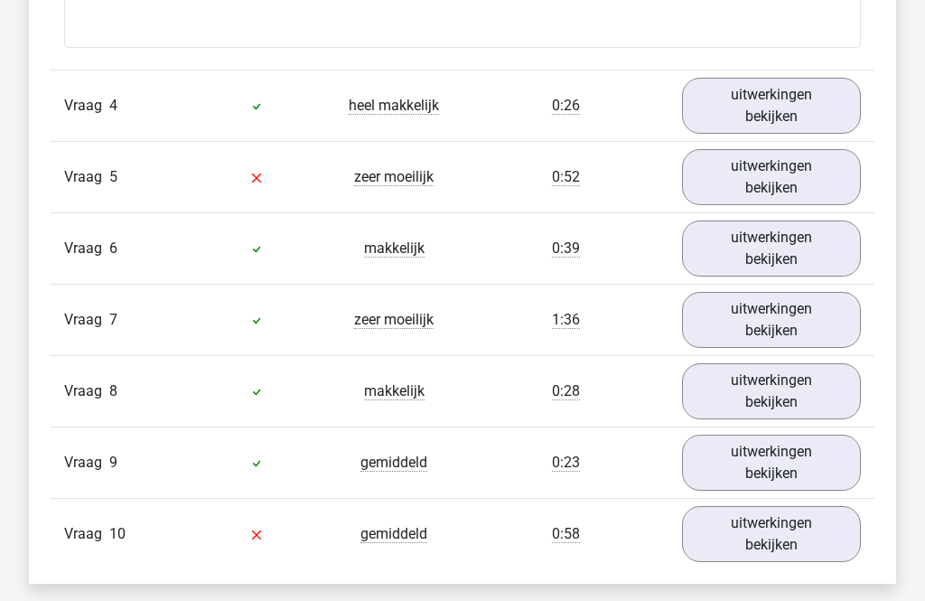
click at [831, 103] on link "uitwerkingen bekijken" at bounding box center [771, 106] width 179 height 56
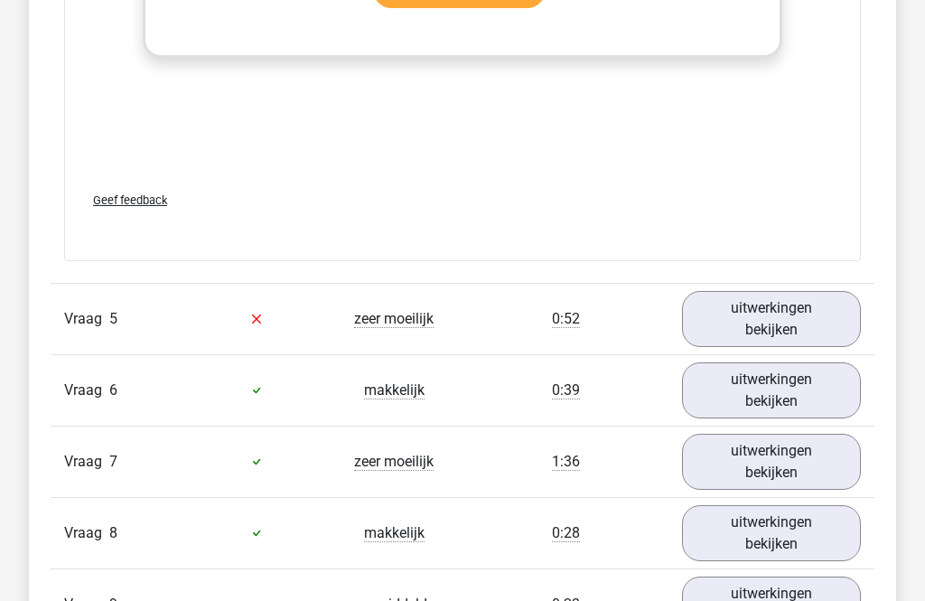
scroll to position [6058, 0]
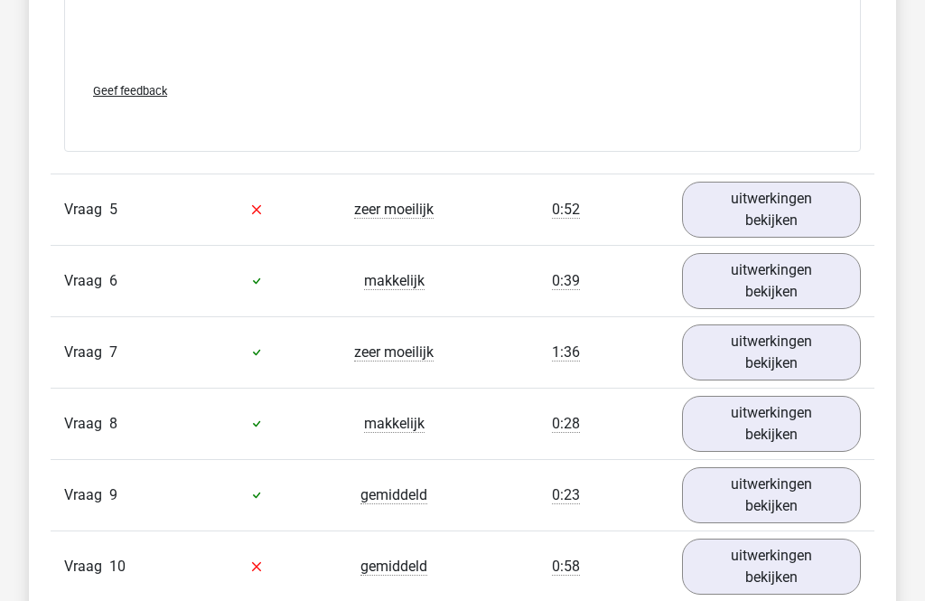
click at [823, 212] on link "uitwerkingen bekijken" at bounding box center [771, 210] width 179 height 56
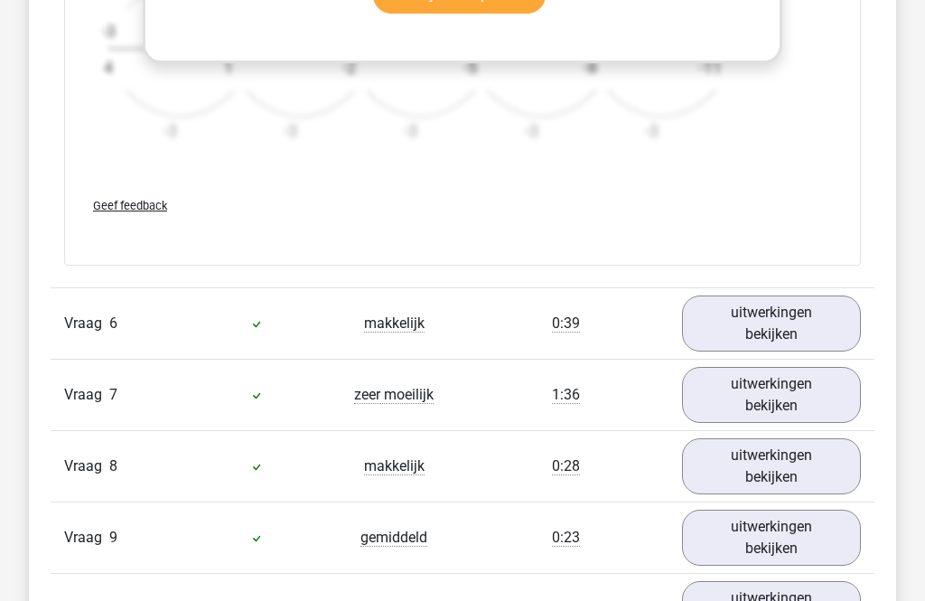
scroll to position [7190, 0]
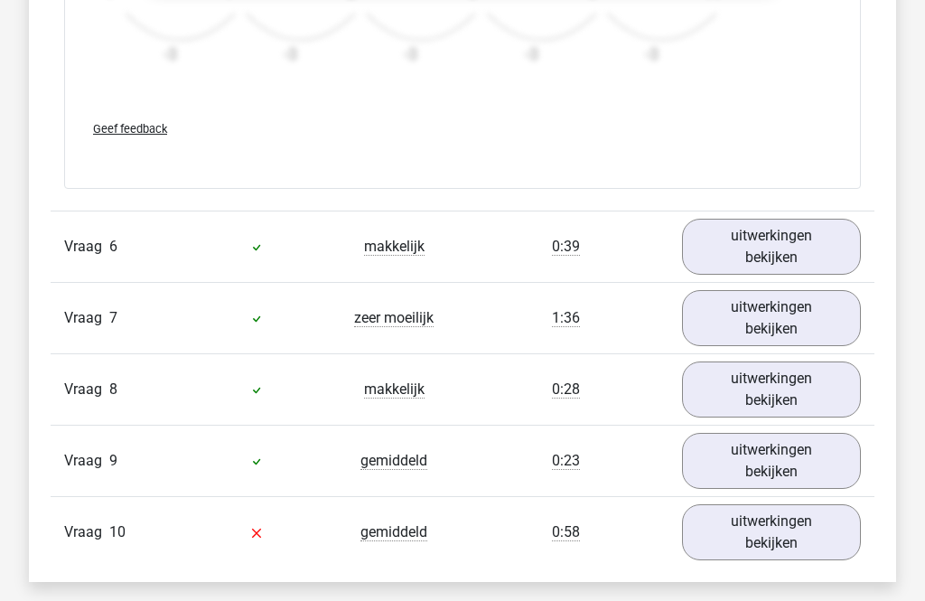
click at [819, 254] on link "uitwerkingen bekijken" at bounding box center [771, 247] width 179 height 56
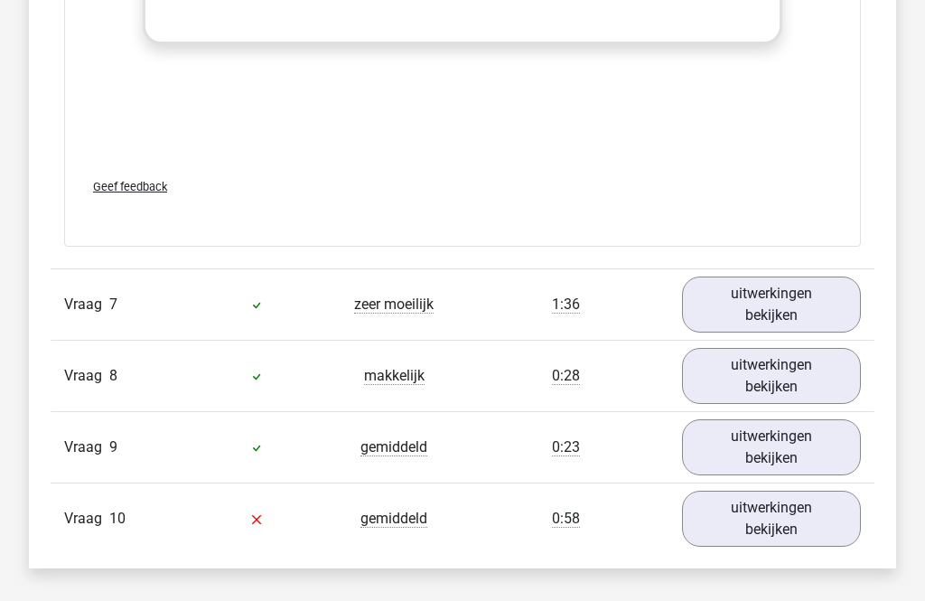
click at [818, 291] on link "uitwerkingen bekijken" at bounding box center [771, 304] width 179 height 56
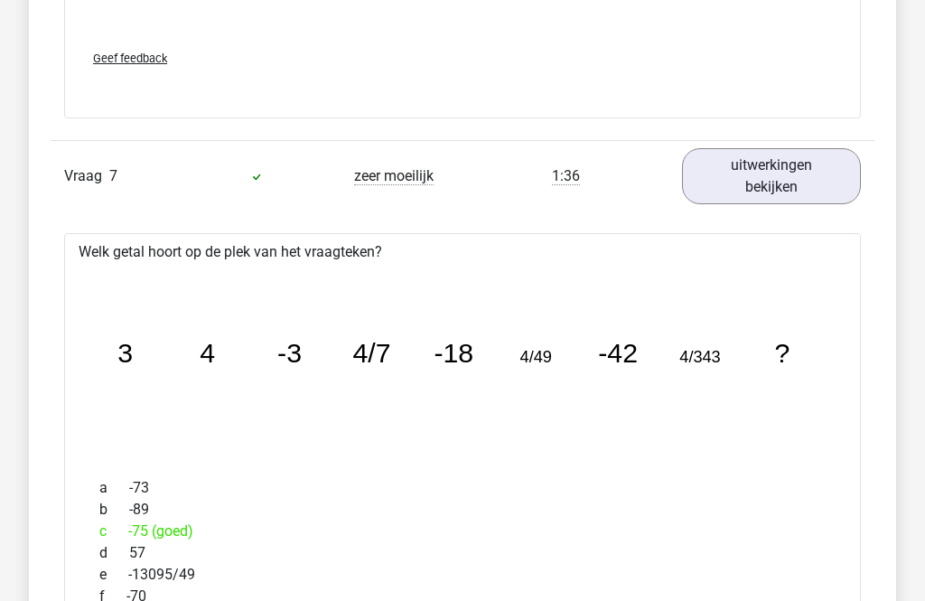
scroll to position [8608, 0]
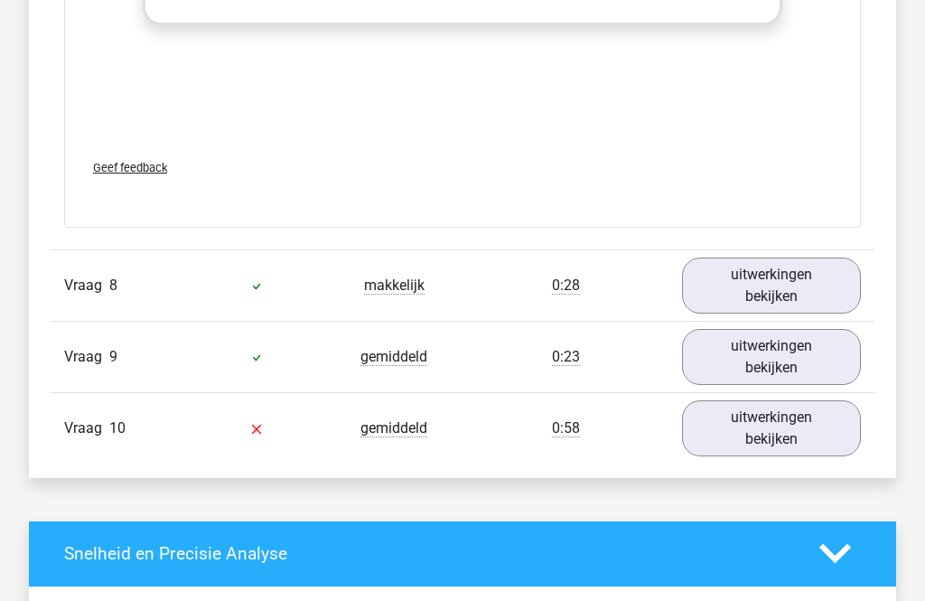
click at [806, 288] on link "uitwerkingen bekijken" at bounding box center [771, 285] width 179 height 56
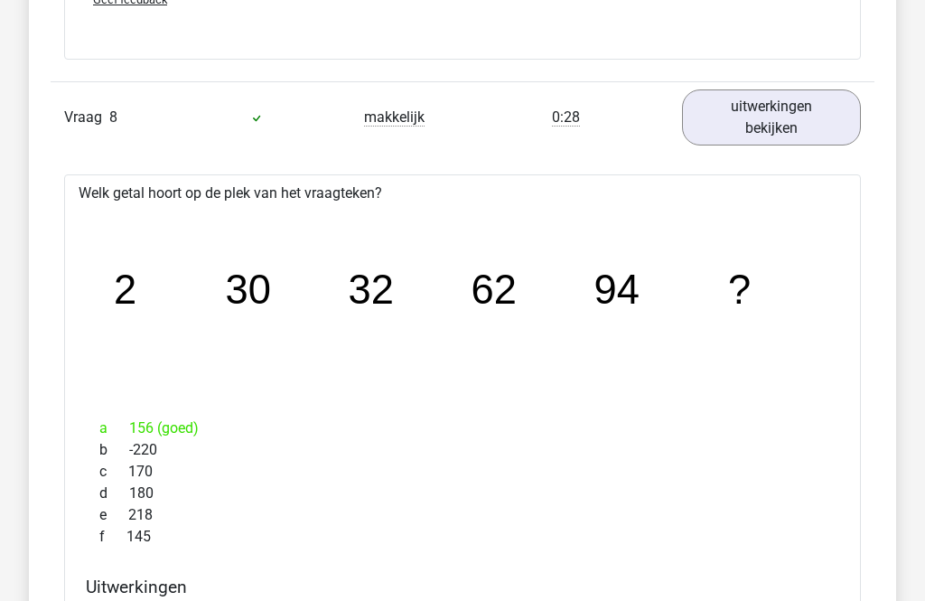
scroll to position [9797, 0]
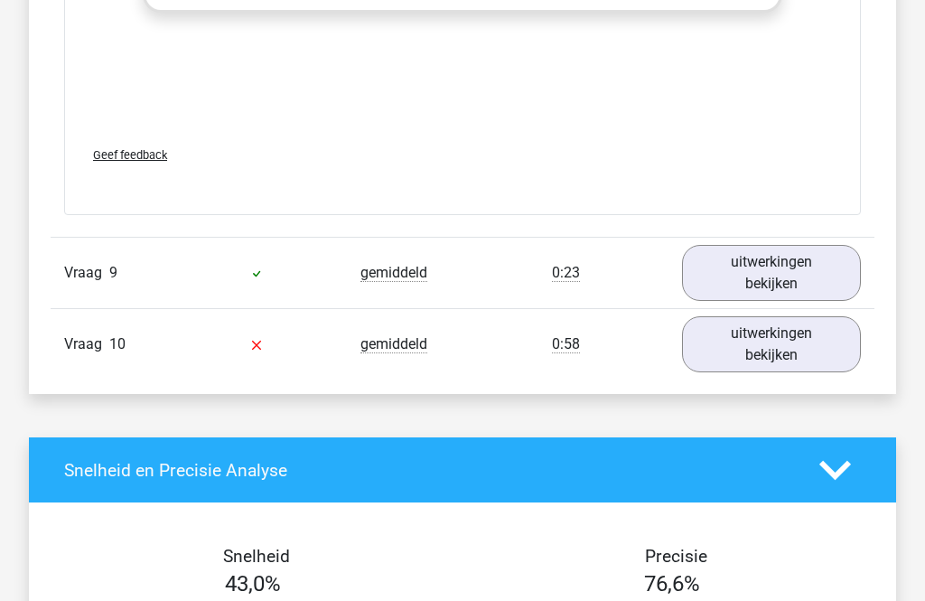
click at [804, 277] on link "uitwerkingen bekijken" at bounding box center [771, 274] width 179 height 56
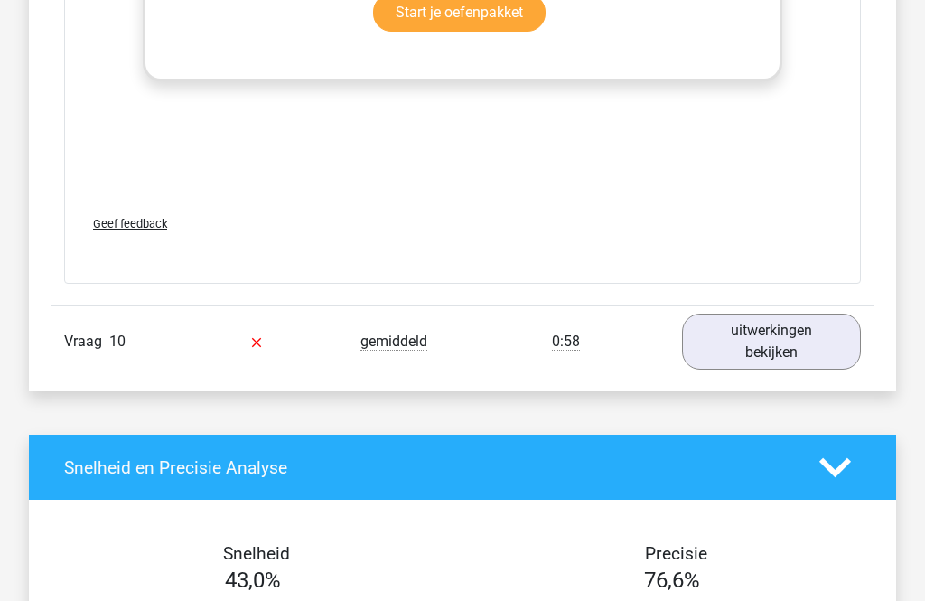
scroll to position [11831, 0]
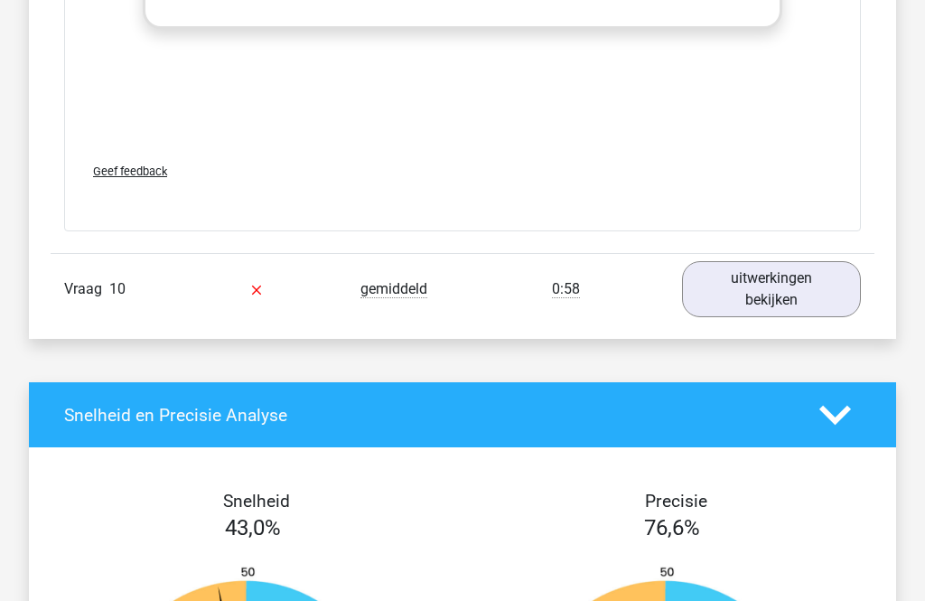
click at [824, 299] on link "uitwerkingen bekijken" at bounding box center [771, 289] width 179 height 56
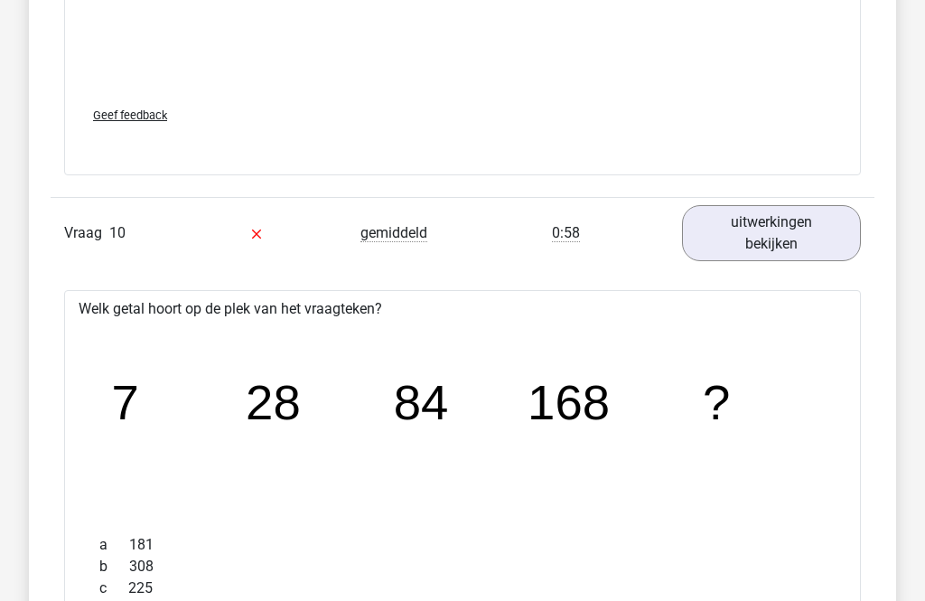
scroll to position [11887, 0]
